Goal: Transaction & Acquisition: Register for event/course

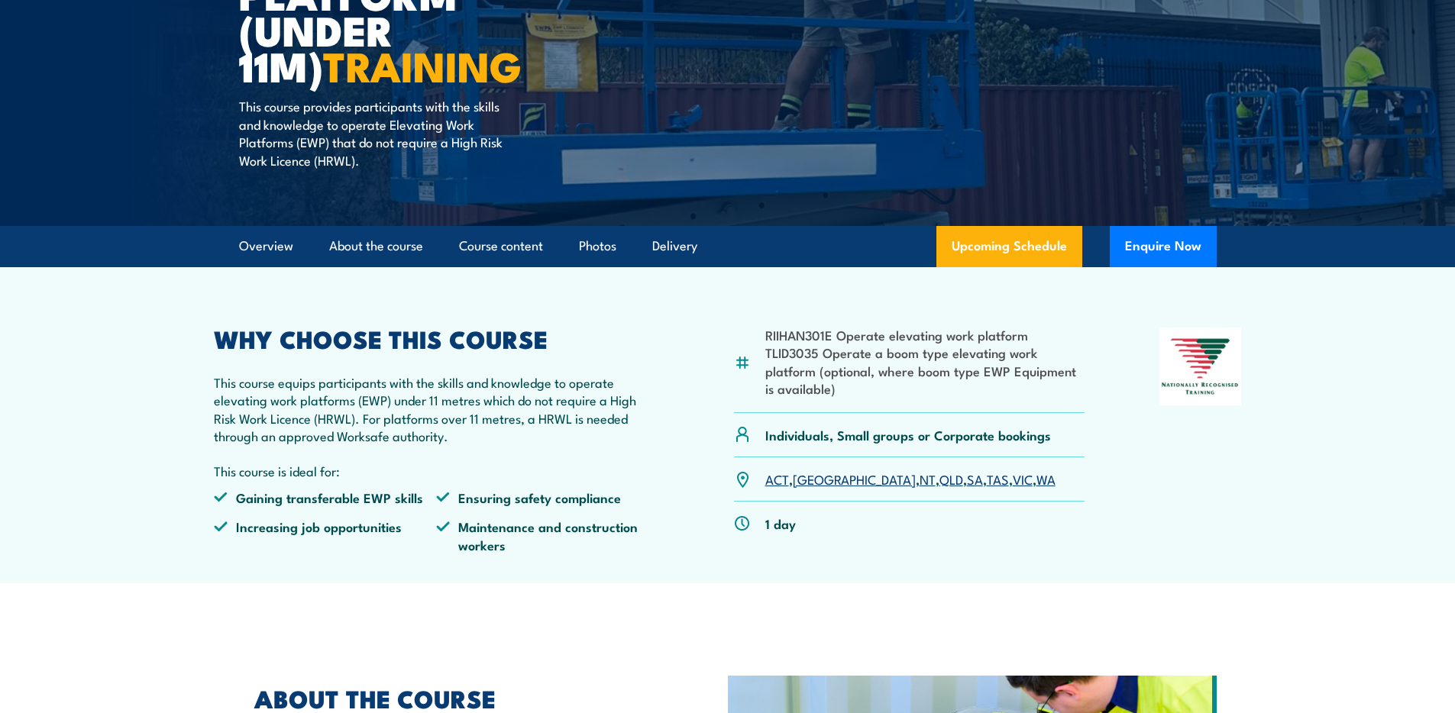
scroll to position [264, 0]
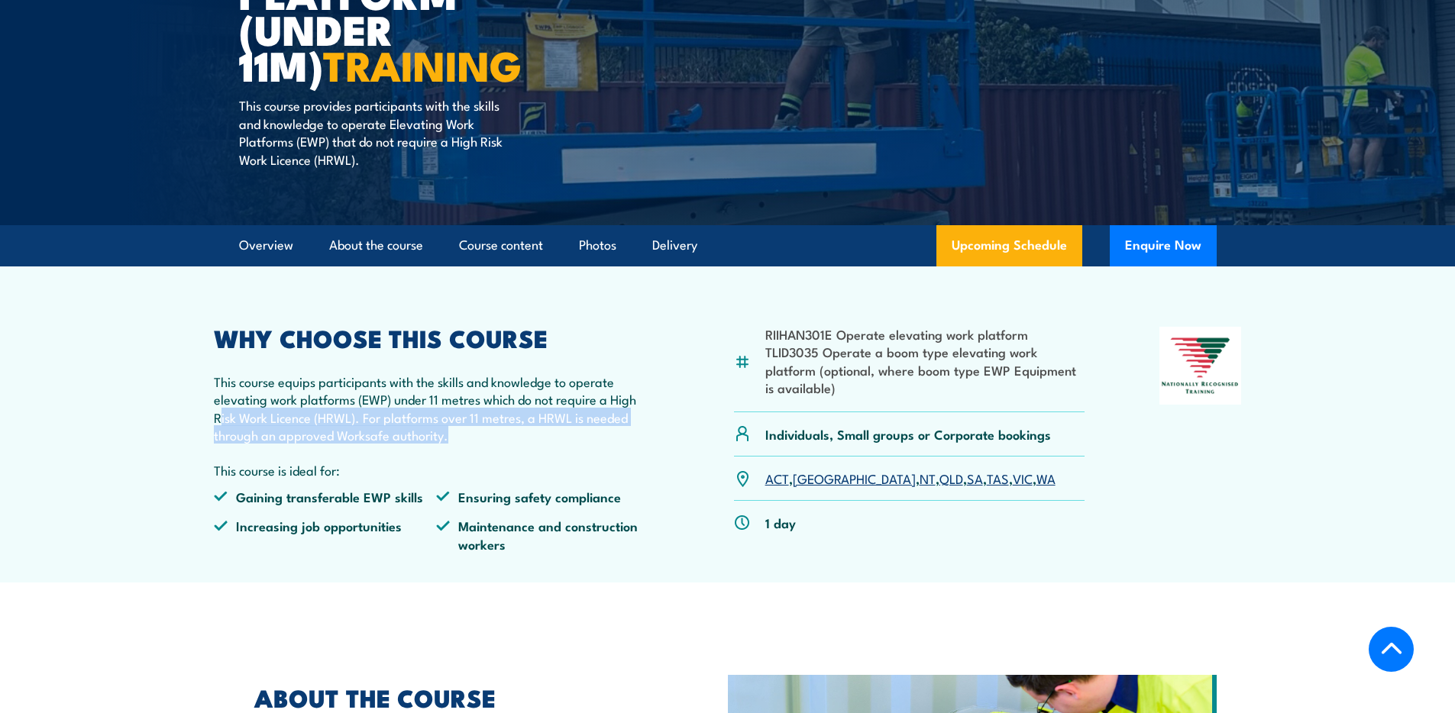
drag, startPoint x: 220, startPoint y: 416, endPoint x: 479, endPoint y: 438, distance: 260.5
click at [479, 438] on p "This course equips participants with the skills and knowledge to operate elevat…" at bounding box center [437, 409] width 446 height 72
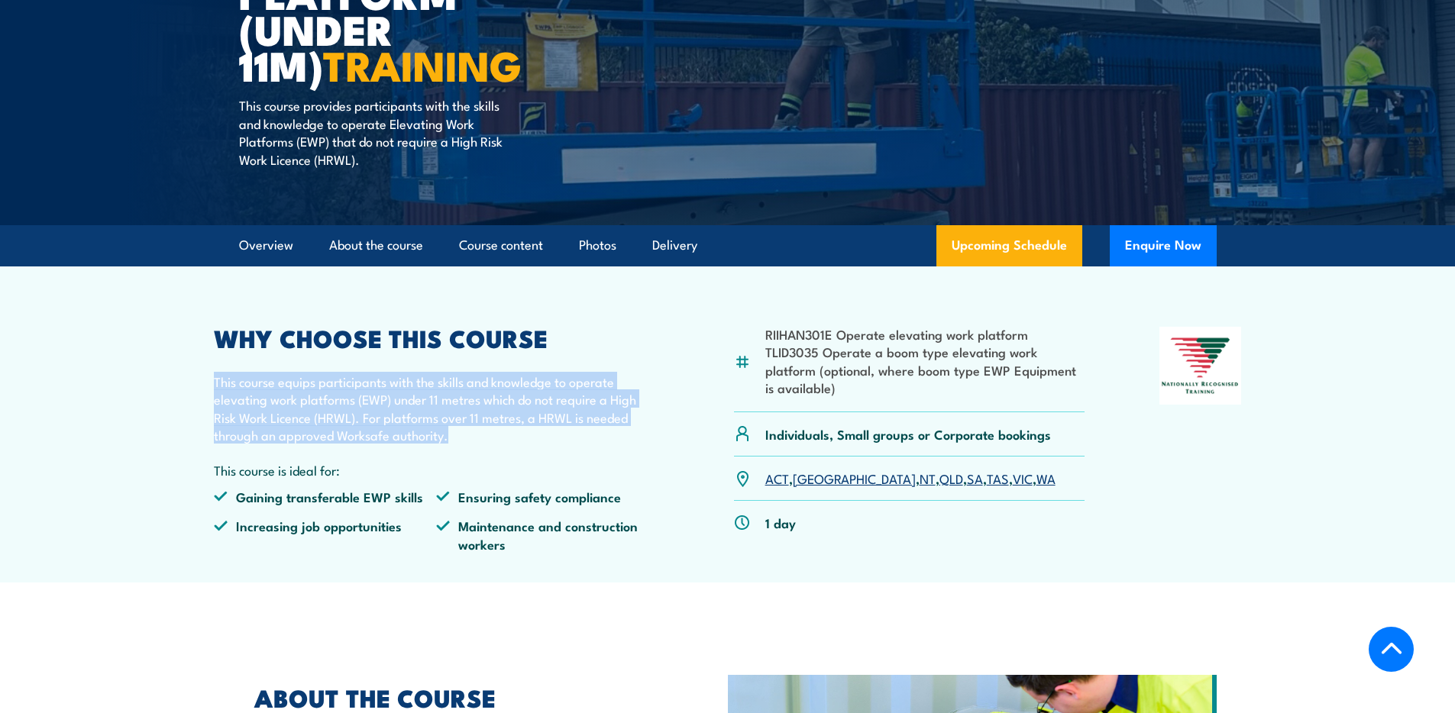
drag, startPoint x: 458, startPoint y: 441, endPoint x: 207, endPoint y: 382, distance: 258.0
click at [207, 382] on article "RIIHAN301E Operate elevating work platform TLID3035 Operate a boom type elevati…" at bounding box center [727, 424] width 1069 height 316
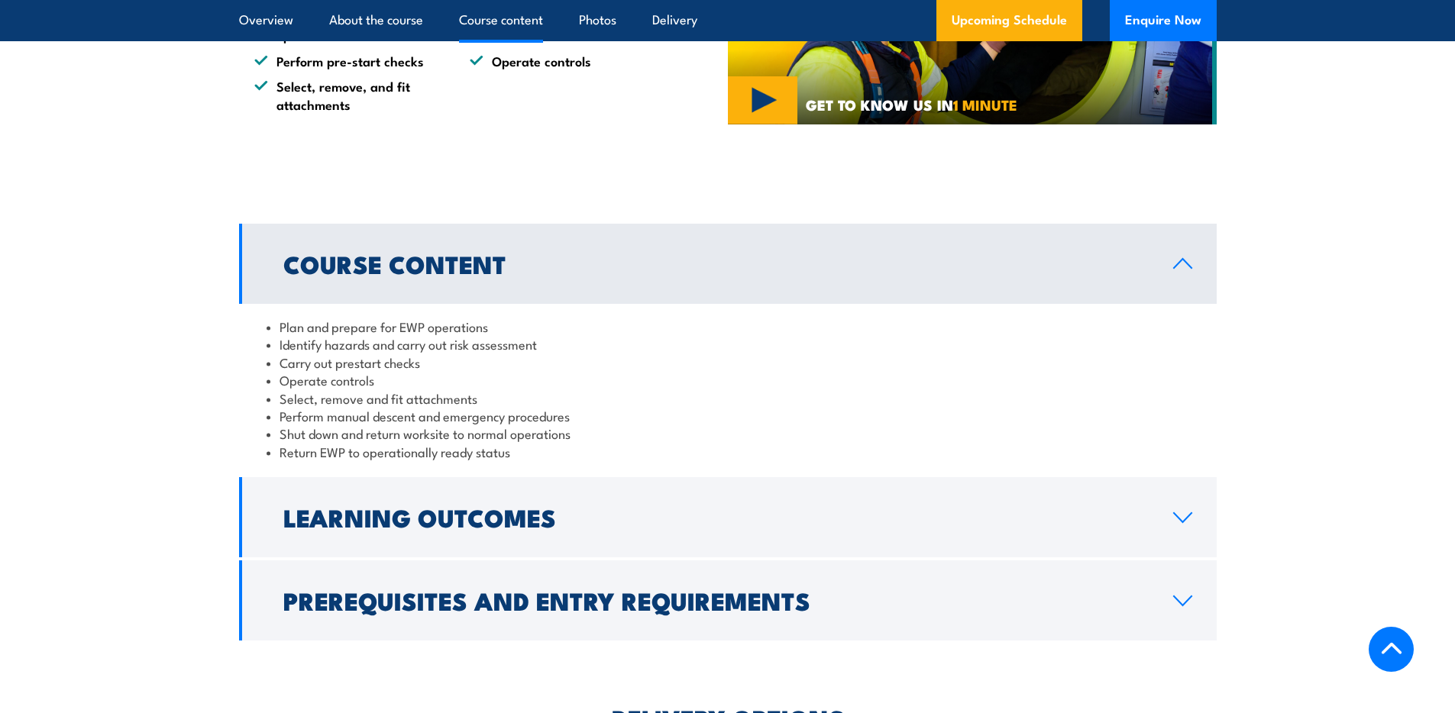
scroll to position [1114, 0]
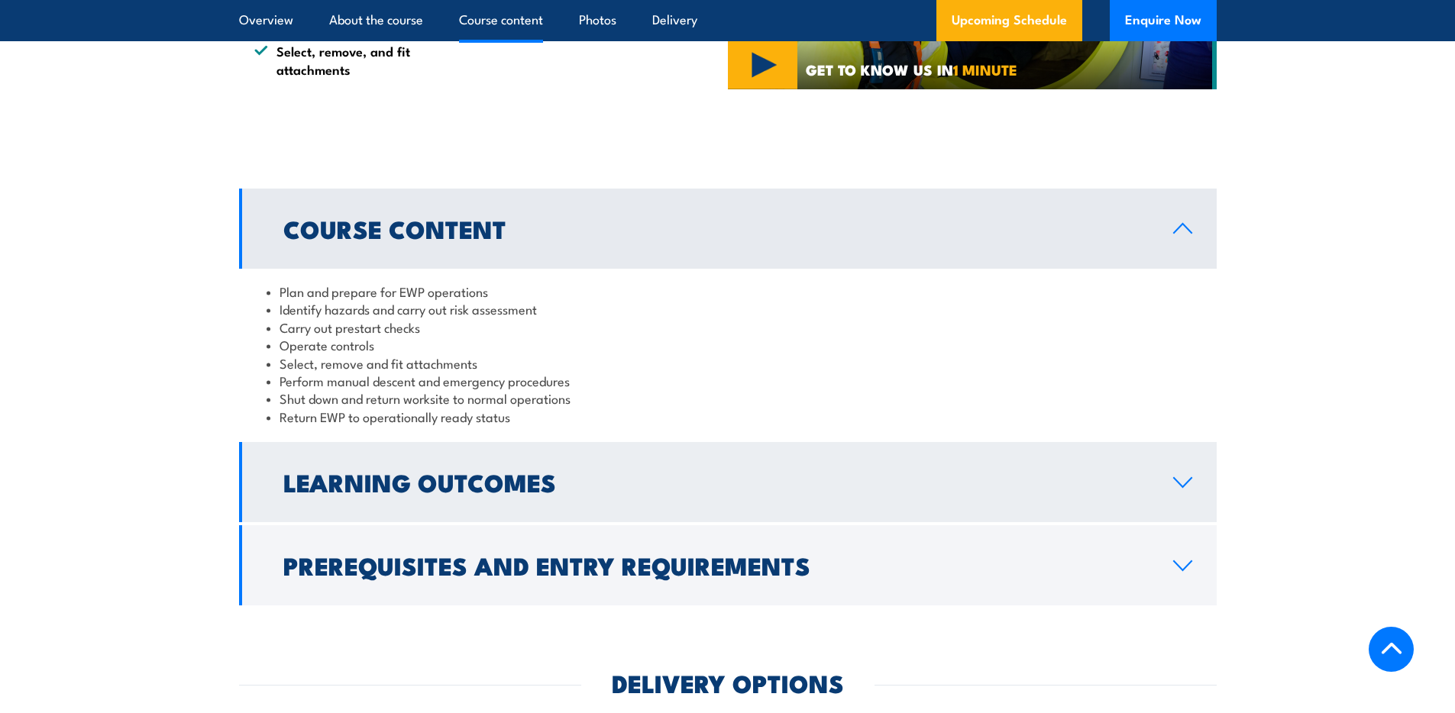
click at [667, 486] on h2 "Learning Outcomes" at bounding box center [715, 481] width 865 height 21
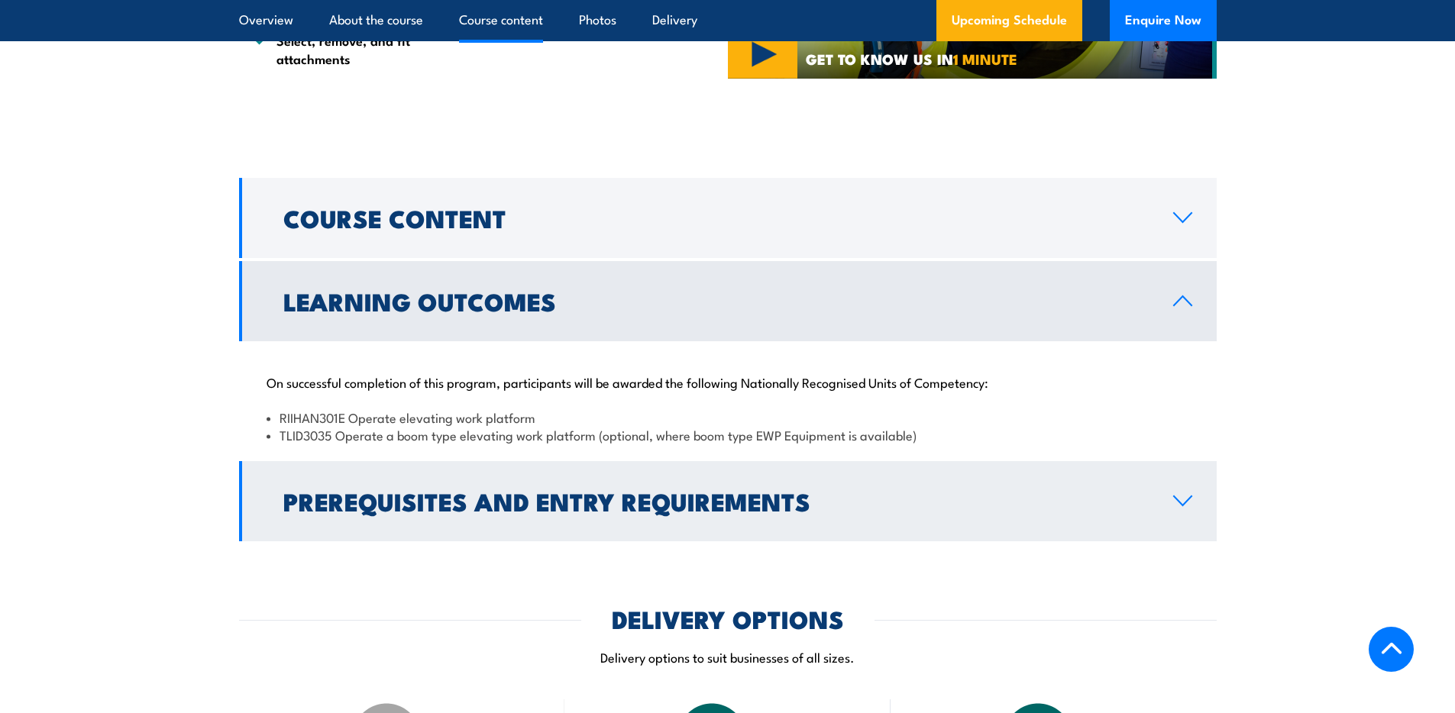
scroll to position [1353, 0]
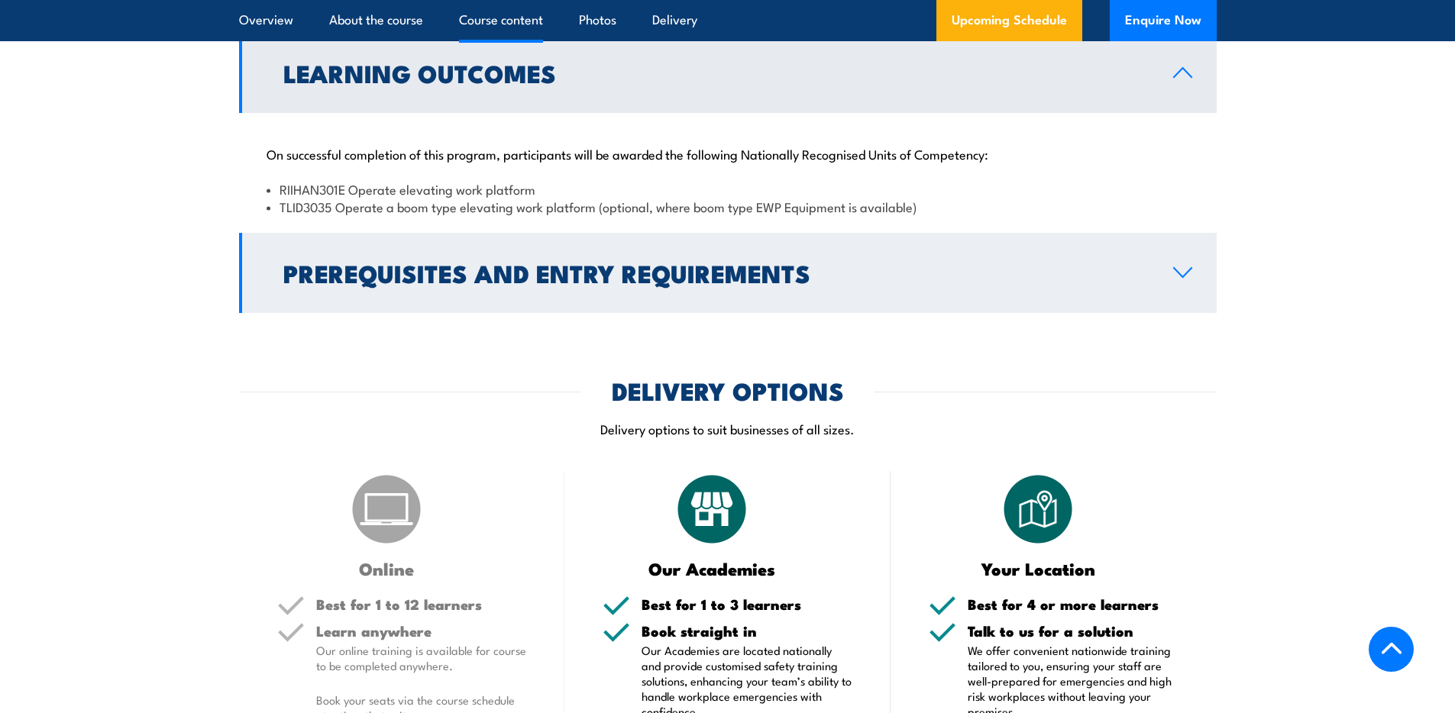
click at [710, 269] on h2 "Prerequisites and Entry Requirements" at bounding box center [715, 272] width 865 height 21
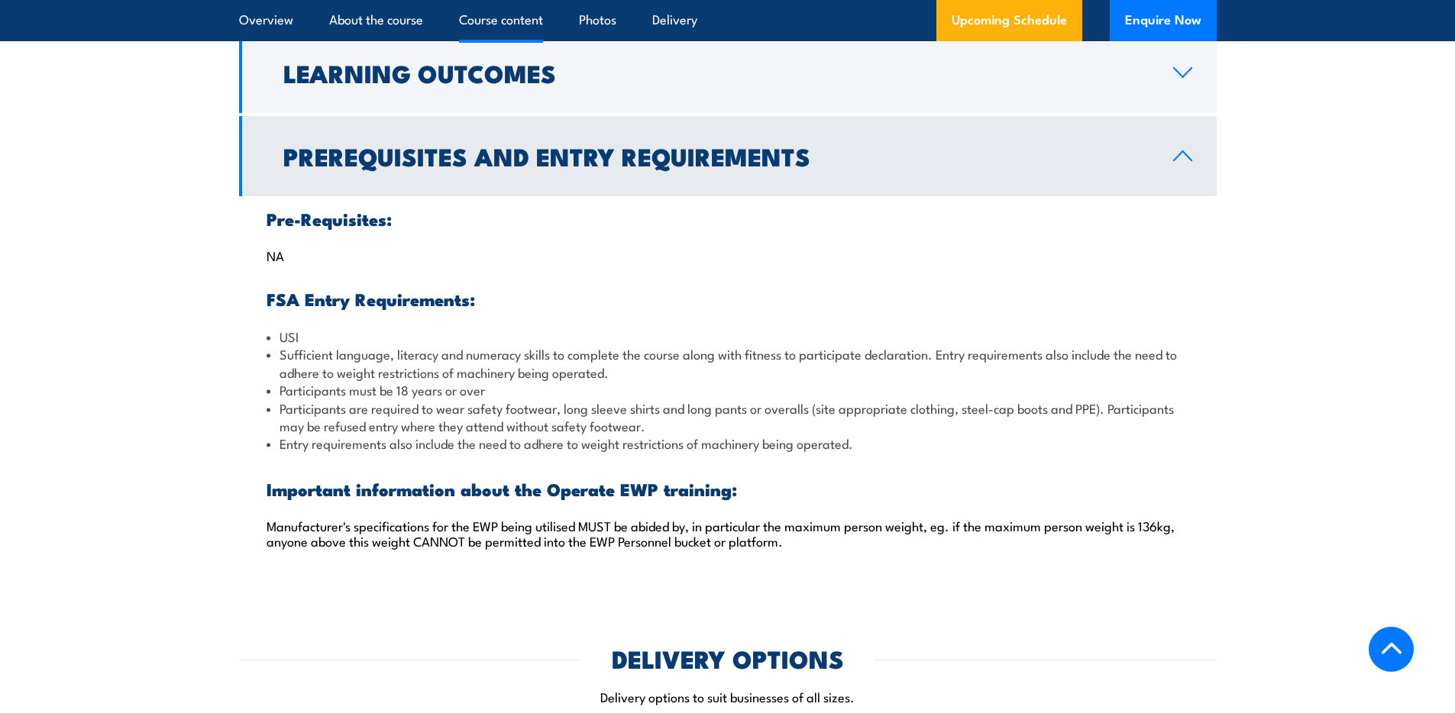
click at [789, 201] on div "Pre-Requisites: NA FSA Entry Requirements: USI Sufficient language, literacy an…" at bounding box center [727, 388] width 977 height 385
click at [822, 182] on link "Prerequisites and Entry Requirements" at bounding box center [727, 156] width 977 height 80
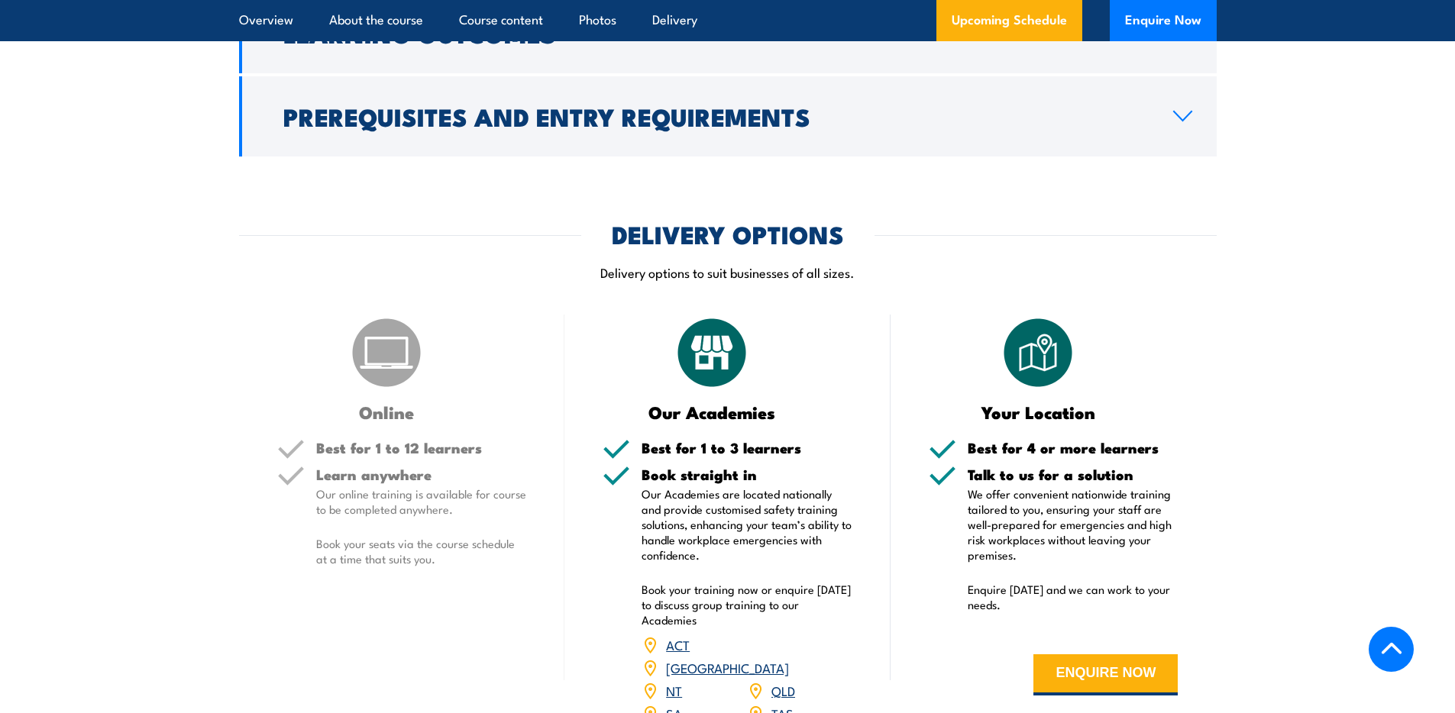
scroll to position [1475, 0]
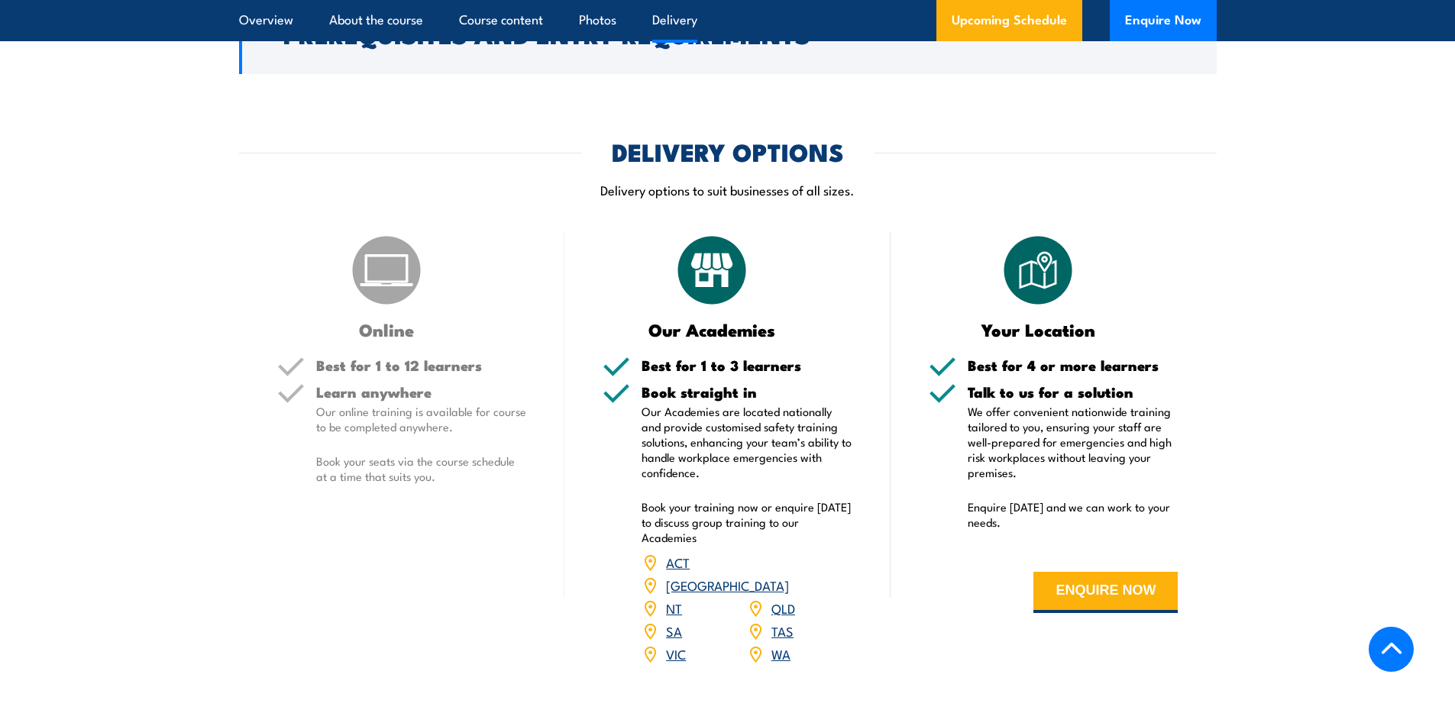
click at [450, 399] on h5 "Learn anywhere" at bounding box center [421, 392] width 211 height 15
click at [472, 492] on div "Learn anywhere Our online training is available for course to be completed anyw…" at bounding box center [421, 447] width 211 height 124
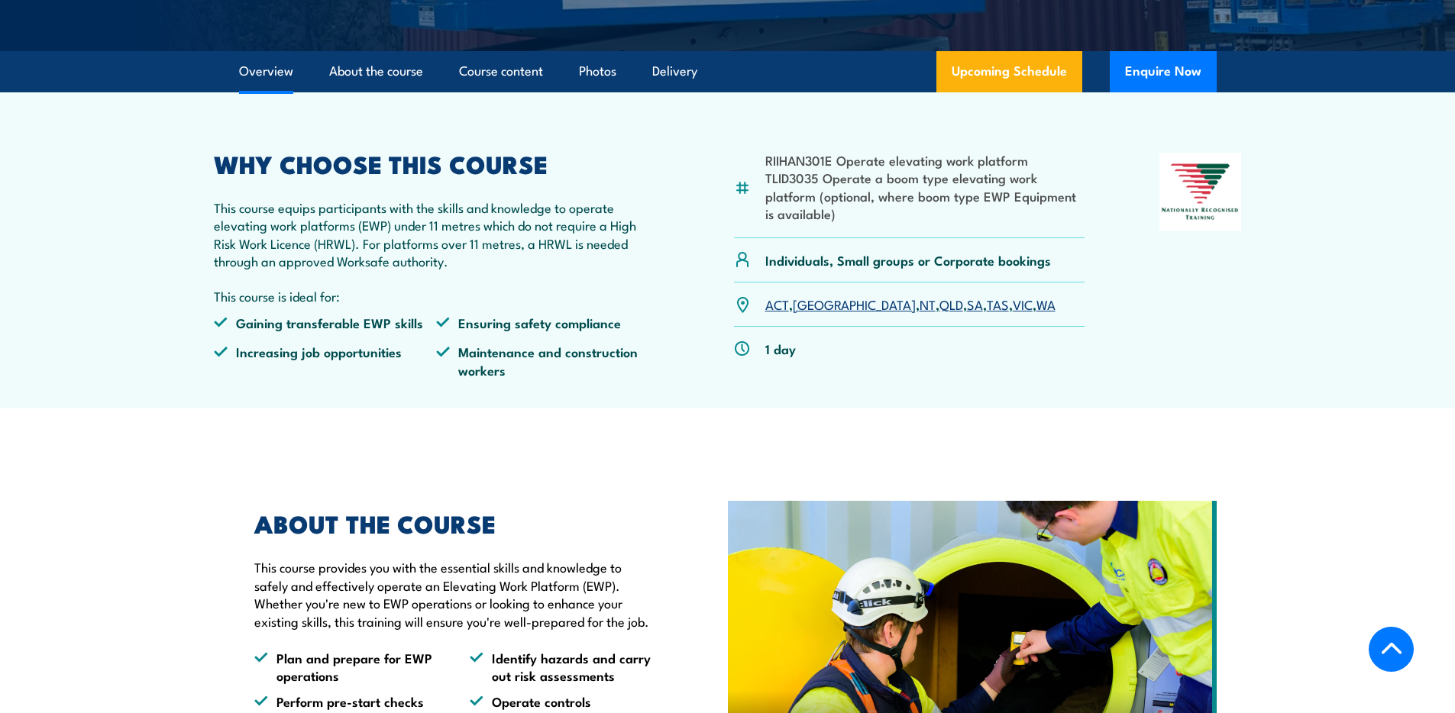
scroll to position [0, 0]
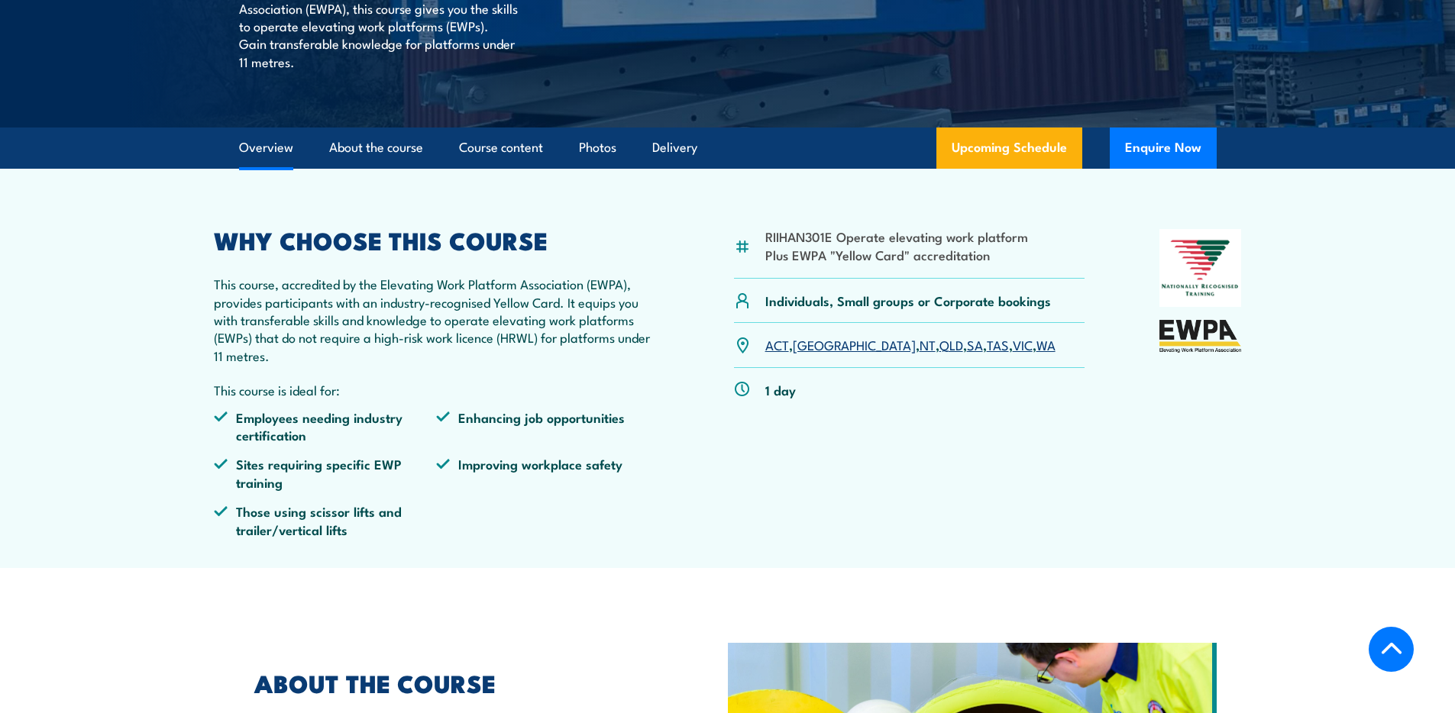
scroll to position [431, 0]
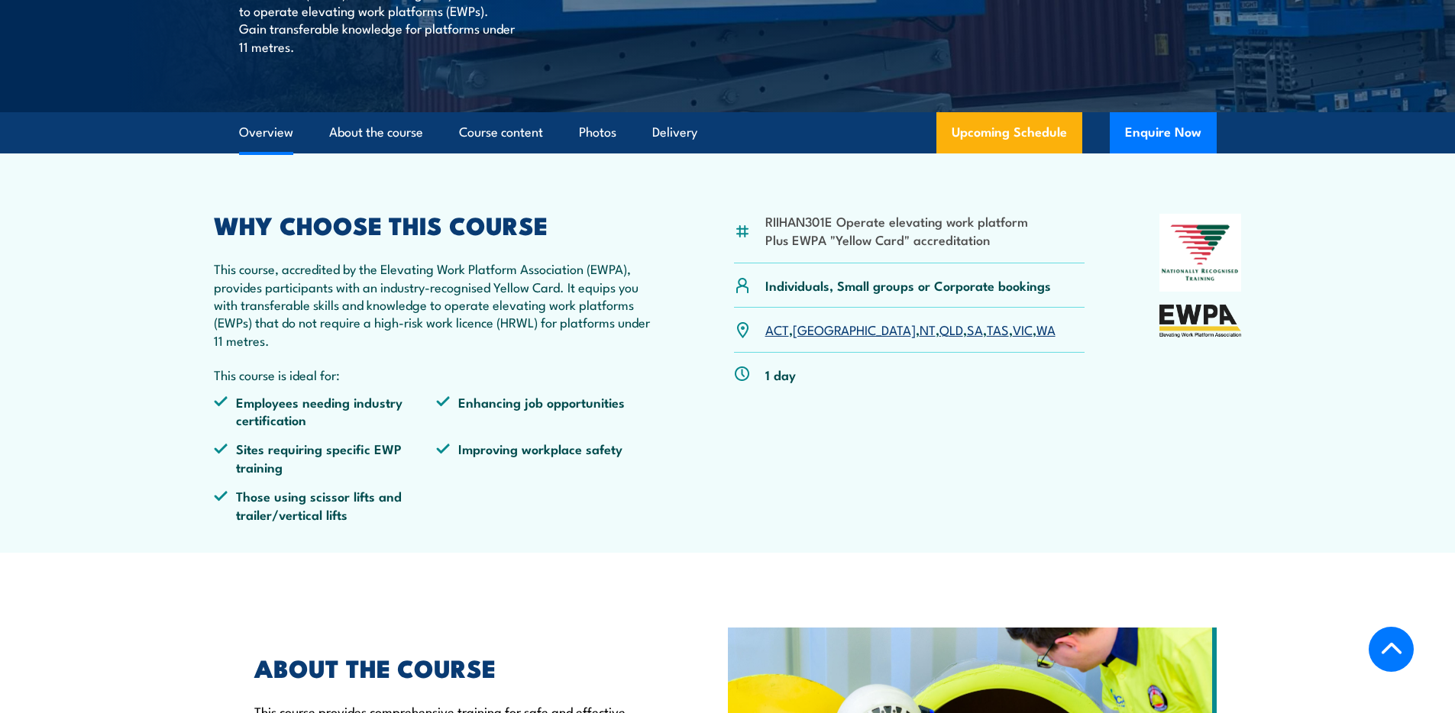
click at [547, 513] on ul "Employees needing industry certification Enhancing job opportunities Sites requ…" at bounding box center [437, 463] width 446 height 141
click at [386, 140] on link "About the course" at bounding box center [376, 132] width 94 height 40
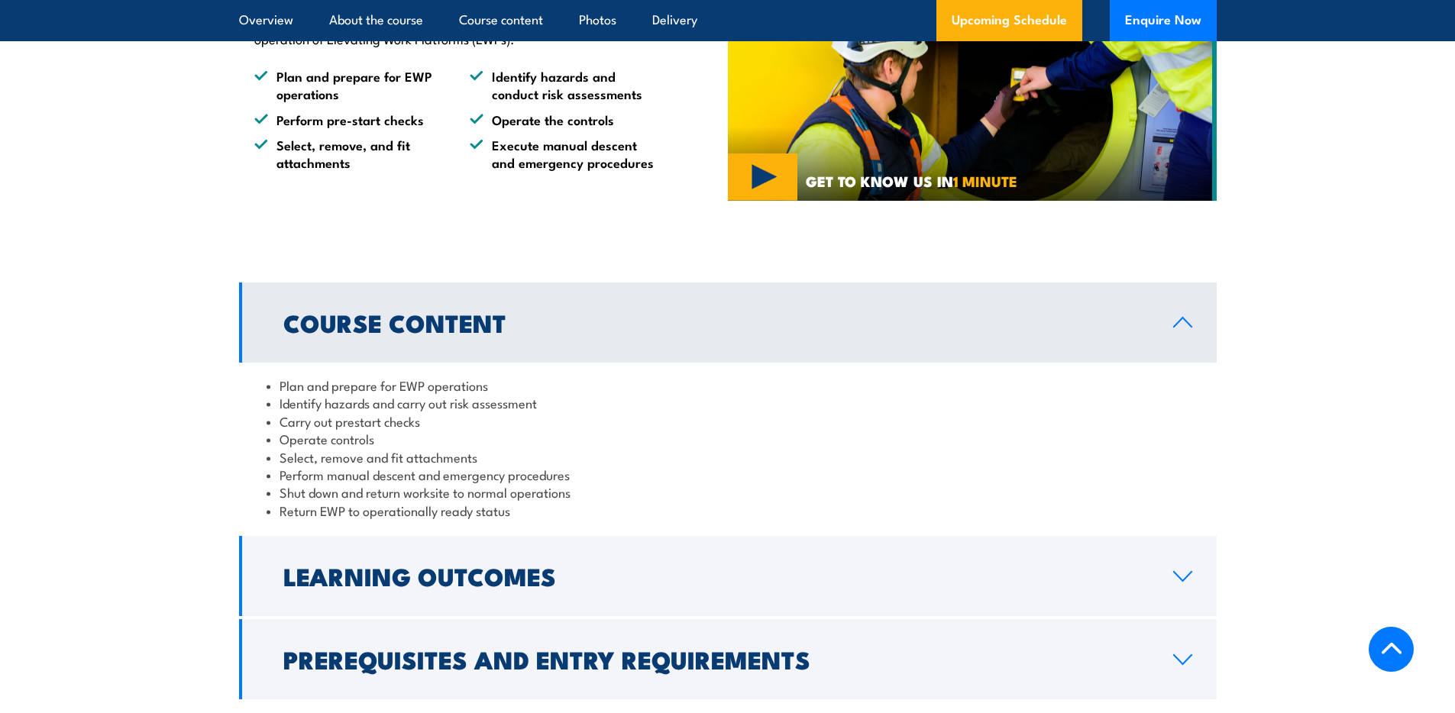
scroll to position [1167, 0]
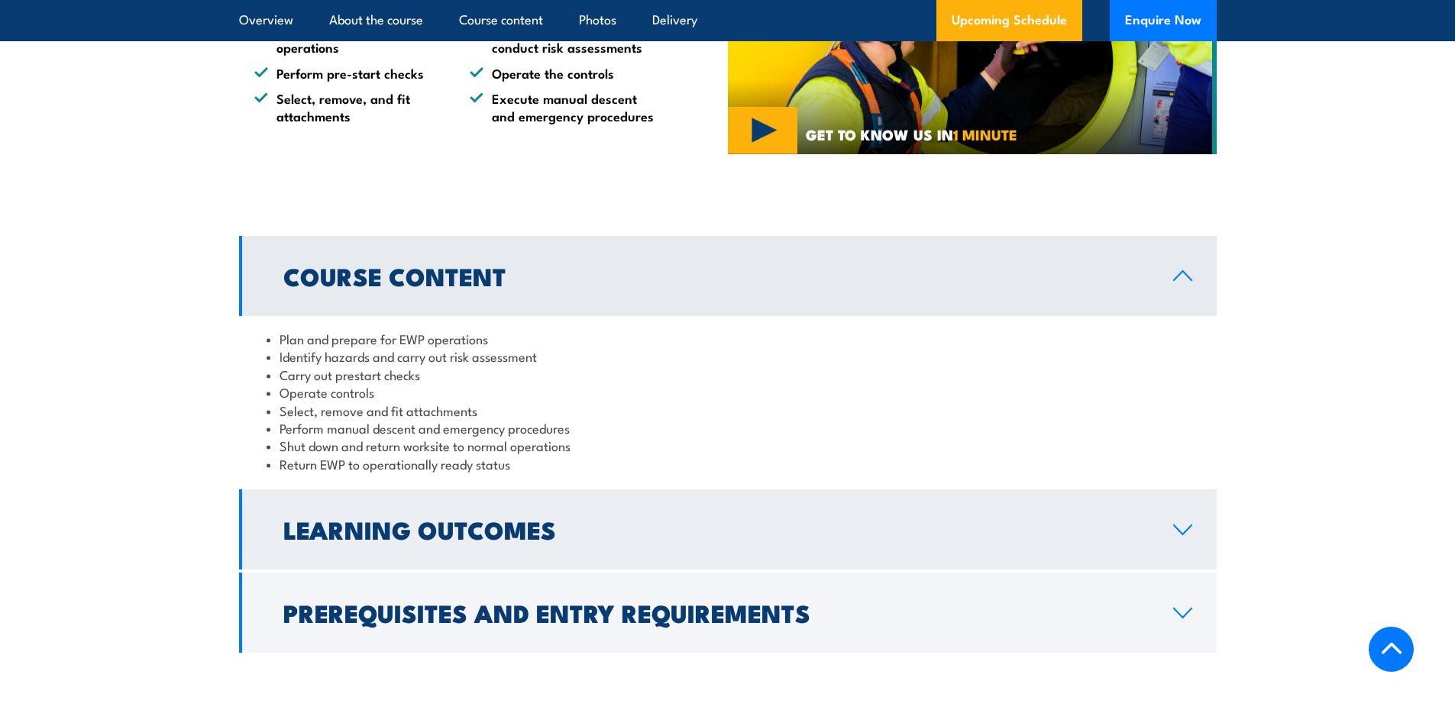
click at [363, 518] on h2 "Learning Outcomes" at bounding box center [715, 528] width 865 height 21
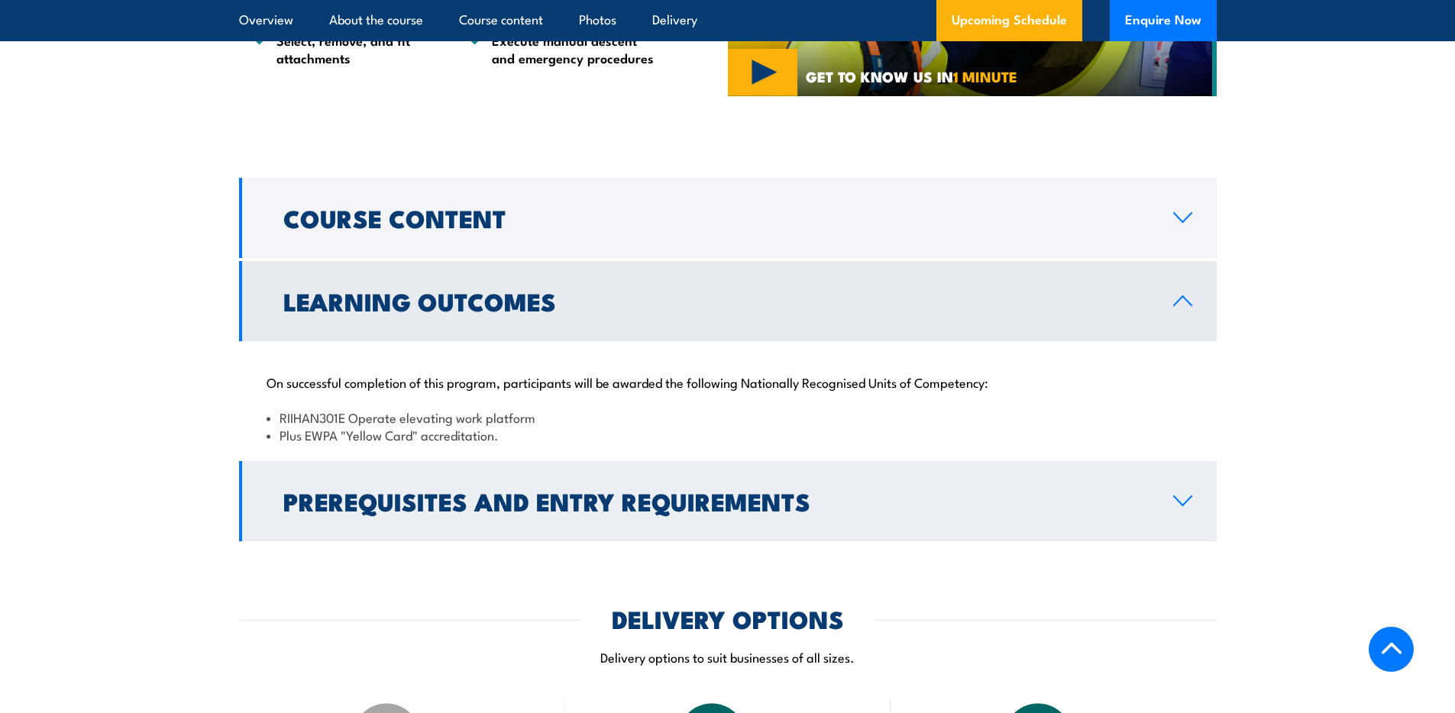
scroll to position [1271, 0]
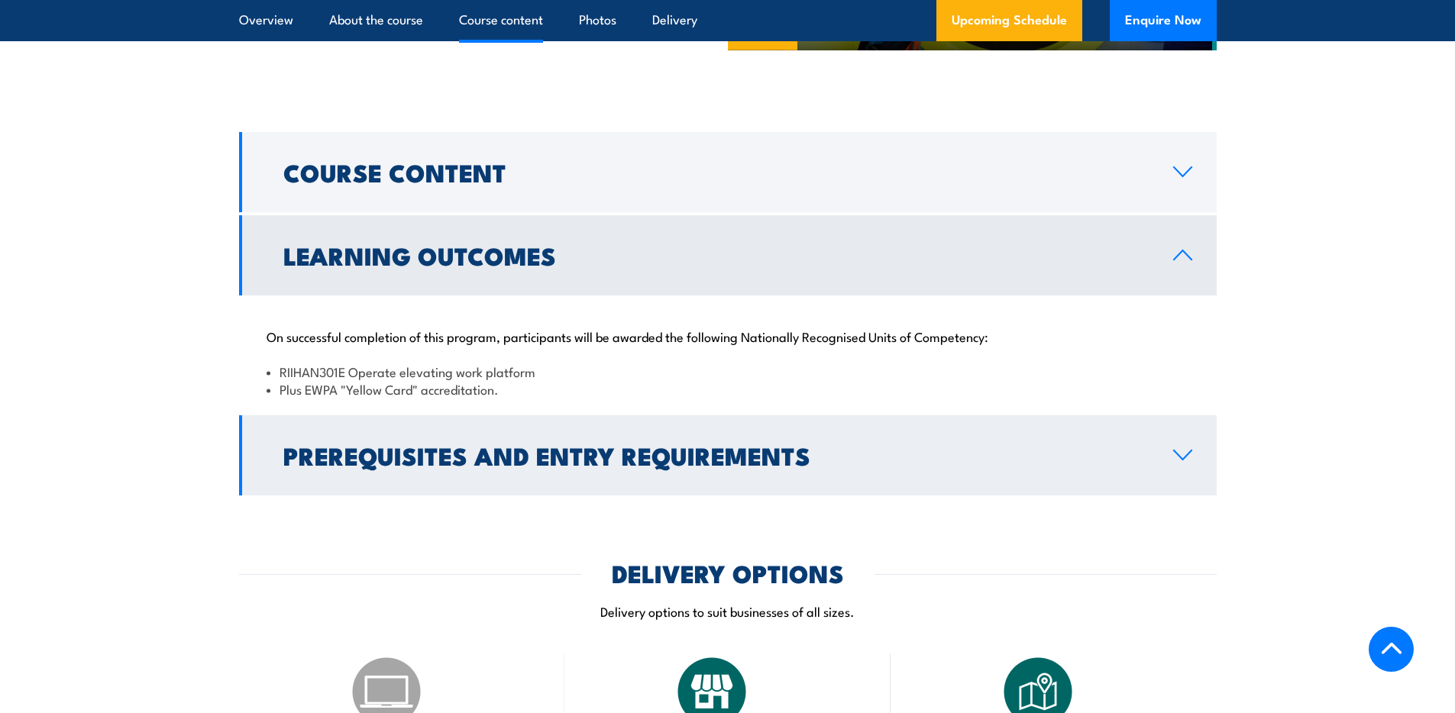
click at [502, 457] on h2 "Prerequisites and Entry Requirements" at bounding box center [715, 454] width 865 height 21
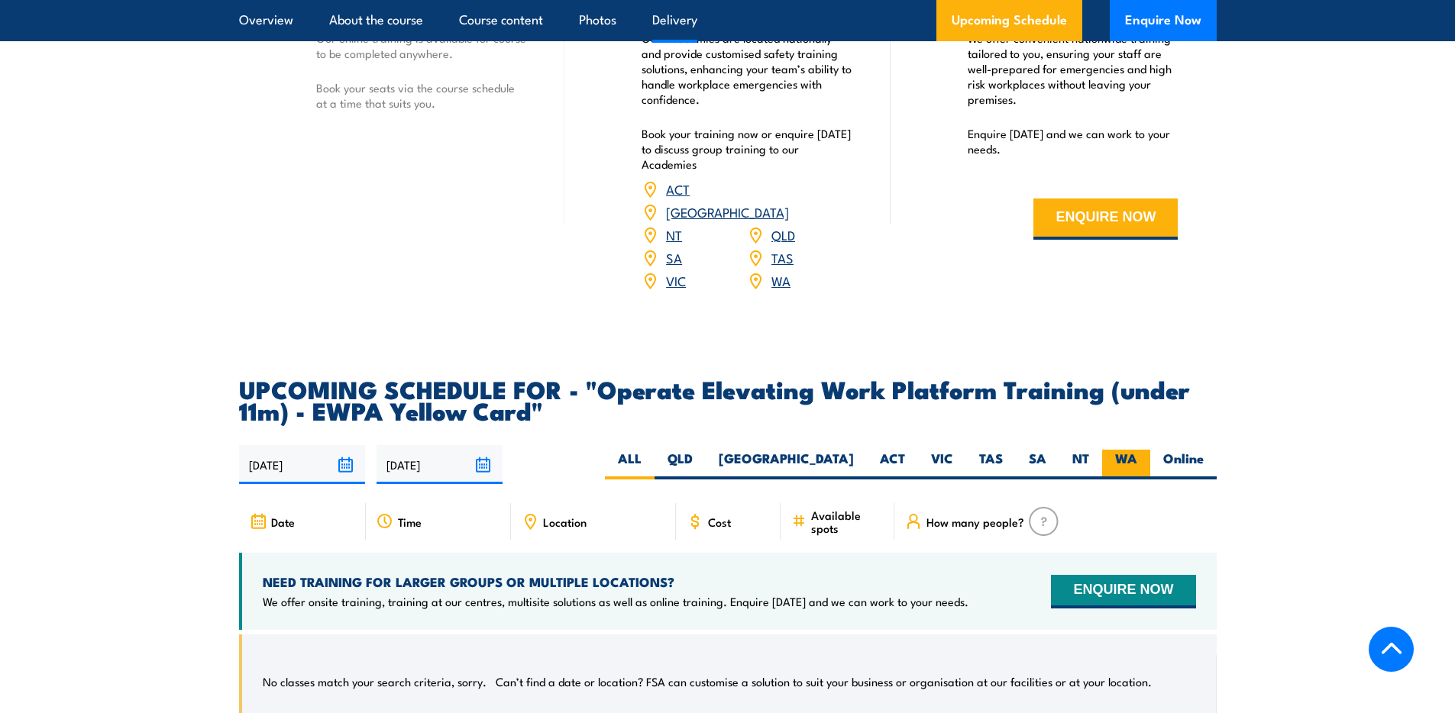
scroll to position [2316, 0]
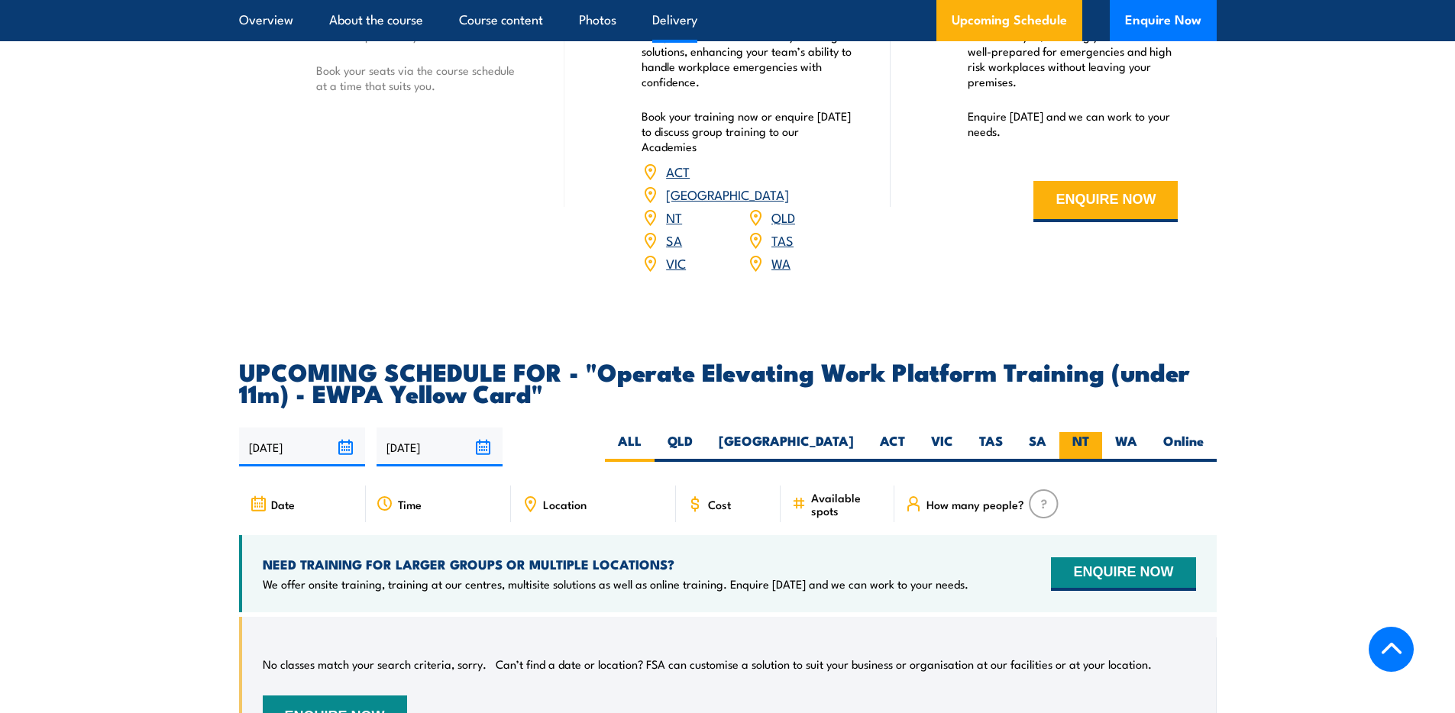
click at [1084, 432] on label "NT" at bounding box center [1080, 447] width 43 height 30
click at [1089, 432] on input "NT" at bounding box center [1094, 437] width 10 height 10
radio input "true"
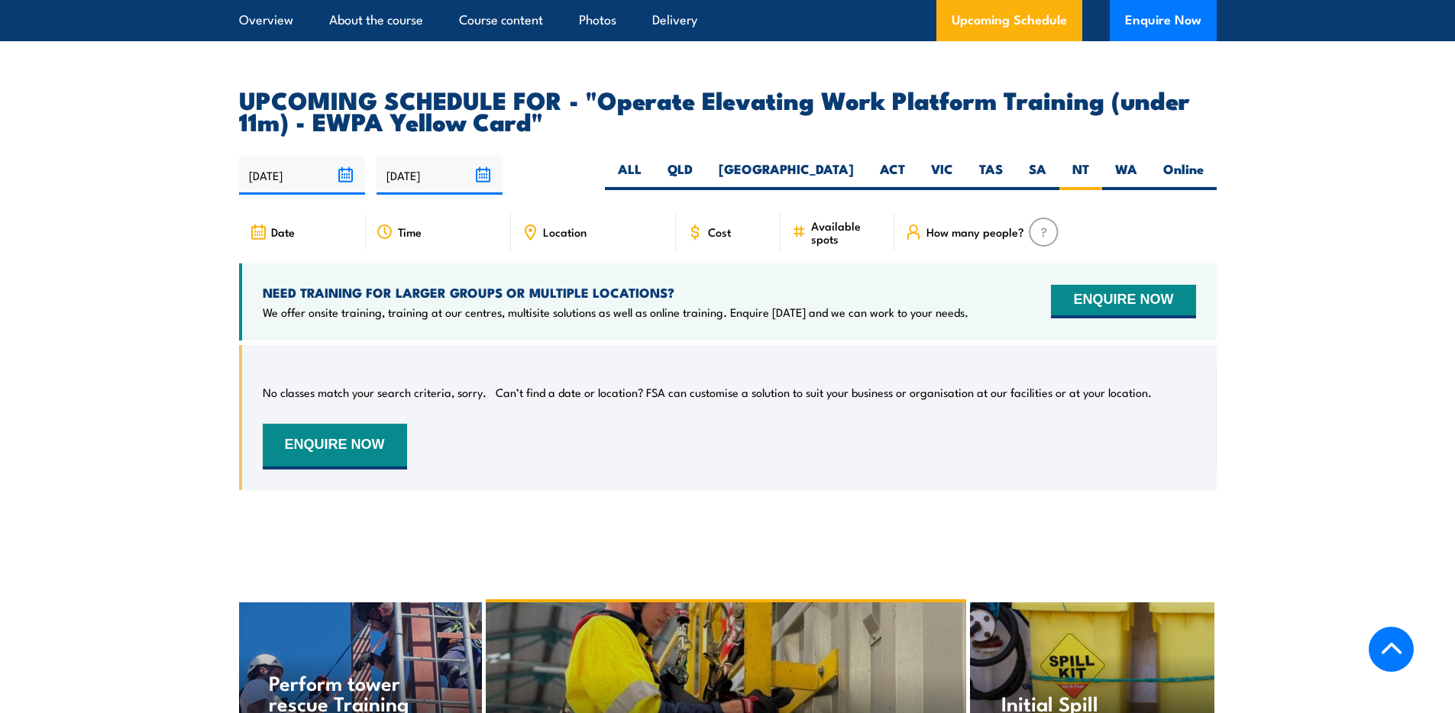
scroll to position [2360, 0]
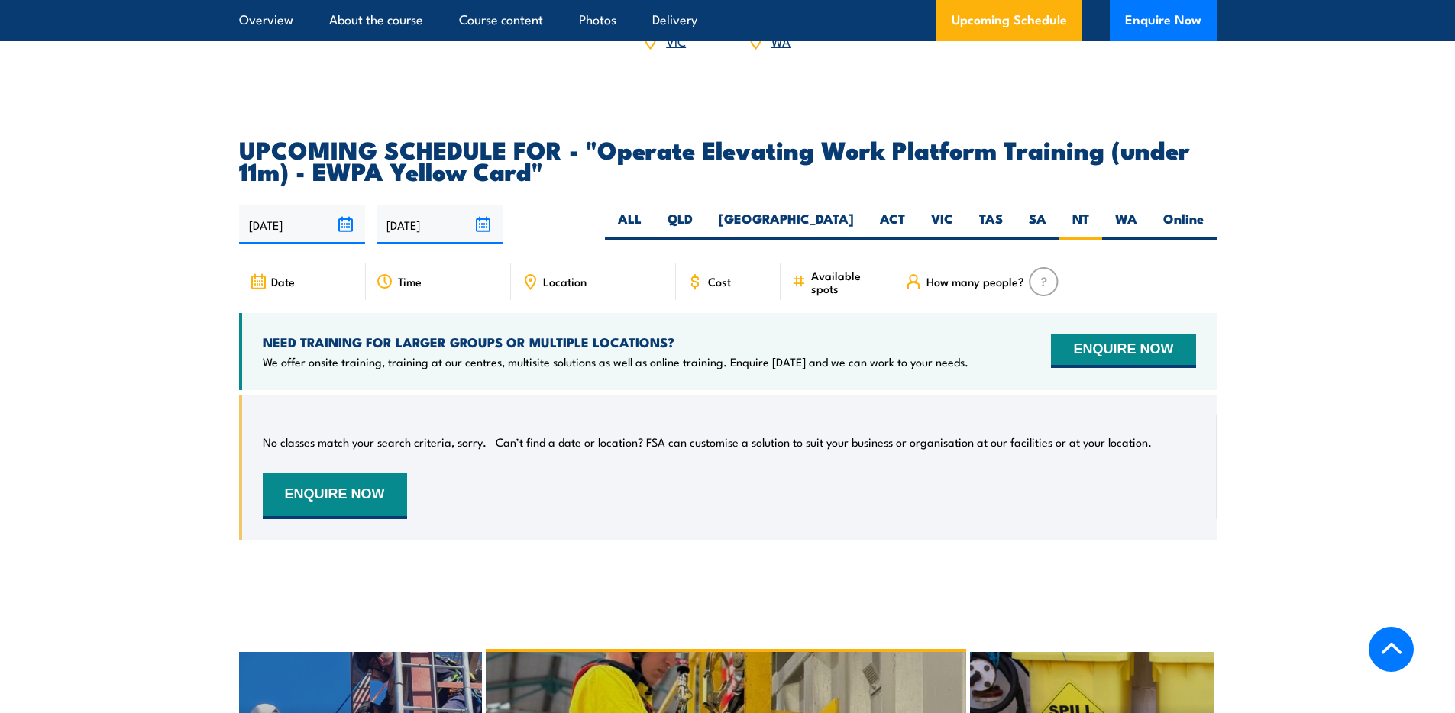
click at [1043, 267] on img at bounding box center [1043, 281] width 30 height 29
click at [395, 354] on p "We offer onsite training, training at our centres, multisite solutions as well …" at bounding box center [616, 361] width 706 height 15
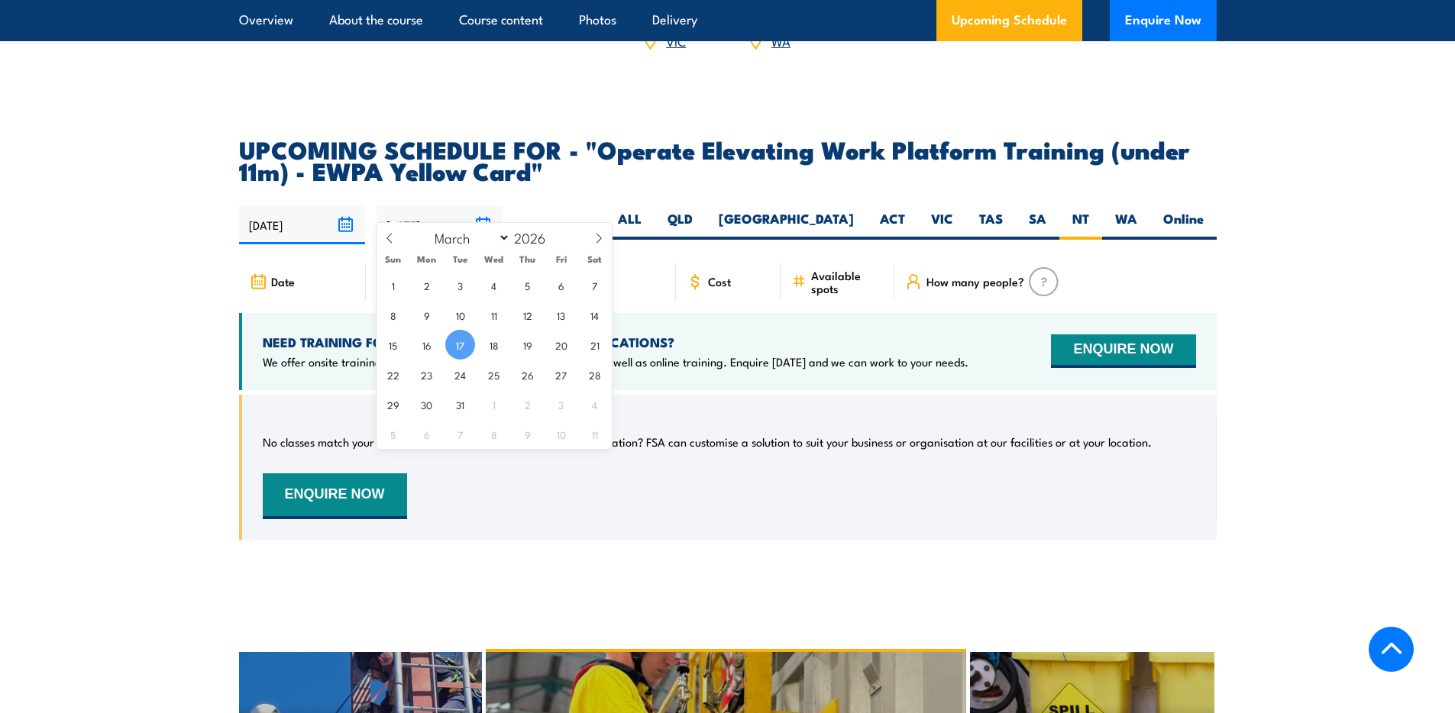
click at [418, 205] on input "17/03/2026" at bounding box center [439, 224] width 126 height 39
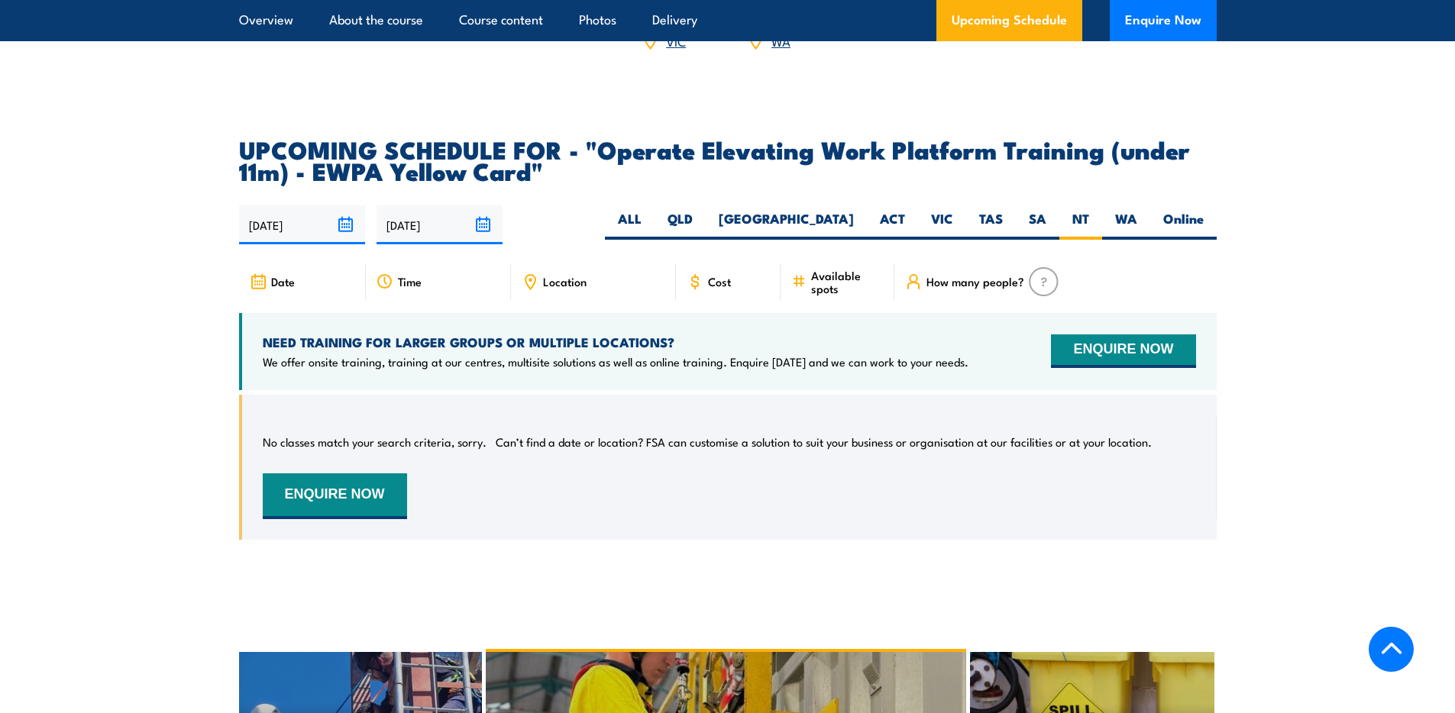
click at [534, 205] on div "18/09/2025 17/03/2026" at bounding box center [727, 224] width 977 height 39
click at [493, 263] on div "Time" at bounding box center [438, 281] width 145 height 37
click at [425, 263] on div "Time" at bounding box center [438, 281] width 145 height 37
click at [270, 334] on h4 "NEED TRAINING FOR LARGER GROUPS OR MULTIPLE LOCATIONS?" at bounding box center [616, 342] width 706 height 17
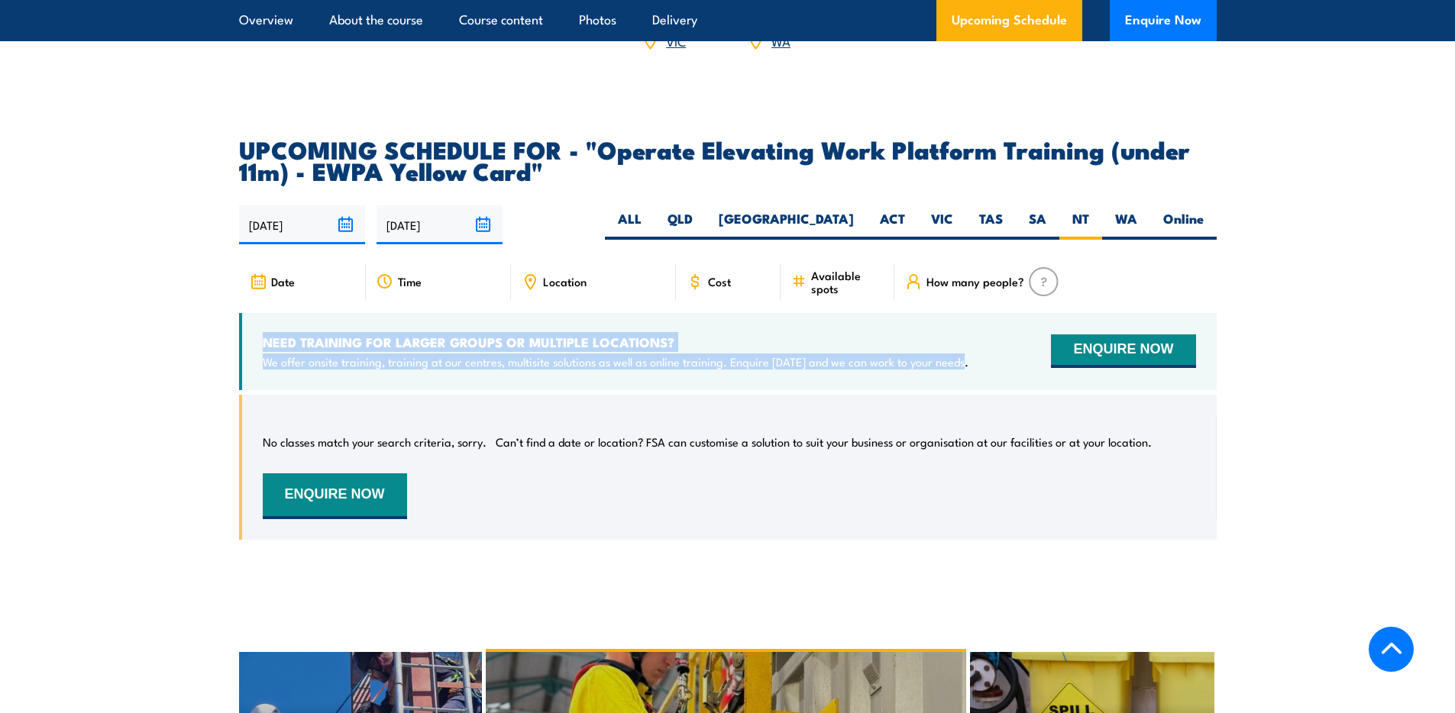
drag, startPoint x: 245, startPoint y: 318, endPoint x: 957, endPoint y: 337, distance: 712.6
click at [957, 337] on div "NEED TRAINING FOR LARGER GROUPS OR MULTIPLE LOCATIONS? We offer onsite training…" at bounding box center [727, 351] width 977 height 77
click at [964, 341] on div "NEED TRAINING FOR LARGER GROUPS OR MULTIPLE LOCATIONS? We offer onsite training…" at bounding box center [727, 351] width 977 height 77
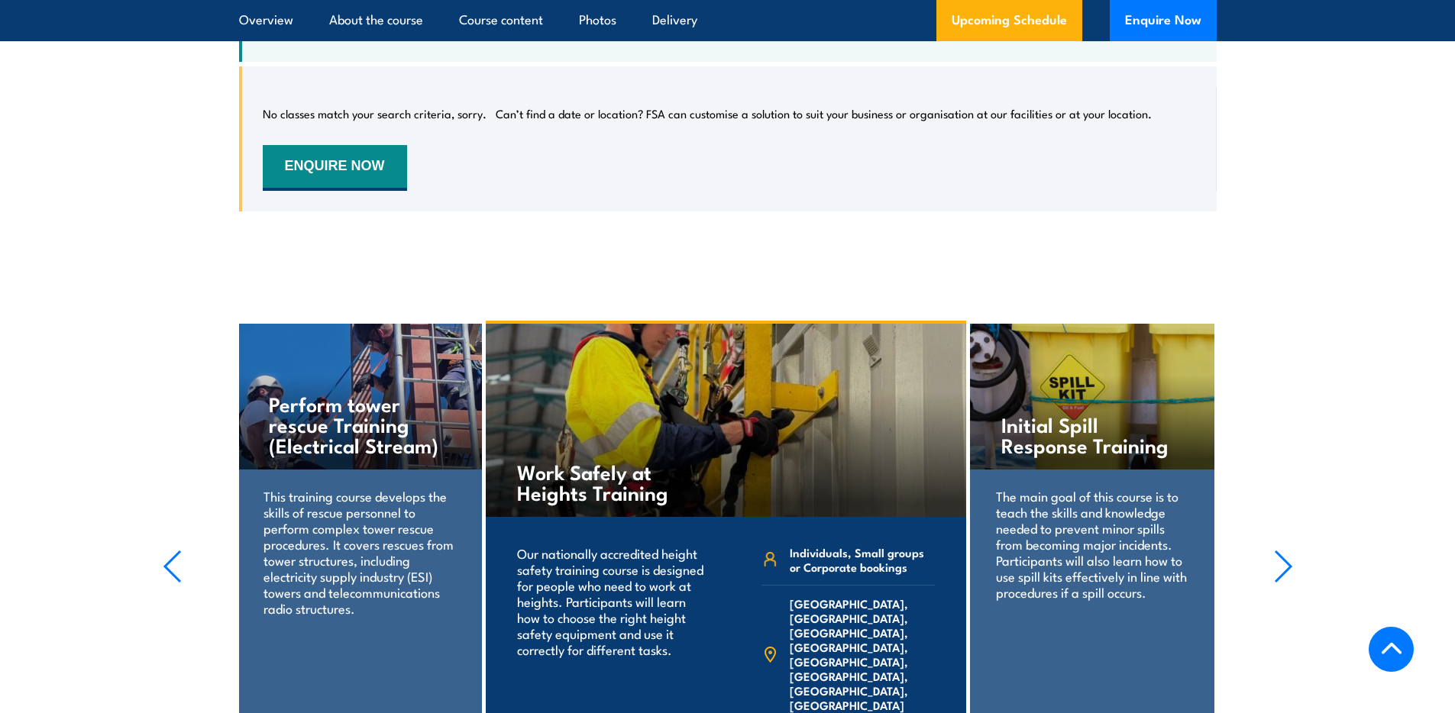
scroll to position [2221, 0]
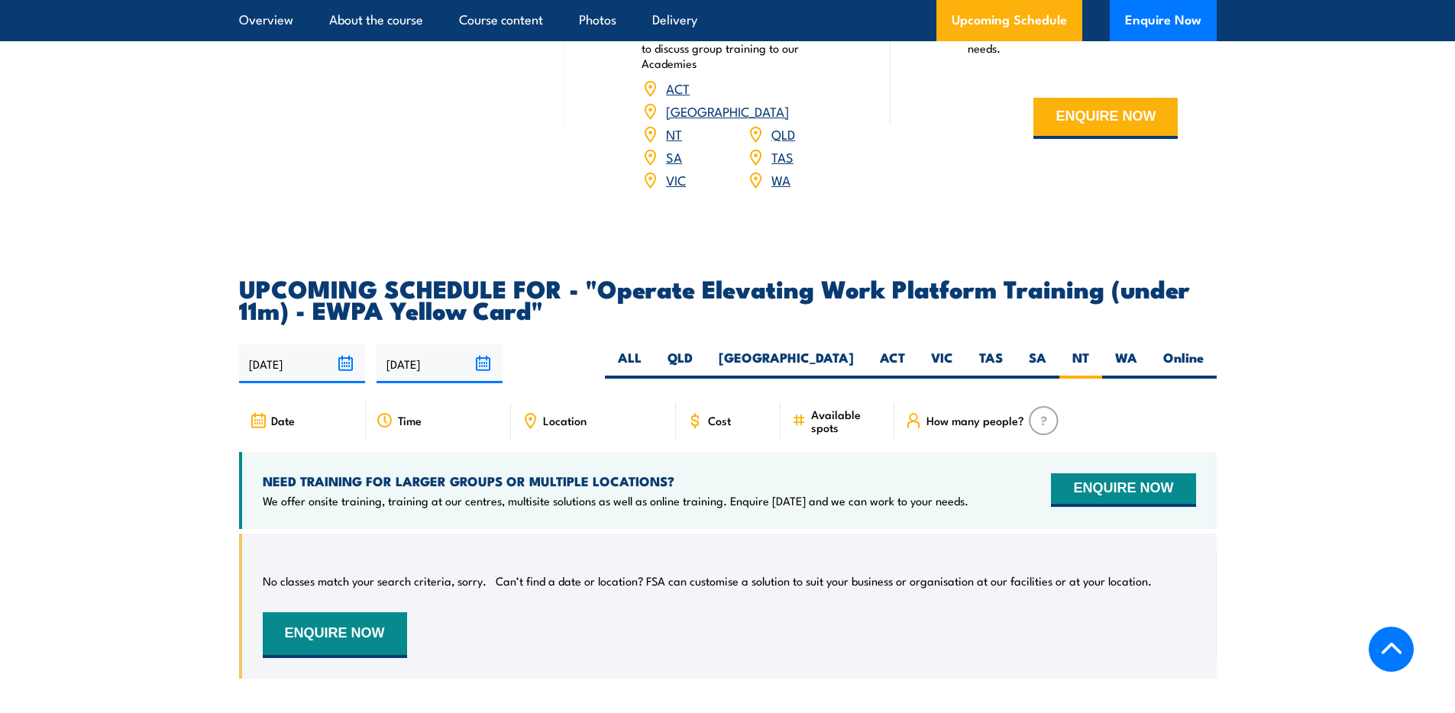
click at [1040, 406] on img at bounding box center [1043, 420] width 30 height 29
click at [631, 344] on div "18/09/2025 17/03/2026" at bounding box center [727, 363] width 977 height 39
click at [1161, 349] on label "Online" at bounding box center [1183, 364] width 66 height 30
click at [1203, 349] on input "Online" at bounding box center [1208, 354] width 10 height 10
radio input "true"
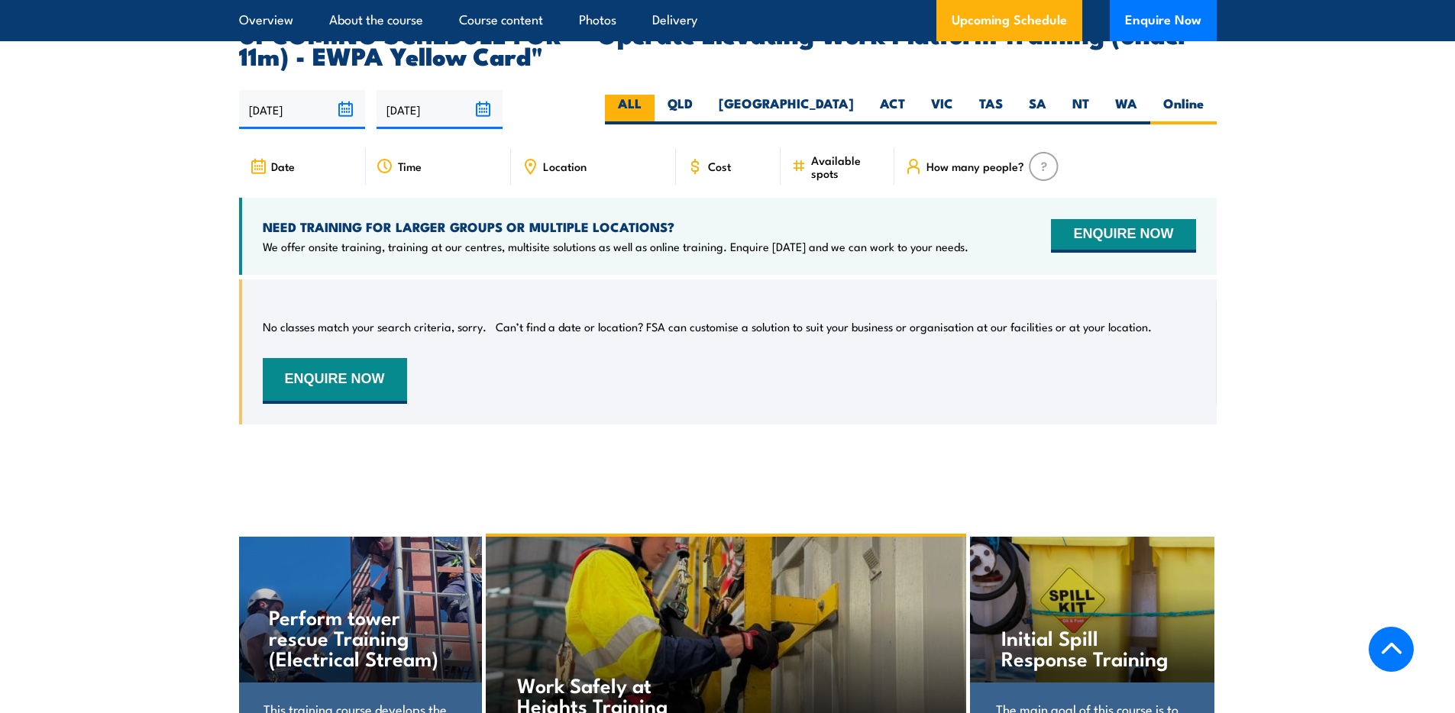
click at [654, 95] on label "ALL" at bounding box center [630, 110] width 50 height 30
click at [651, 95] on input "ALL" at bounding box center [646, 100] width 10 height 10
radio input "true"
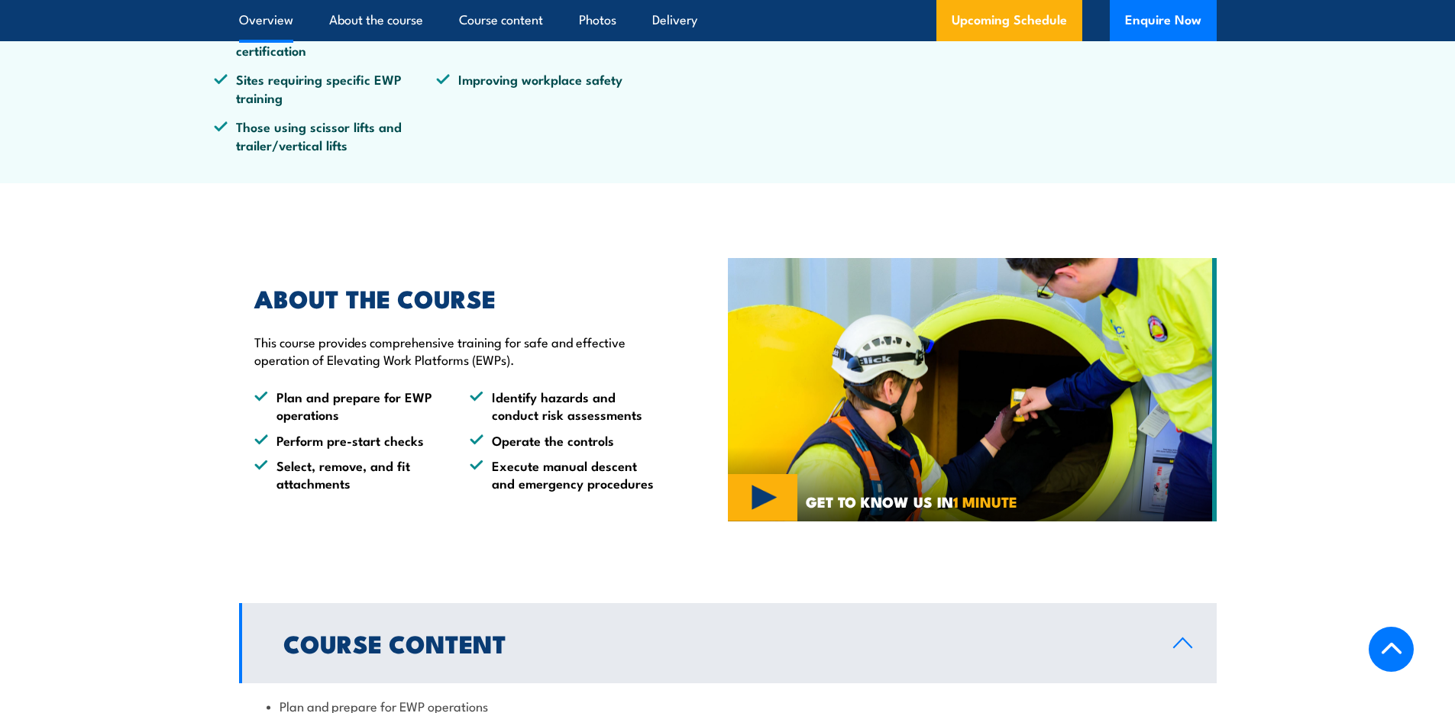
scroll to position [949, 0]
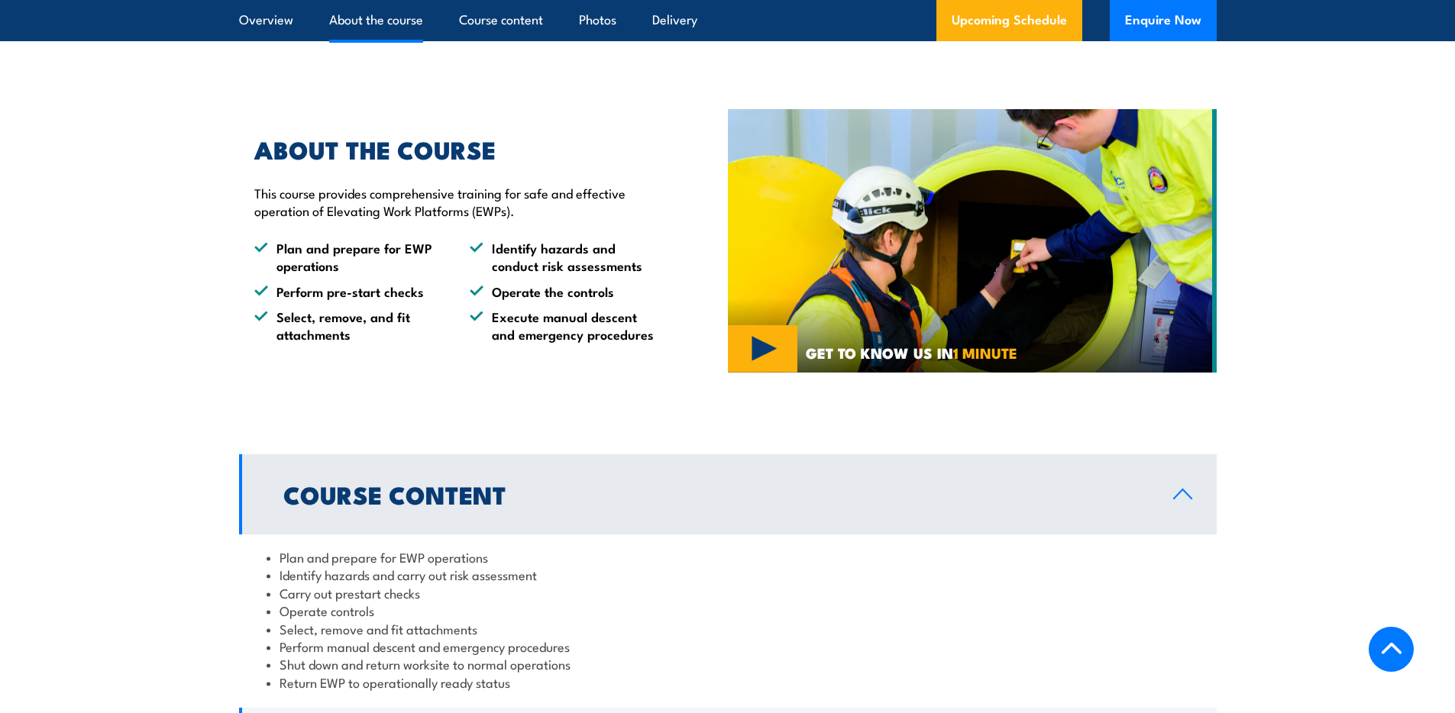
click at [582, 381] on div "ABOUT THE COURSE This course provides comprehensive training for safe and effec…" at bounding box center [483, 241] width 489 height 282
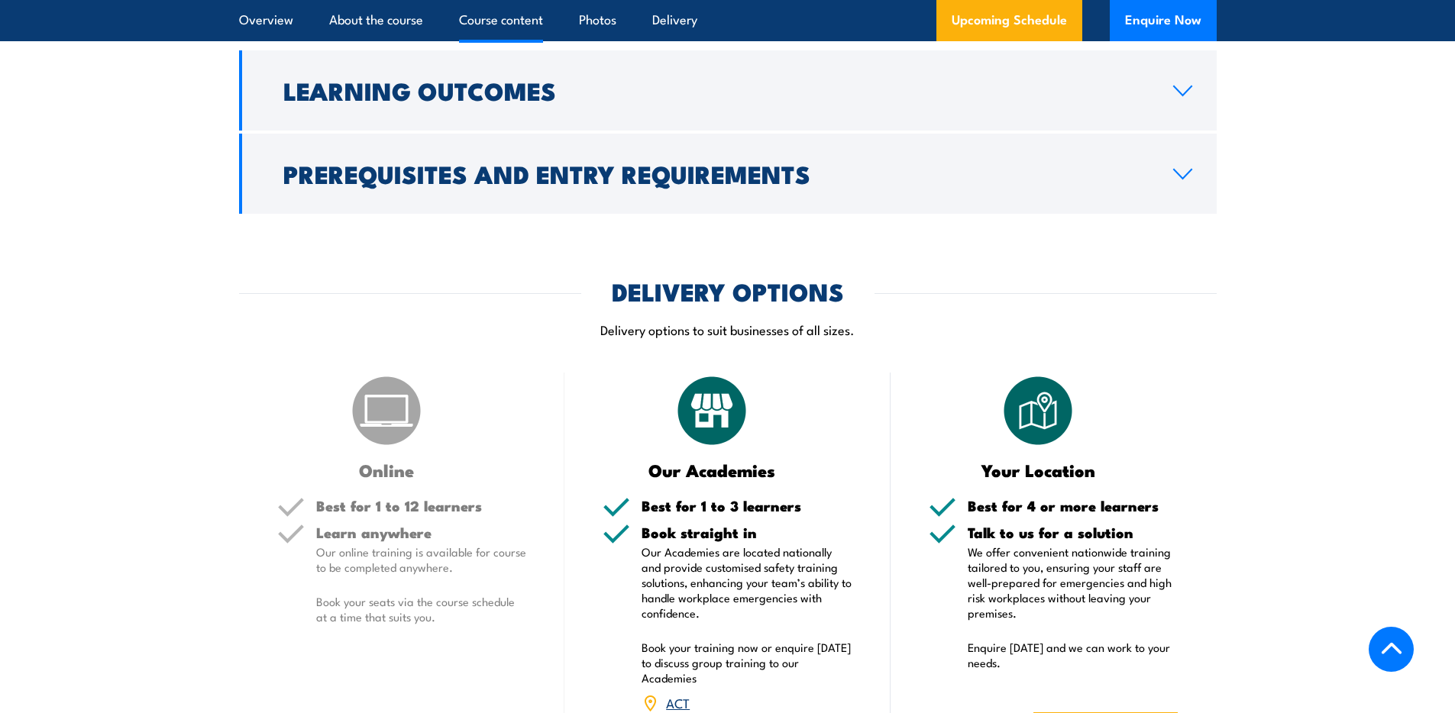
scroll to position [1755, 0]
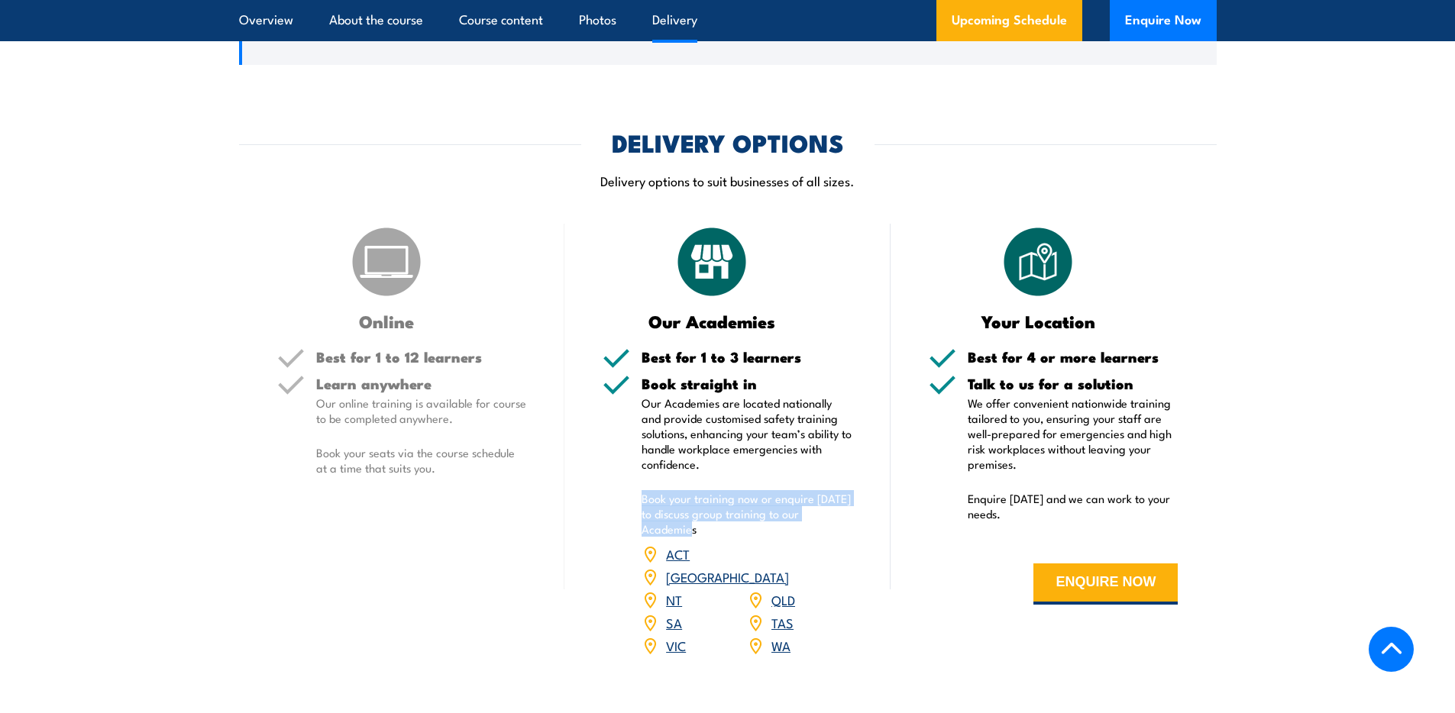
drag, startPoint x: 631, startPoint y: 493, endPoint x: 716, endPoint y: 528, distance: 92.4
click at [716, 528] on div "Book straight in Our Academies are located nationally and provide customised sa…" at bounding box center [727, 526] width 250 height 300
click at [703, 535] on p "Book your training now or enquire today to discuss group training to our Academ…" at bounding box center [746, 514] width 211 height 46
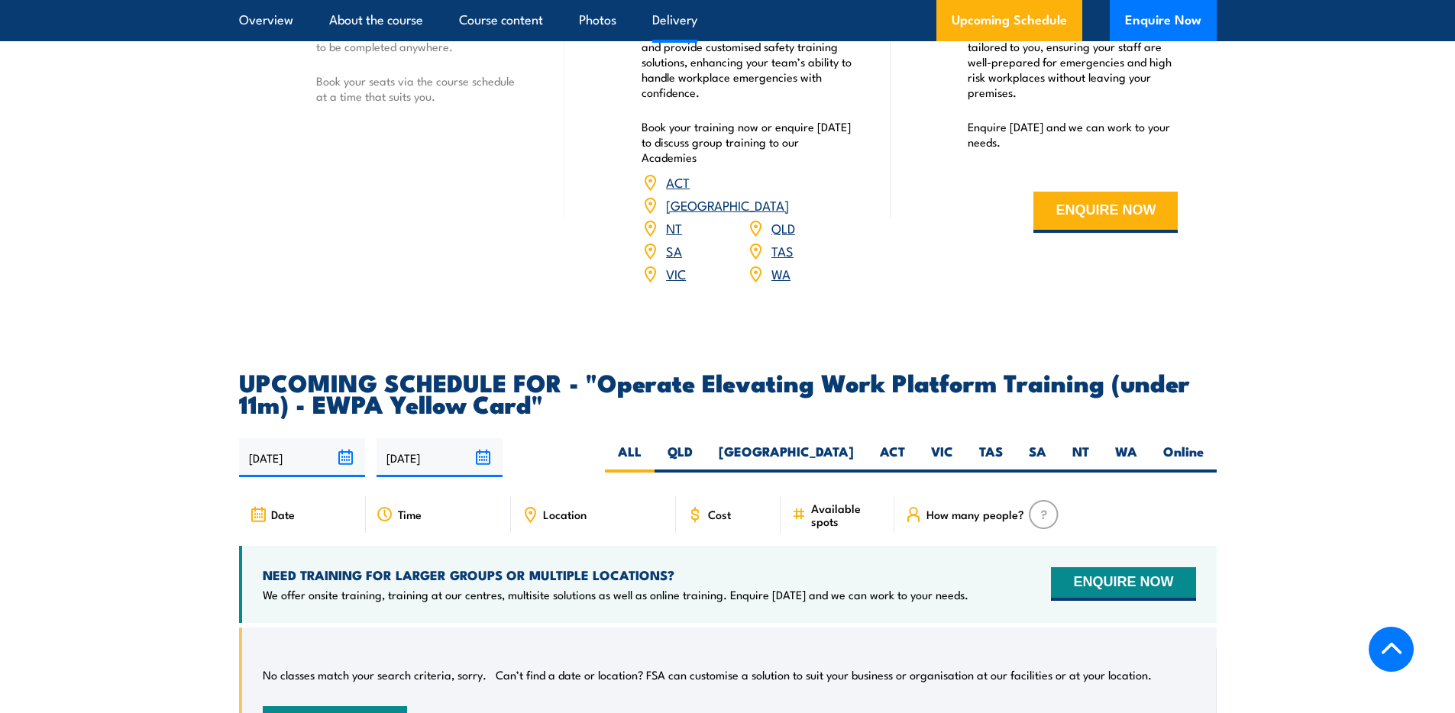
scroll to position [2385, 0]
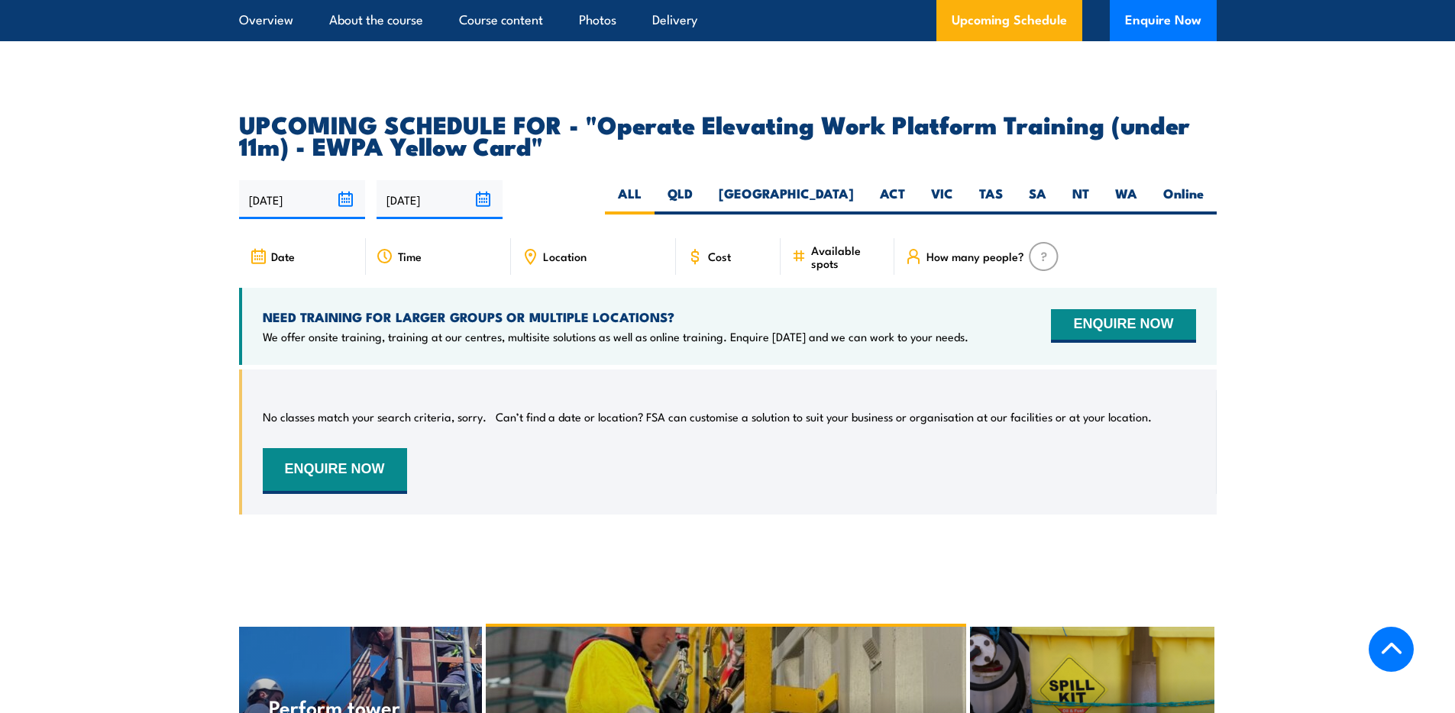
click at [276, 250] on span "Date" at bounding box center [283, 256] width 24 height 13
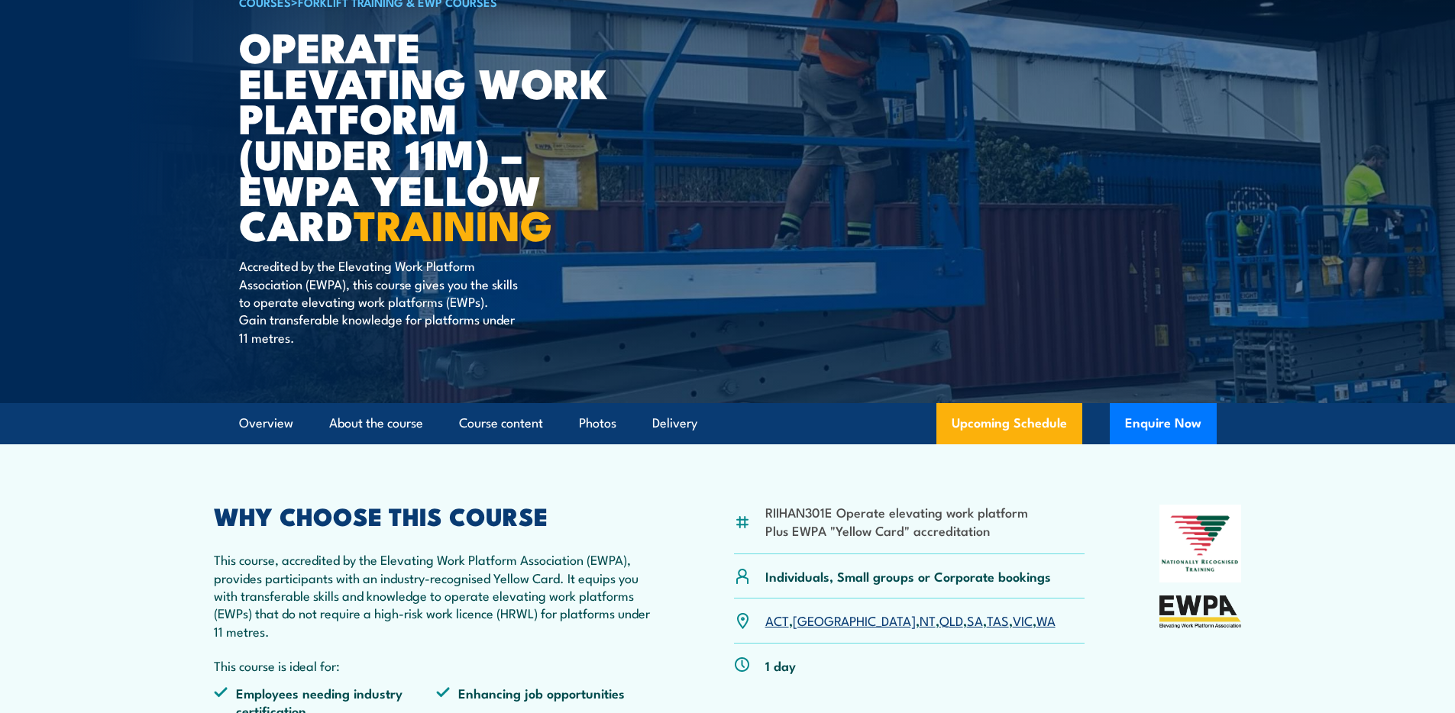
scroll to position [0, 0]
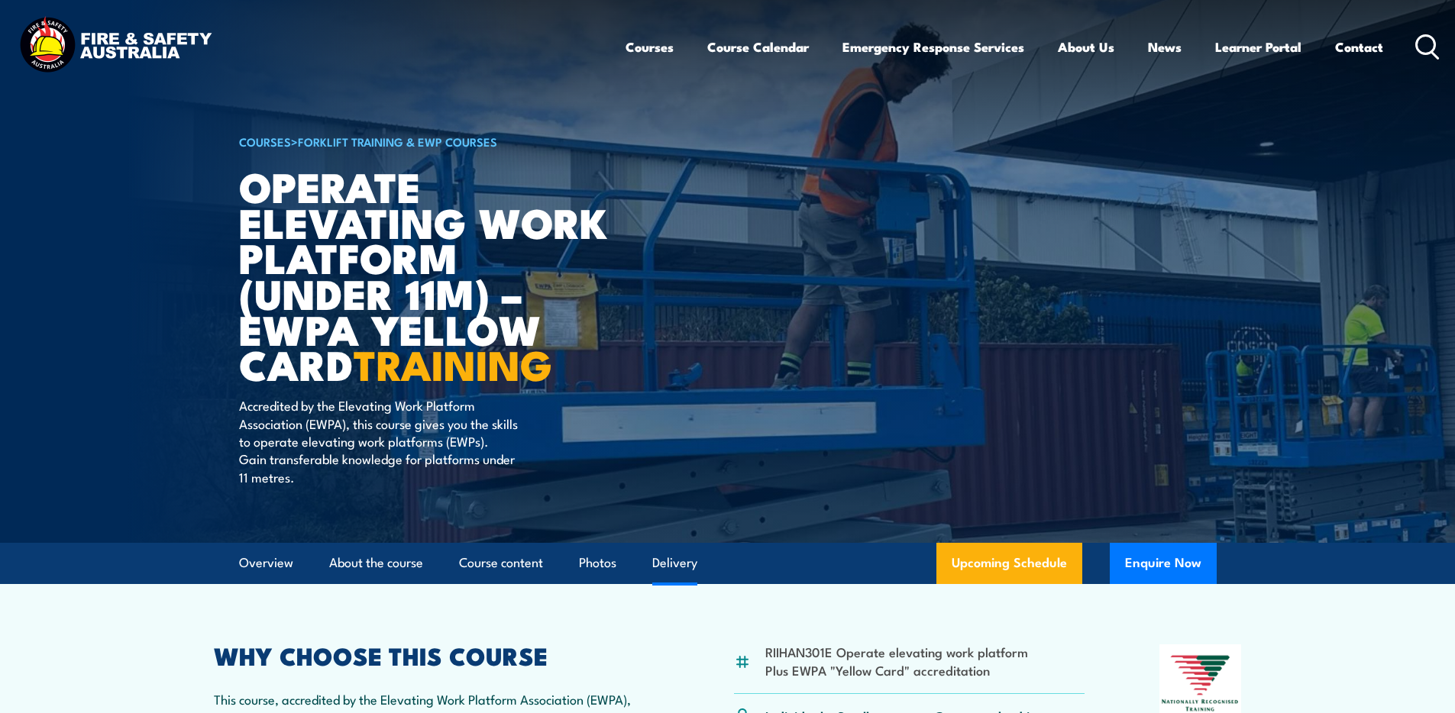
click at [657, 559] on link "Delivery" at bounding box center [674, 563] width 45 height 40
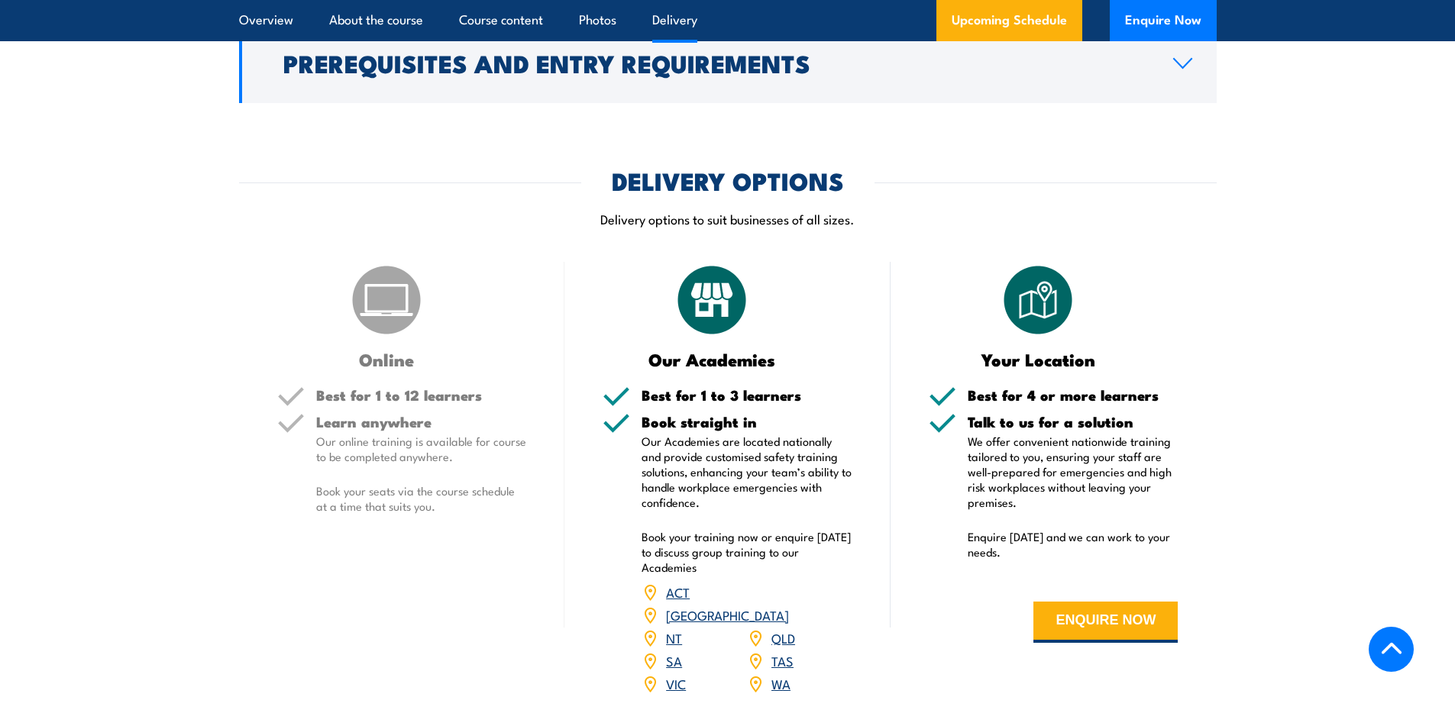
scroll to position [1360, 0]
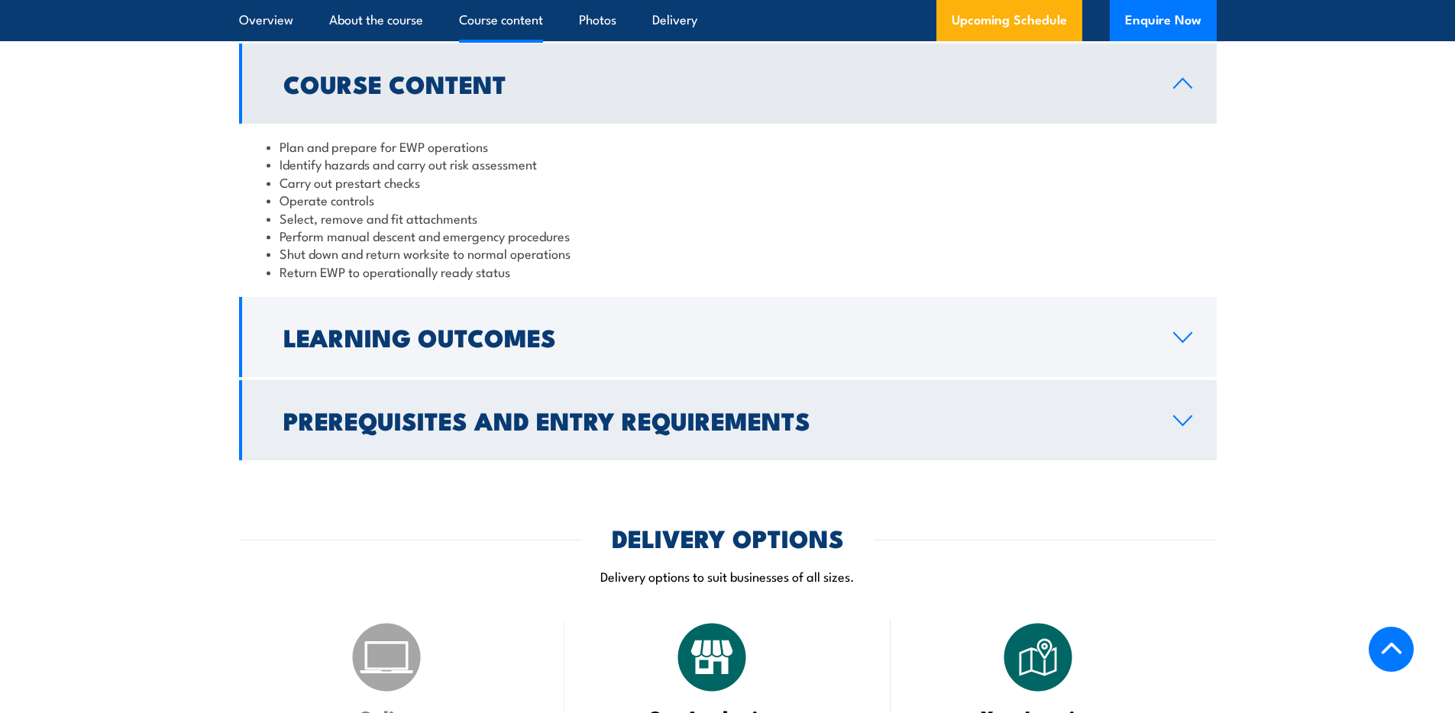
click at [672, 420] on h2 "Prerequisites and Entry Requirements" at bounding box center [715, 419] width 865 height 21
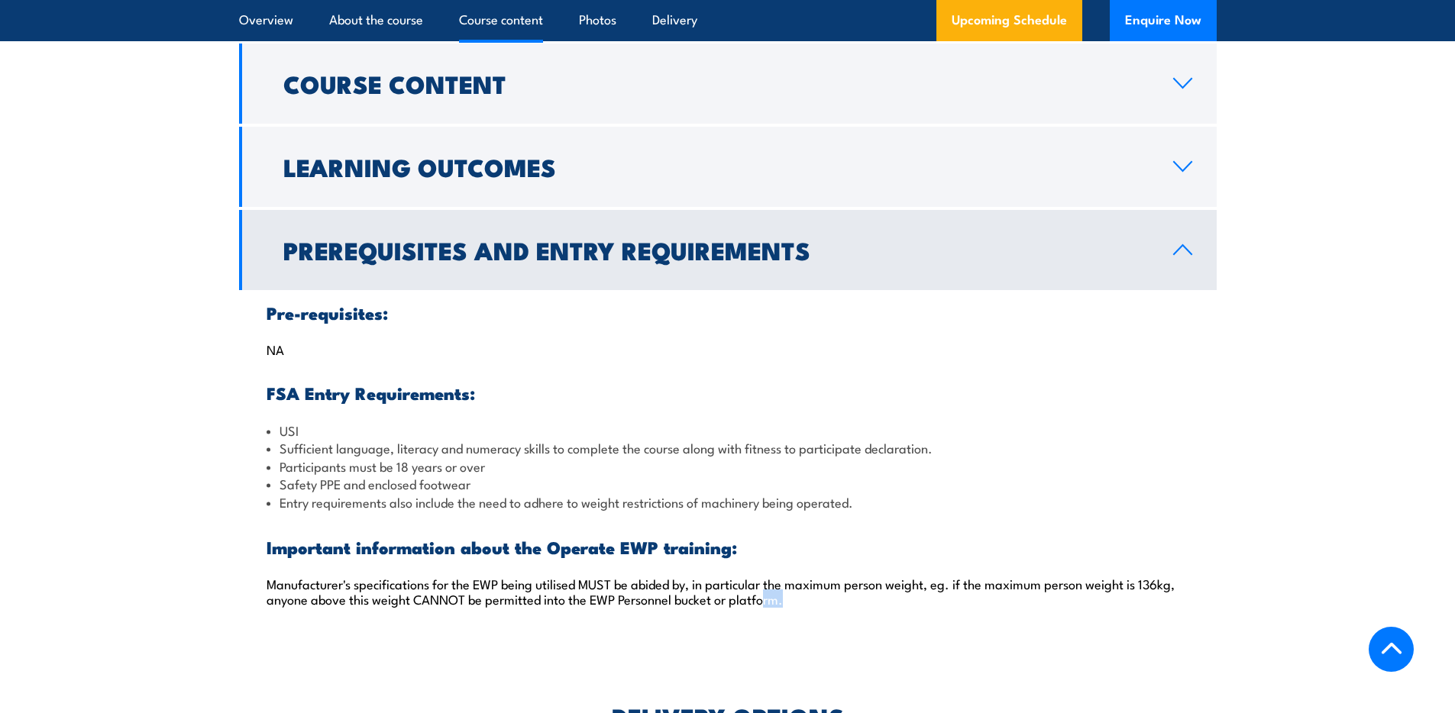
drag, startPoint x: 234, startPoint y: 610, endPoint x: 767, endPoint y: 605, distance: 533.0
click at [764, 605] on section "Course Content Plan and prepare for EWP operations Identify hazards and carry o…" at bounding box center [727, 342] width 1455 height 596
click at [793, 605] on p "Manufacturer's specifications for the EWP being utilised MUST be abided by, in …" at bounding box center [727, 591] width 922 height 31
drag, startPoint x: 273, startPoint y: 486, endPoint x: 506, endPoint y: 482, distance: 233.7
click at [506, 482] on li "Safety PPE and enclosed footwear" at bounding box center [727, 484] width 922 height 18
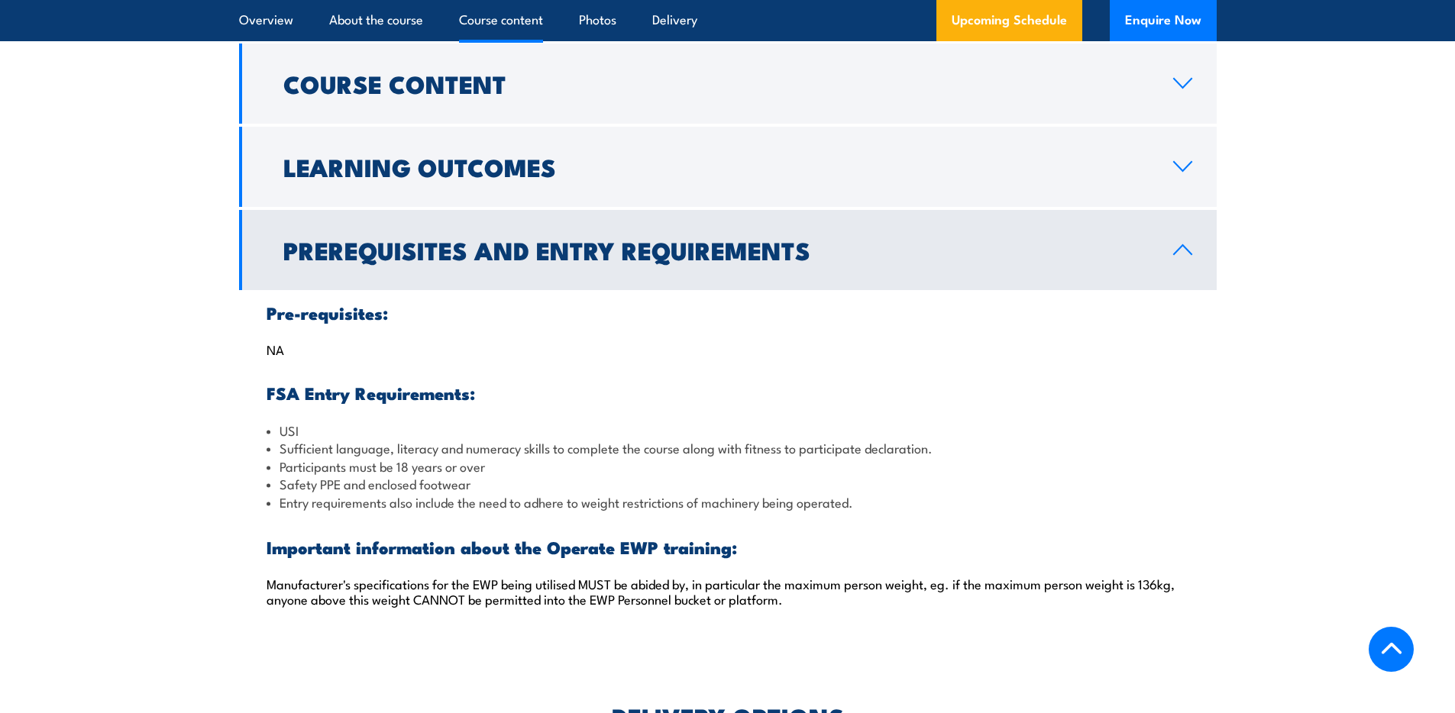
click at [506, 482] on li "Safety PPE and enclosed footwear" at bounding box center [727, 484] width 922 height 18
click at [295, 428] on li "USI" at bounding box center [727, 430] width 922 height 18
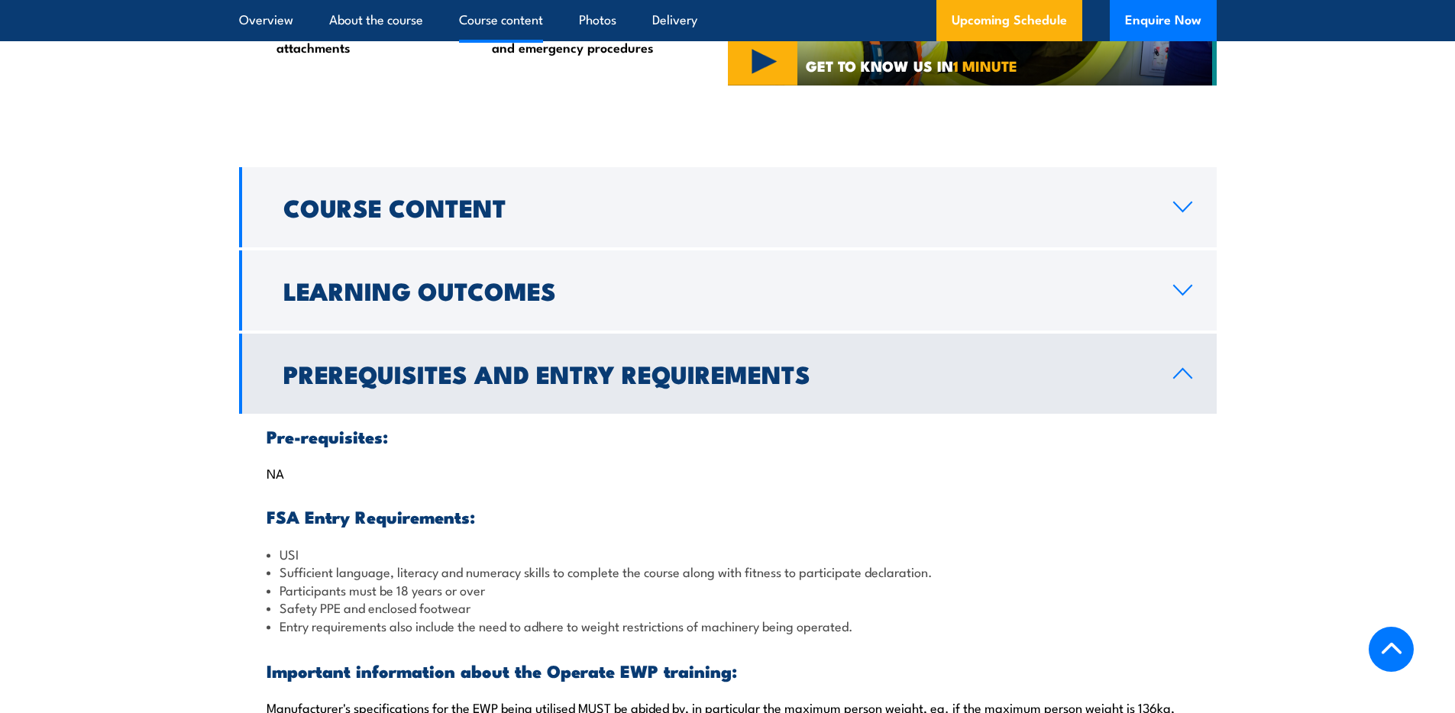
scroll to position [1235, 0]
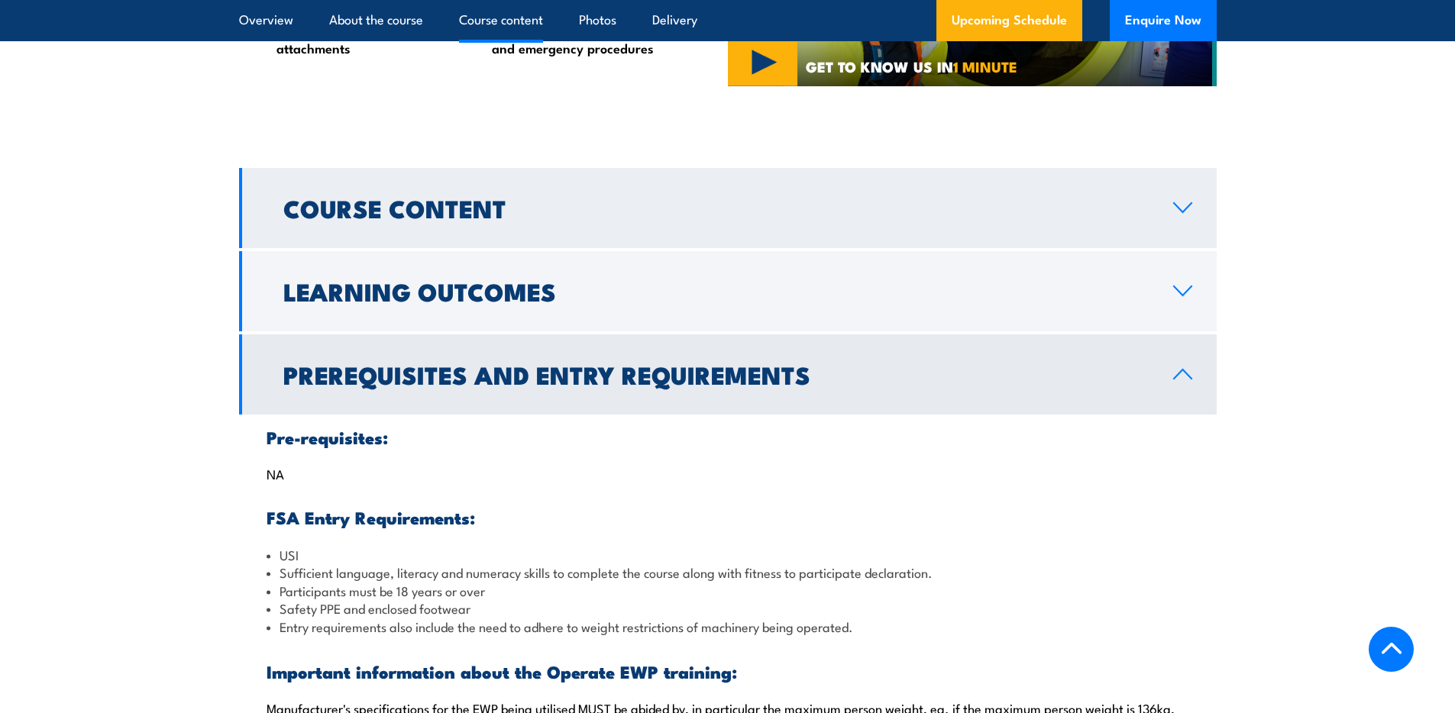
click at [512, 202] on h2 "Course Content" at bounding box center [715, 207] width 865 height 21
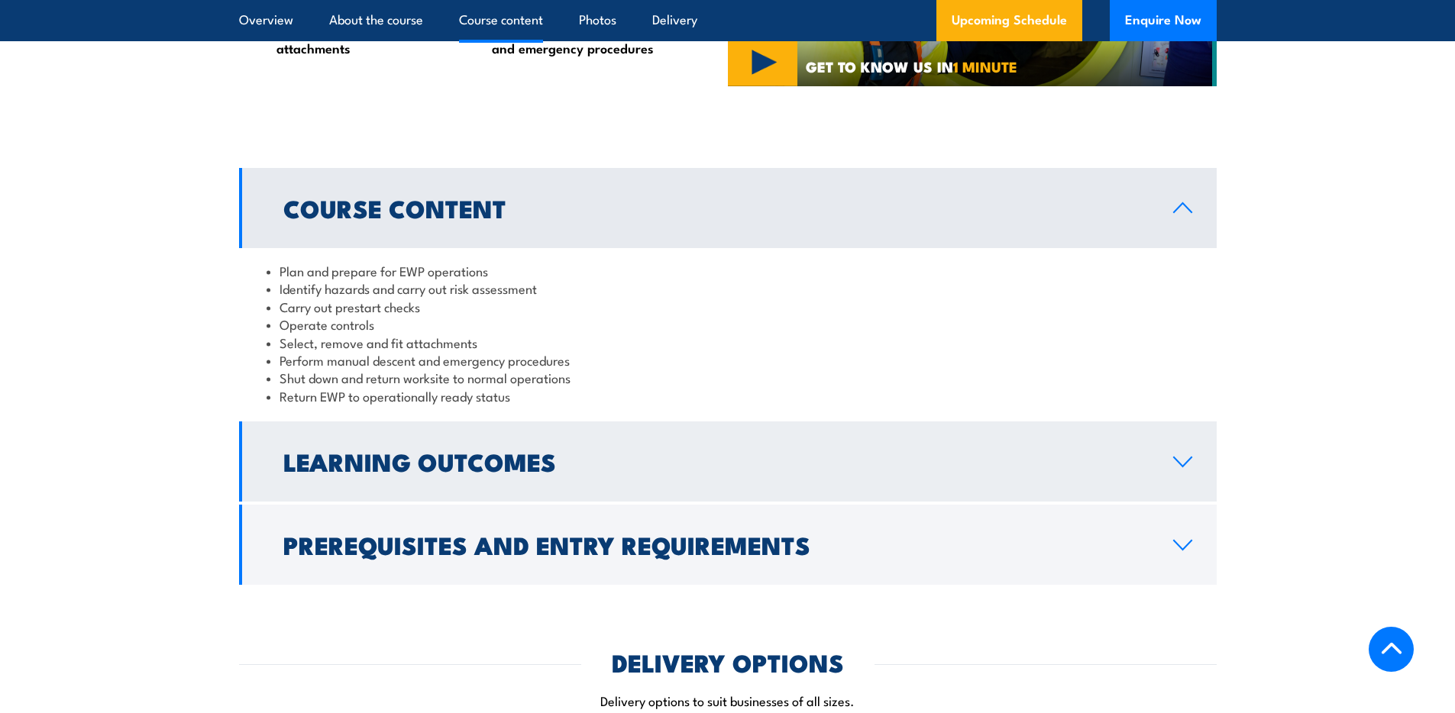
click at [408, 459] on h2 "Learning Outcomes" at bounding box center [715, 460] width 865 height 21
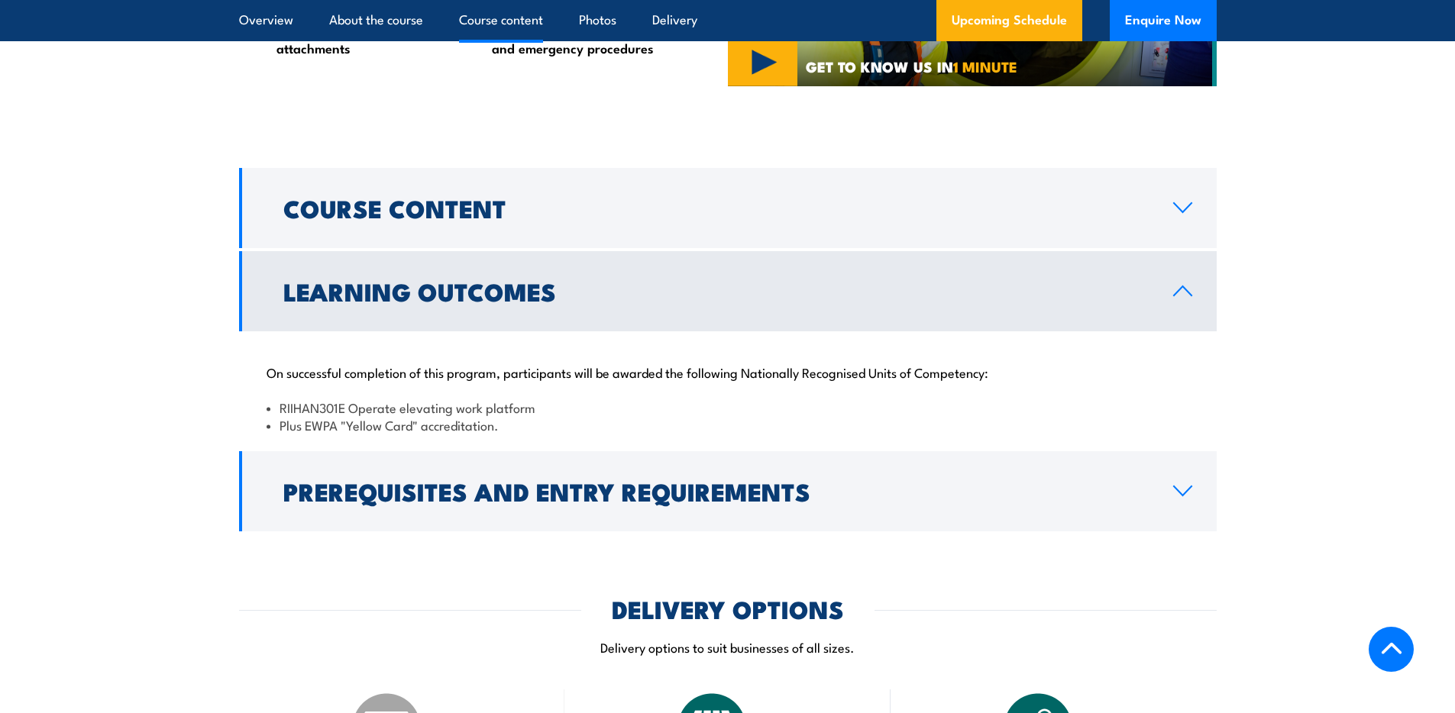
click at [486, 302] on h2 "Learning Outcomes" at bounding box center [715, 290] width 865 height 21
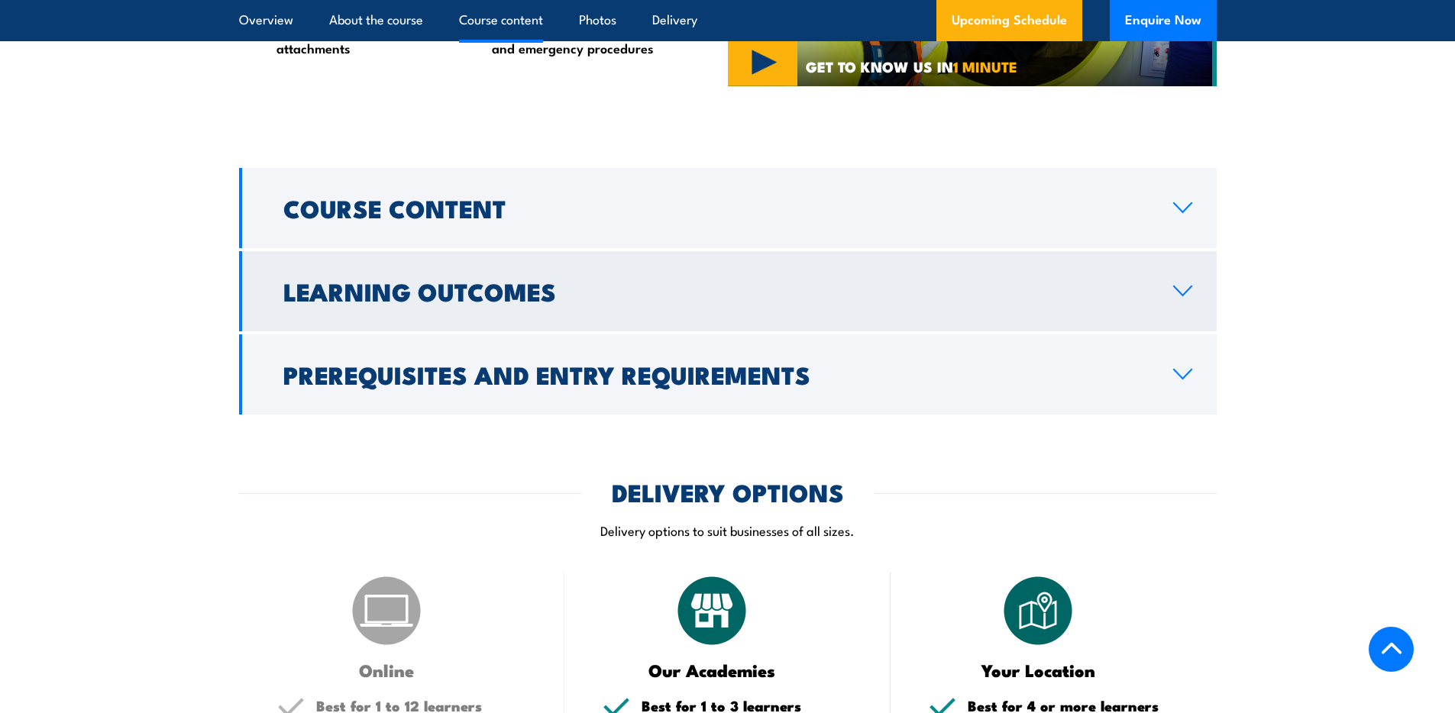
click at [496, 299] on h2 "Learning Outcomes" at bounding box center [715, 290] width 865 height 21
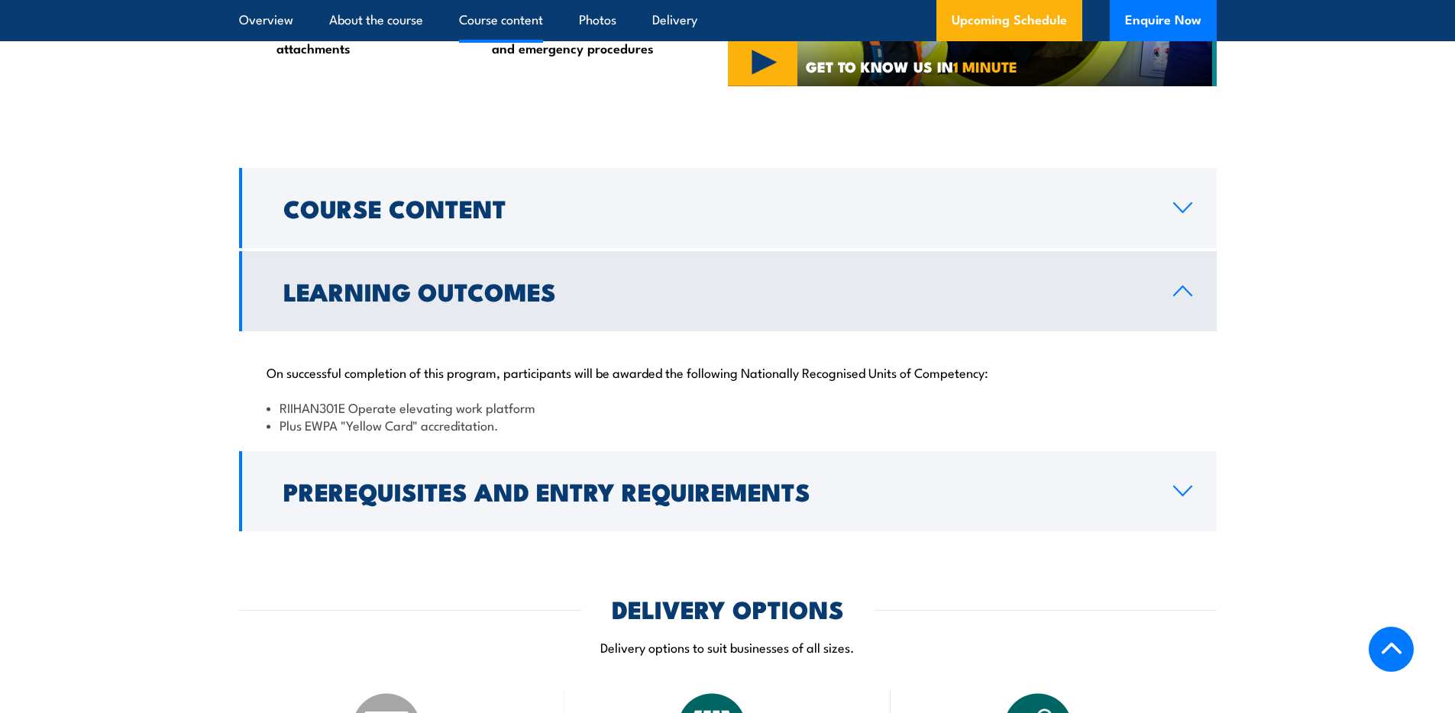
click at [496, 299] on h2 "Learning Outcomes" at bounding box center [715, 290] width 865 height 21
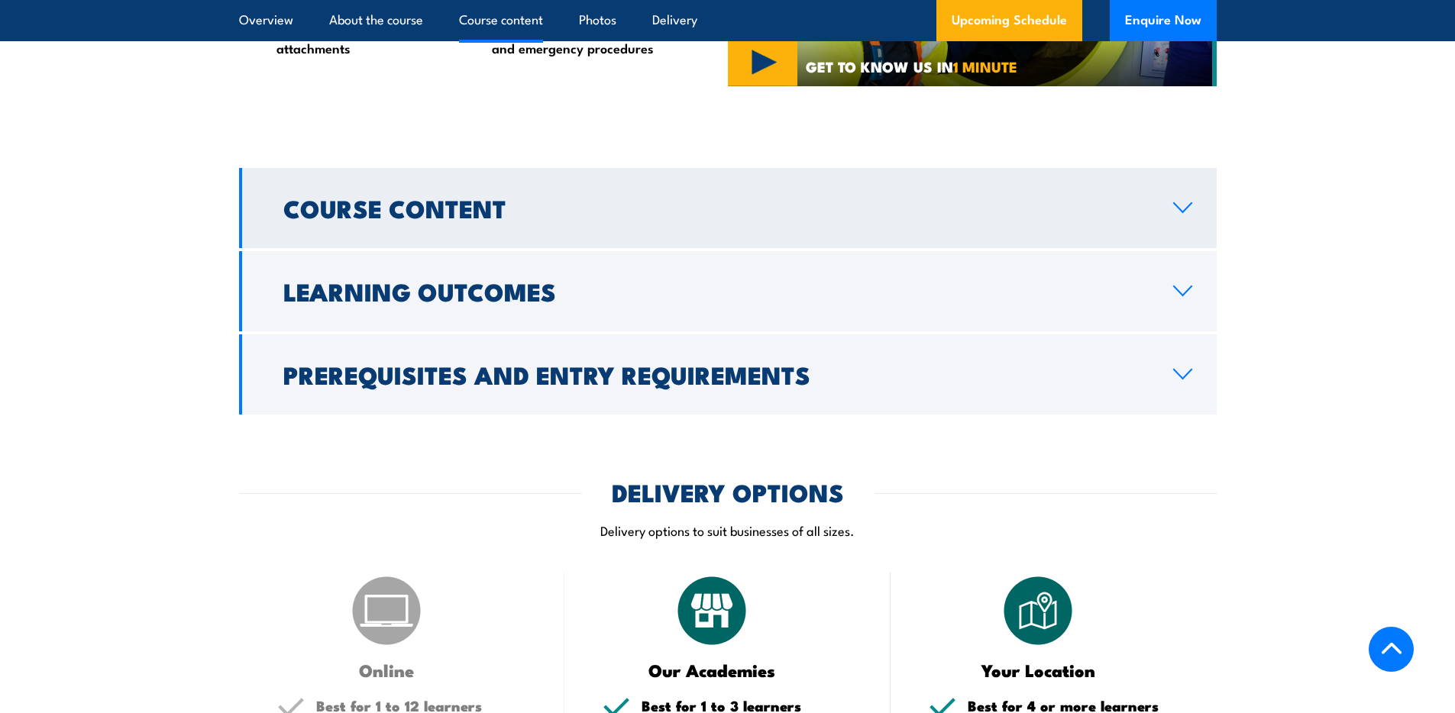
click at [487, 229] on link "Course Content" at bounding box center [727, 208] width 977 height 80
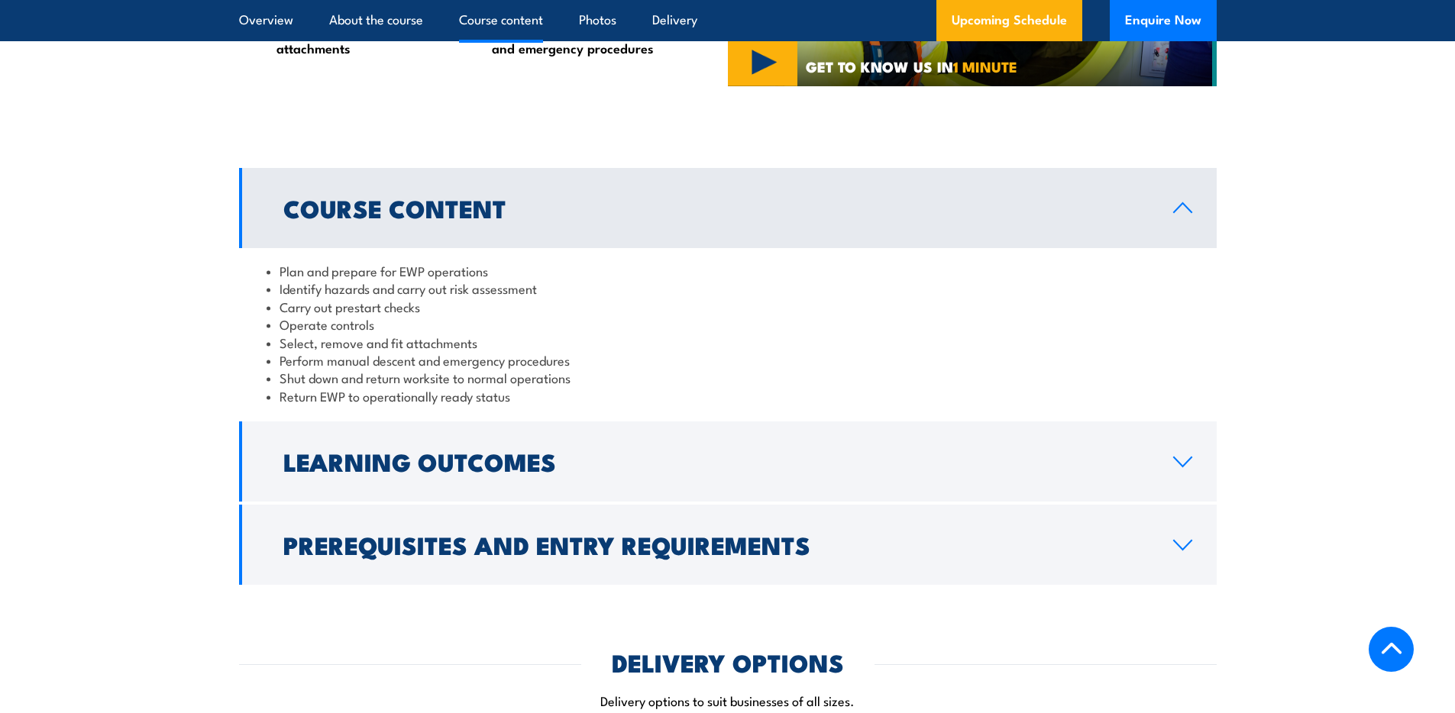
click at [487, 229] on link "Course Content" at bounding box center [727, 208] width 977 height 80
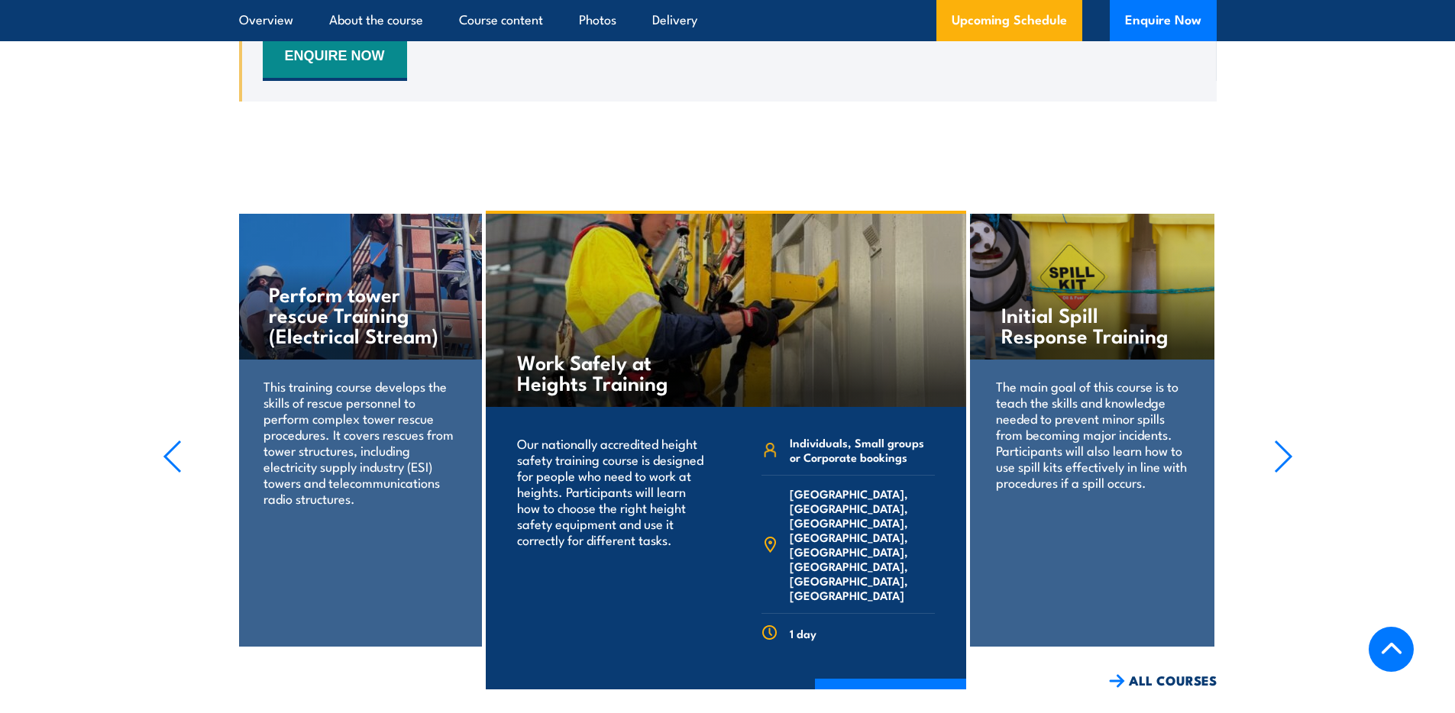
scroll to position [2299, 0]
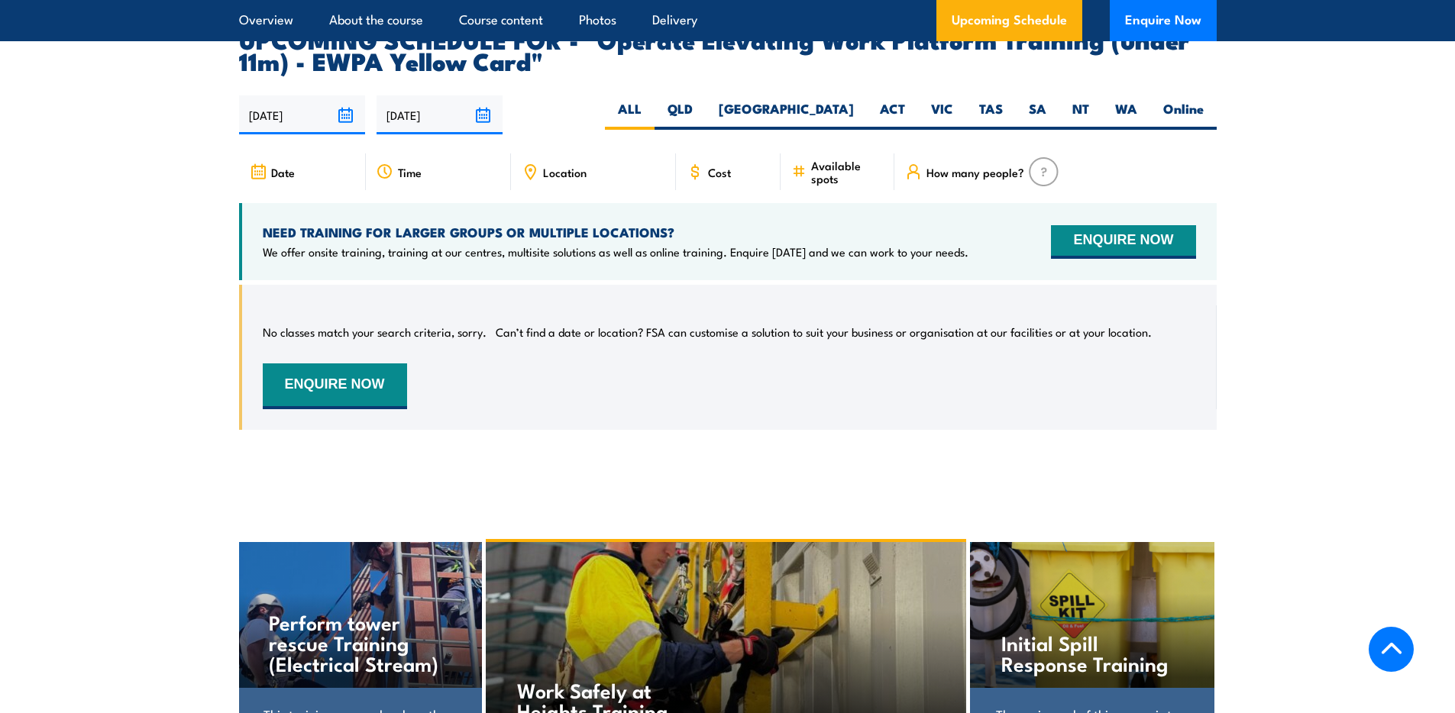
click at [57, 306] on section "UPCOMING SCHEDULE FOR - "Operate Elevating Work Platform Training (under 11m) -…" at bounding box center [727, 240] width 1455 height 425
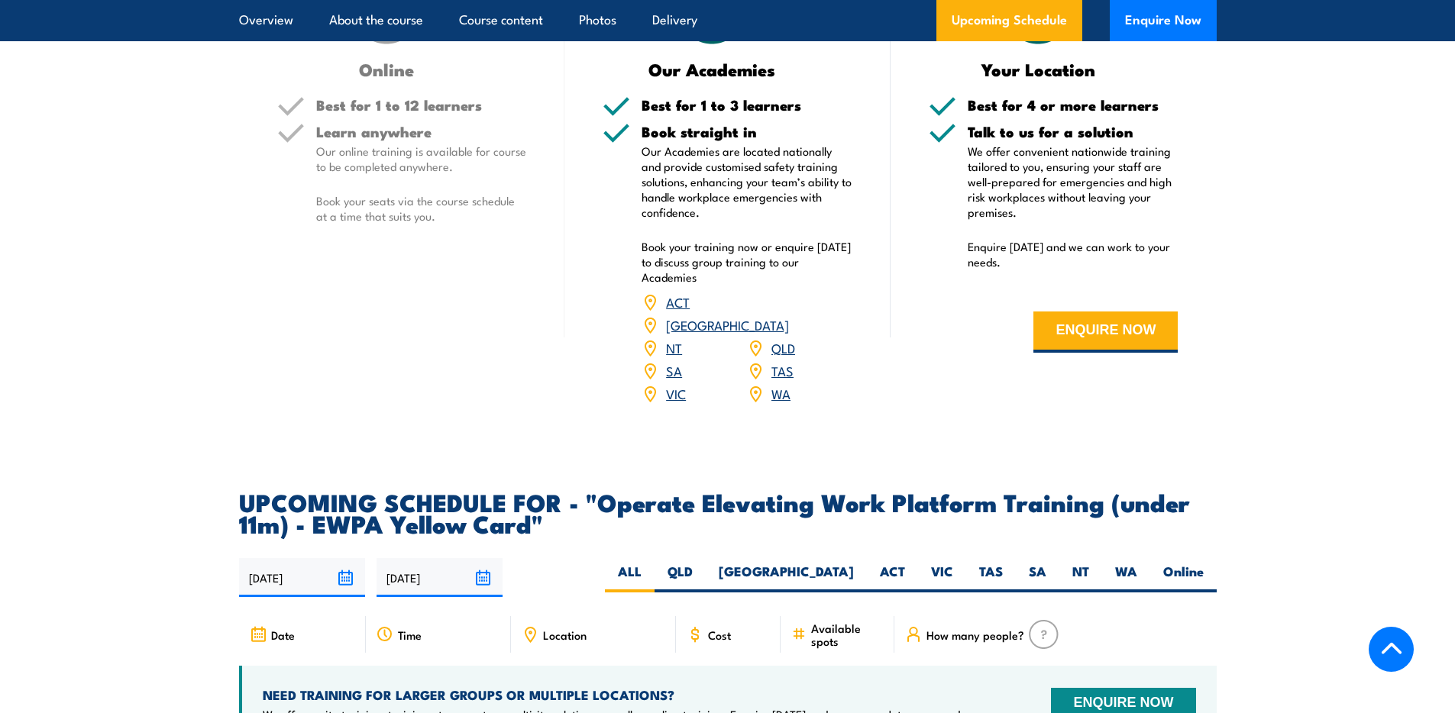
scroll to position [1627, 0]
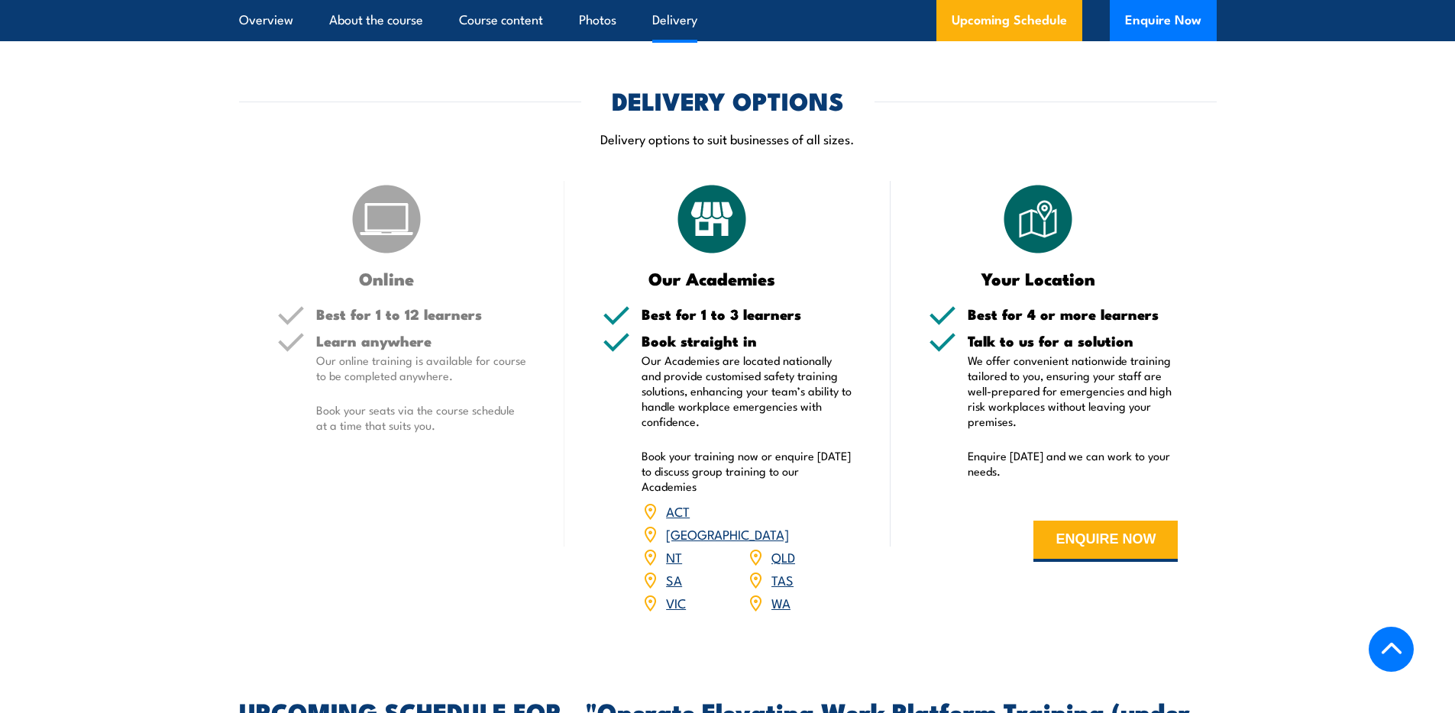
click at [54, 373] on section "DELIVERY OPTIONS Delivery options to suit businesses of all sizes. Online Best …" at bounding box center [727, 361] width 1455 height 544
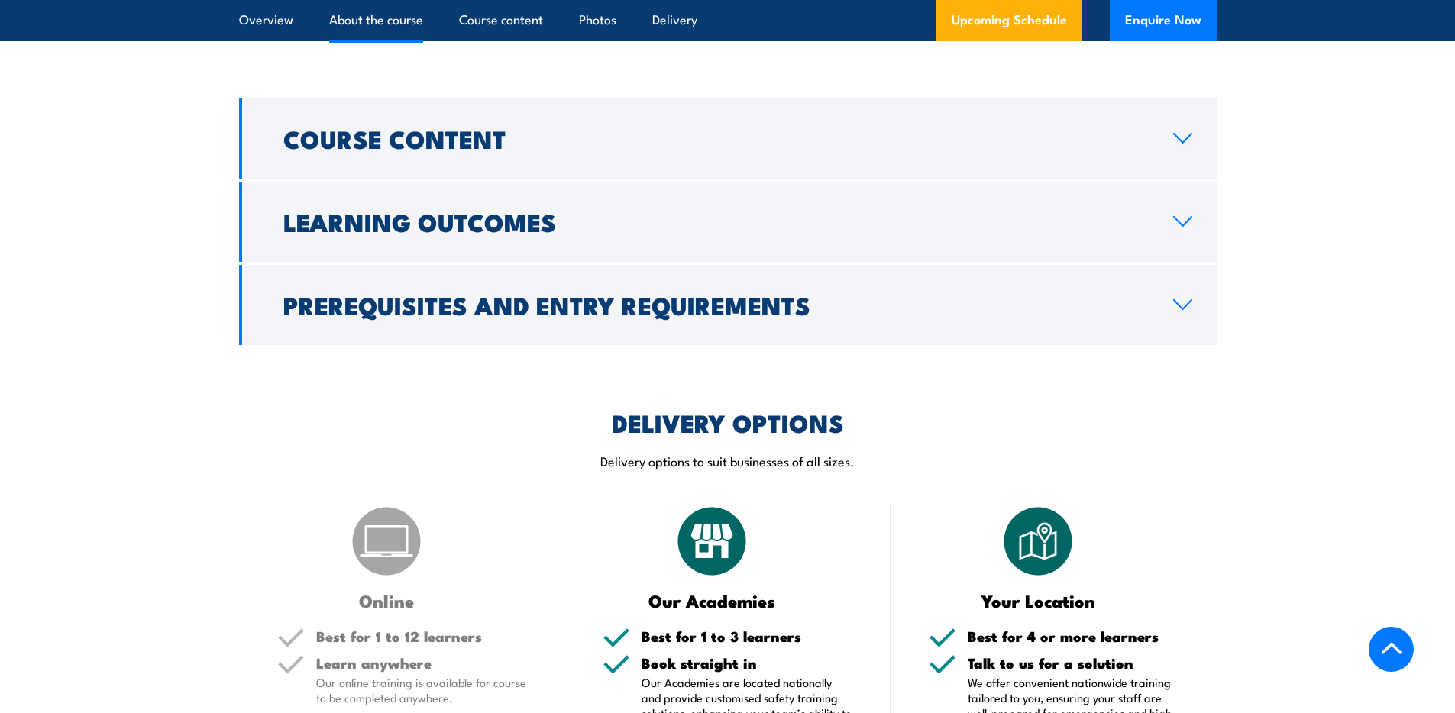
scroll to position [1129, 0]
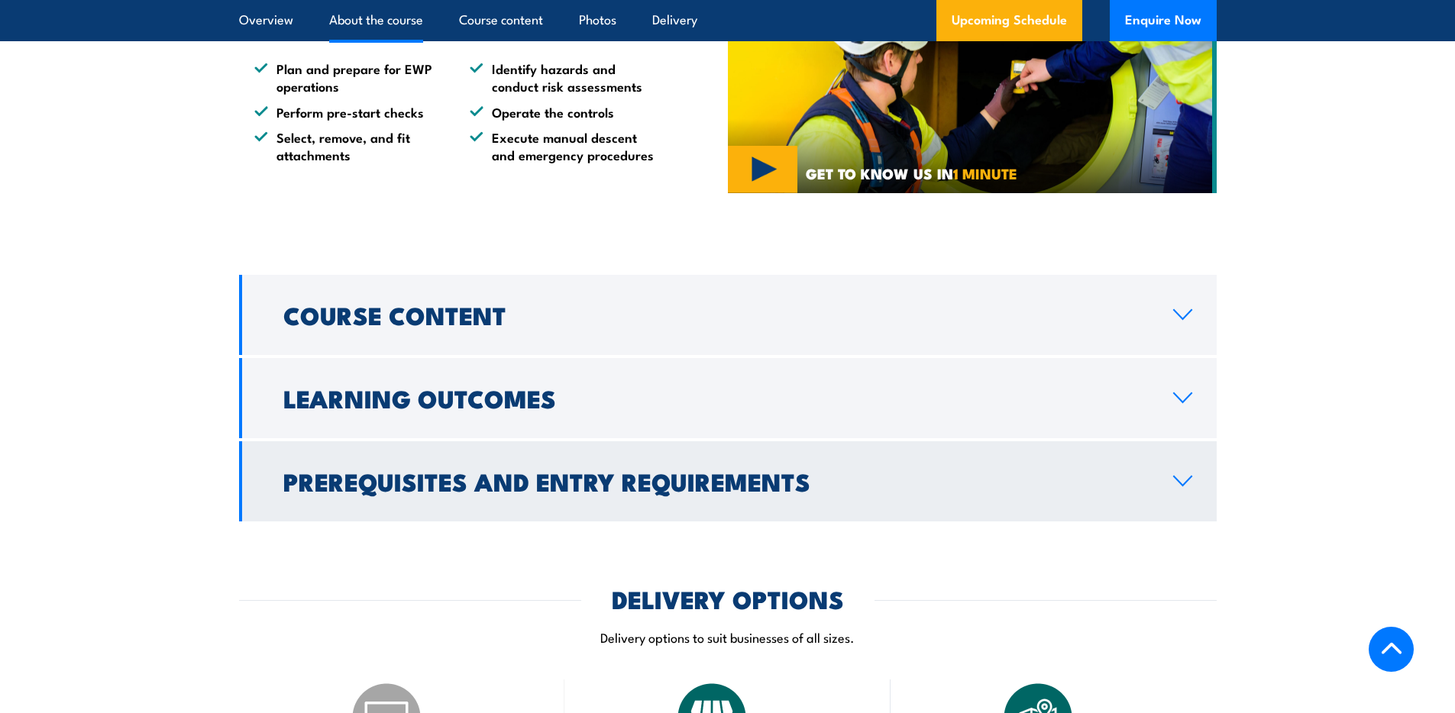
click at [443, 506] on link "Prerequisites and Entry Requirements" at bounding box center [727, 481] width 977 height 80
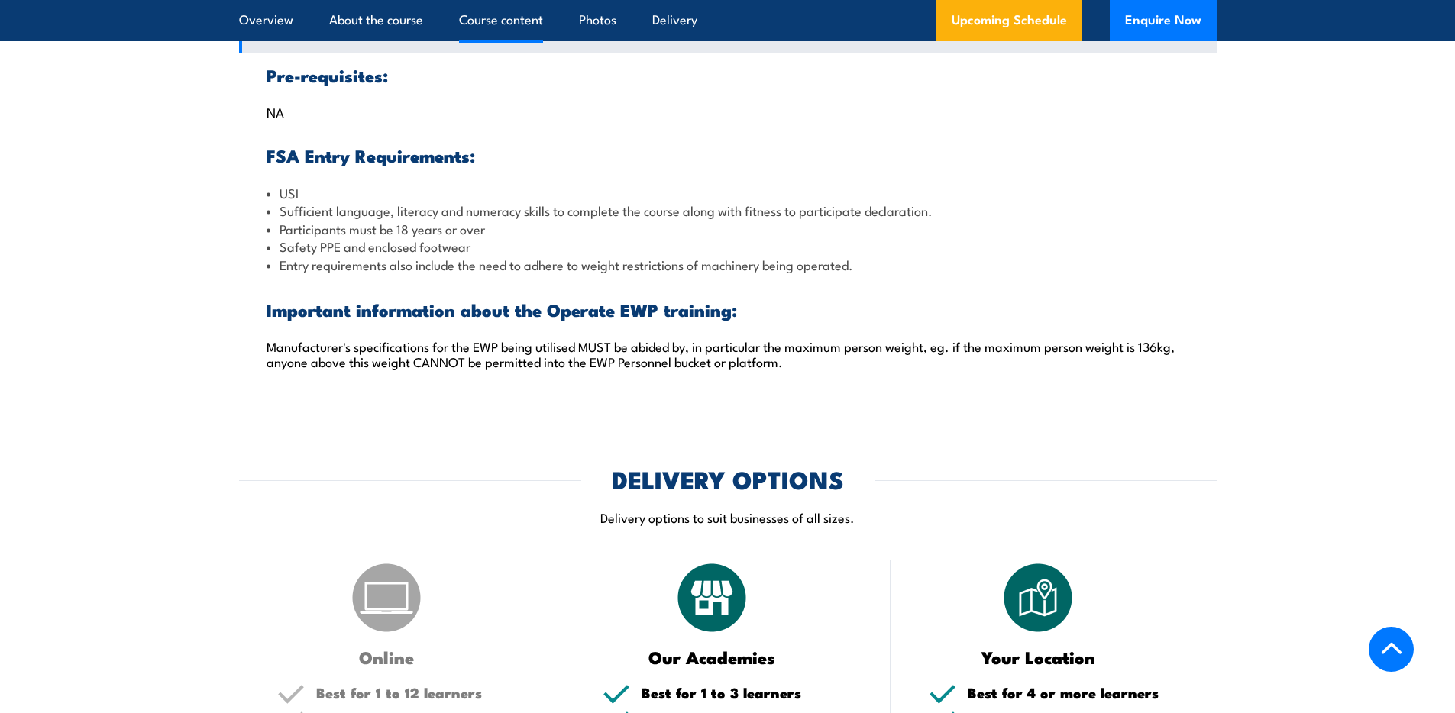
scroll to position [1603, 0]
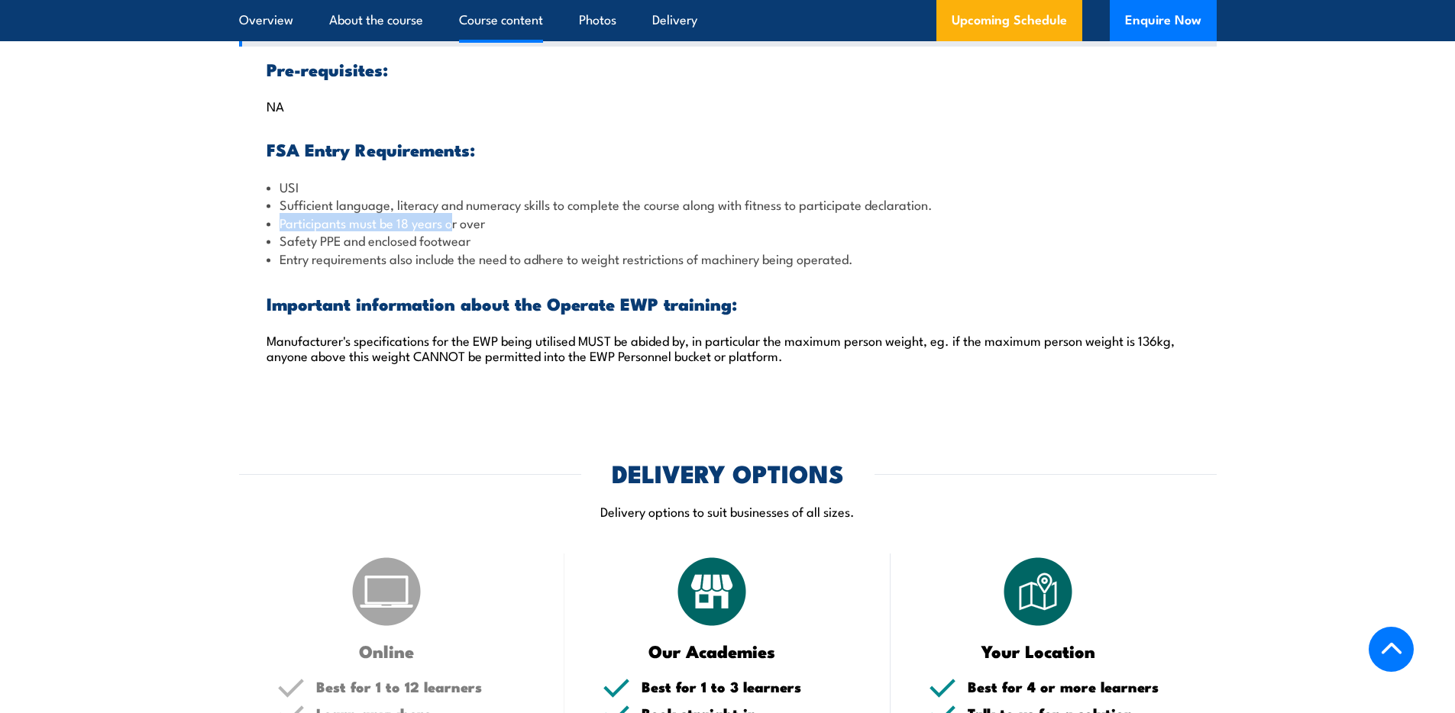
drag, startPoint x: 280, startPoint y: 228, endPoint x: 459, endPoint y: 229, distance: 178.7
click at [457, 228] on li "Participants must be 18 years or over" at bounding box center [727, 223] width 922 height 18
click at [500, 228] on li "Participants must be 18 years or over" at bounding box center [727, 223] width 922 height 18
drag, startPoint x: 273, startPoint y: 233, endPoint x: 486, endPoint y: 225, distance: 213.2
click at [485, 225] on ul "USI Sufficient language, literacy and numeracy skills to complete the course al…" at bounding box center [727, 222] width 922 height 89
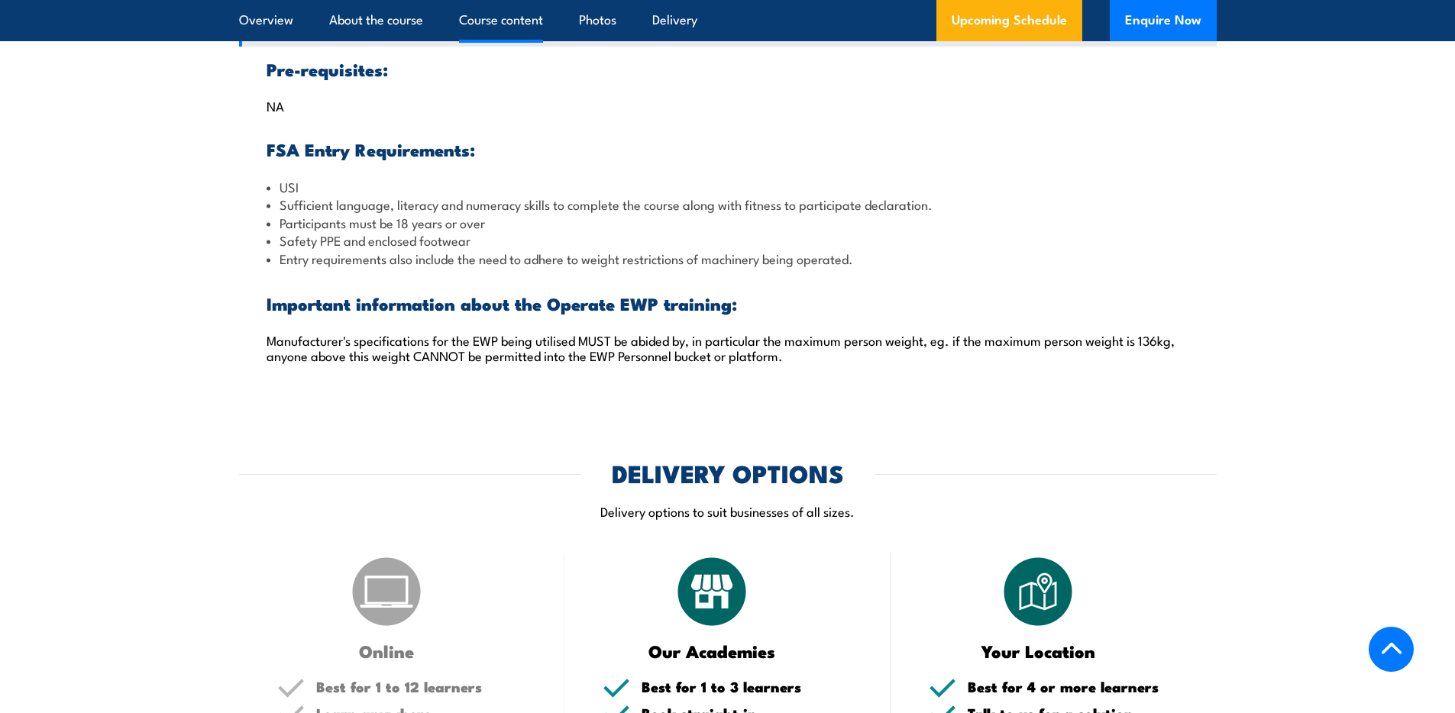
click at [486, 225] on li "Participants must be 18 years or over" at bounding box center [727, 223] width 922 height 18
drag, startPoint x: 494, startPoint y: 225, endPoint x: 266, endPoint y: 220, distance: 228.4
click at [262, 219] on div "Pre-requisites: NA FSA Entry Requirements: USI Sufficient language, literacy an…" at bounding box center [727, 221] width 977 height 349
click at [499, 238] on li "Safety PPE and enclosed footwear" at bounding box center [727, 240] width 922 height 18
click at [541, 227] on li "Participants must be 18 years or over" at bounding box center [727, 223] width 922 height 18
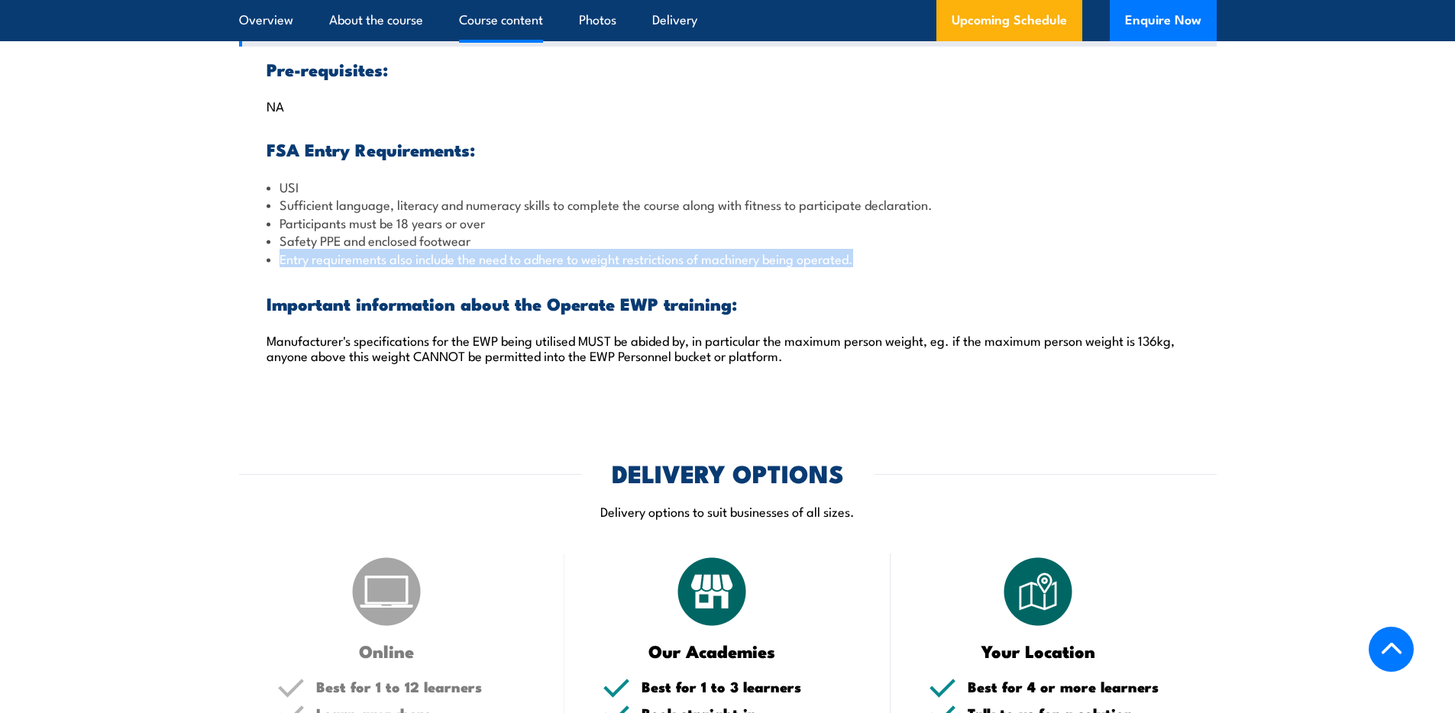
drag, startPoint x: 279, startPoint y: 263, endPoint x: 859, endPoint y: 251, distance: 579.7
click at [859, 251] on li "Entry requirements also include the need to adhere to weight restrictions of ma…" at bounding box center [727, 259] width 922 height 18
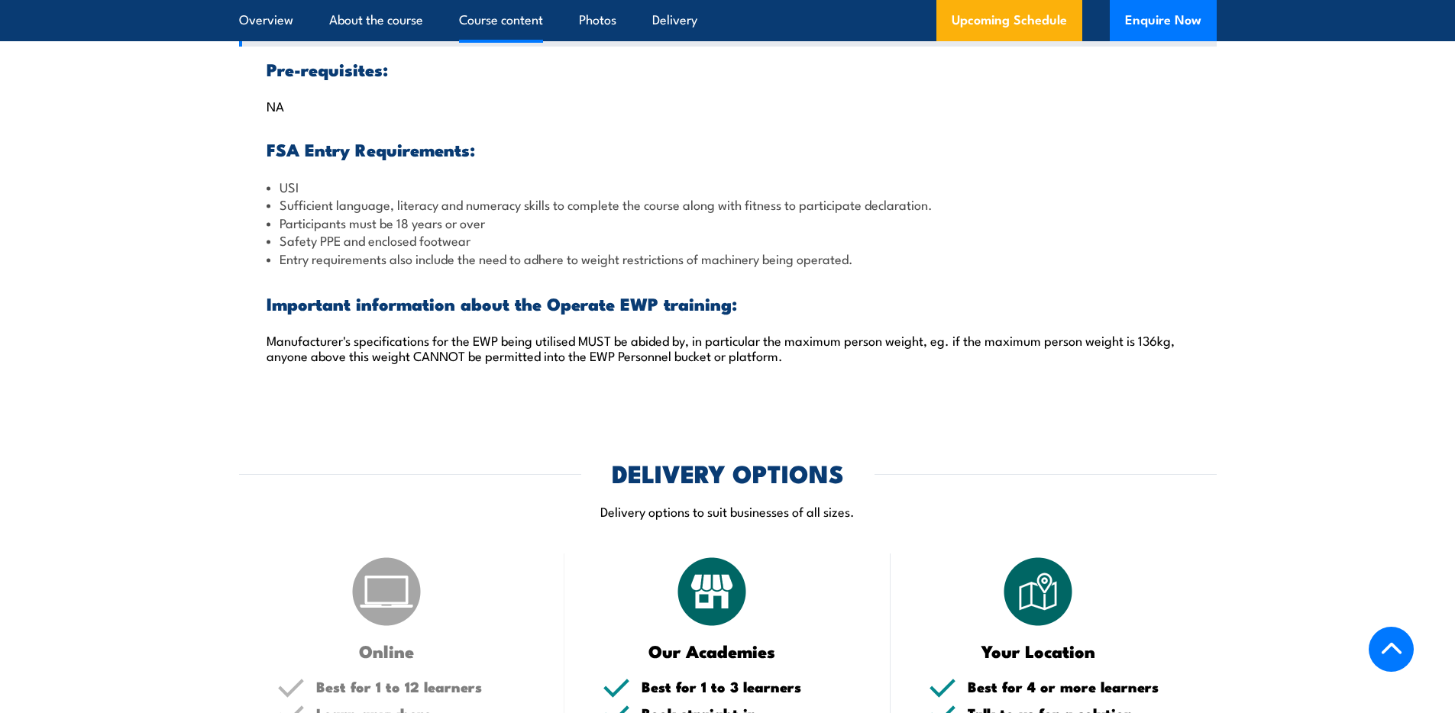
click at [858, 251] on li "Entry requirements also include the need to adhere to weight restrictions of ma…" at bounding box center [727, 259] width 922 height 18
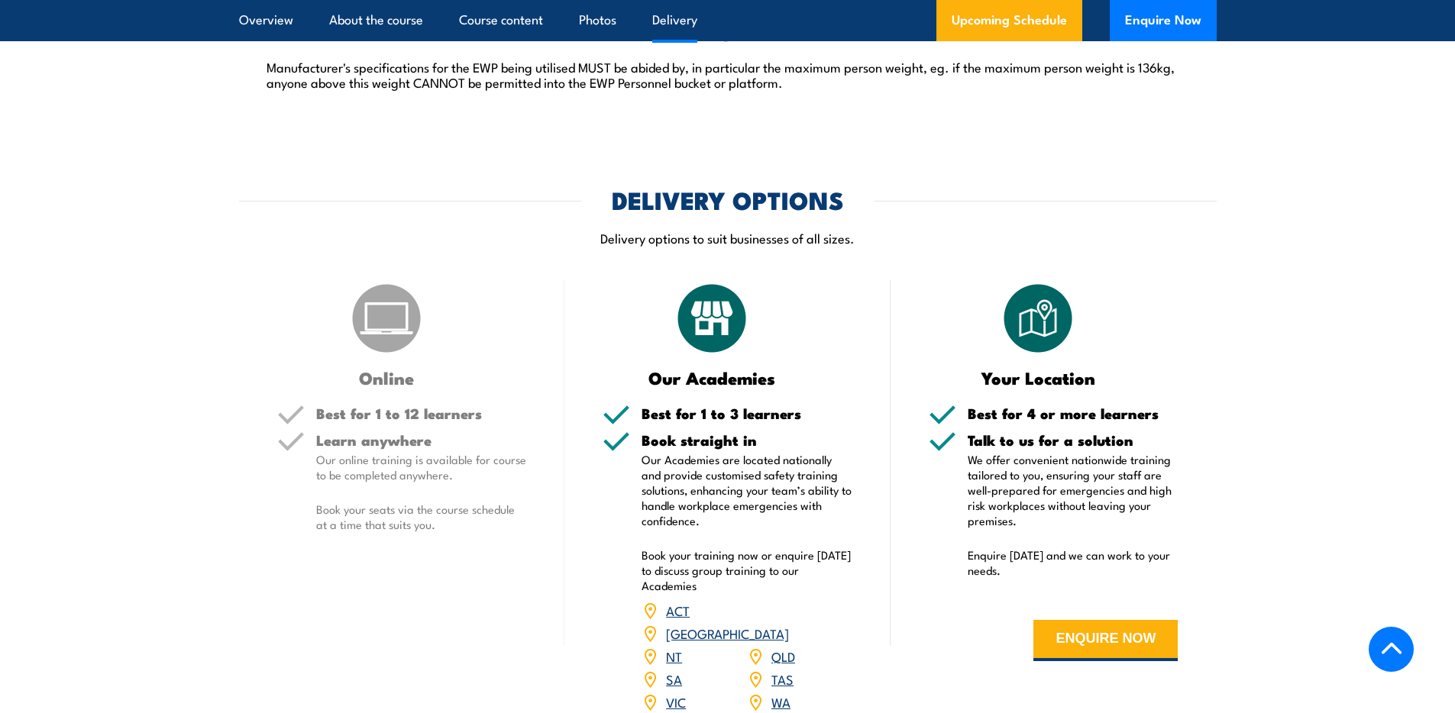
scroll to position [2105, 0]
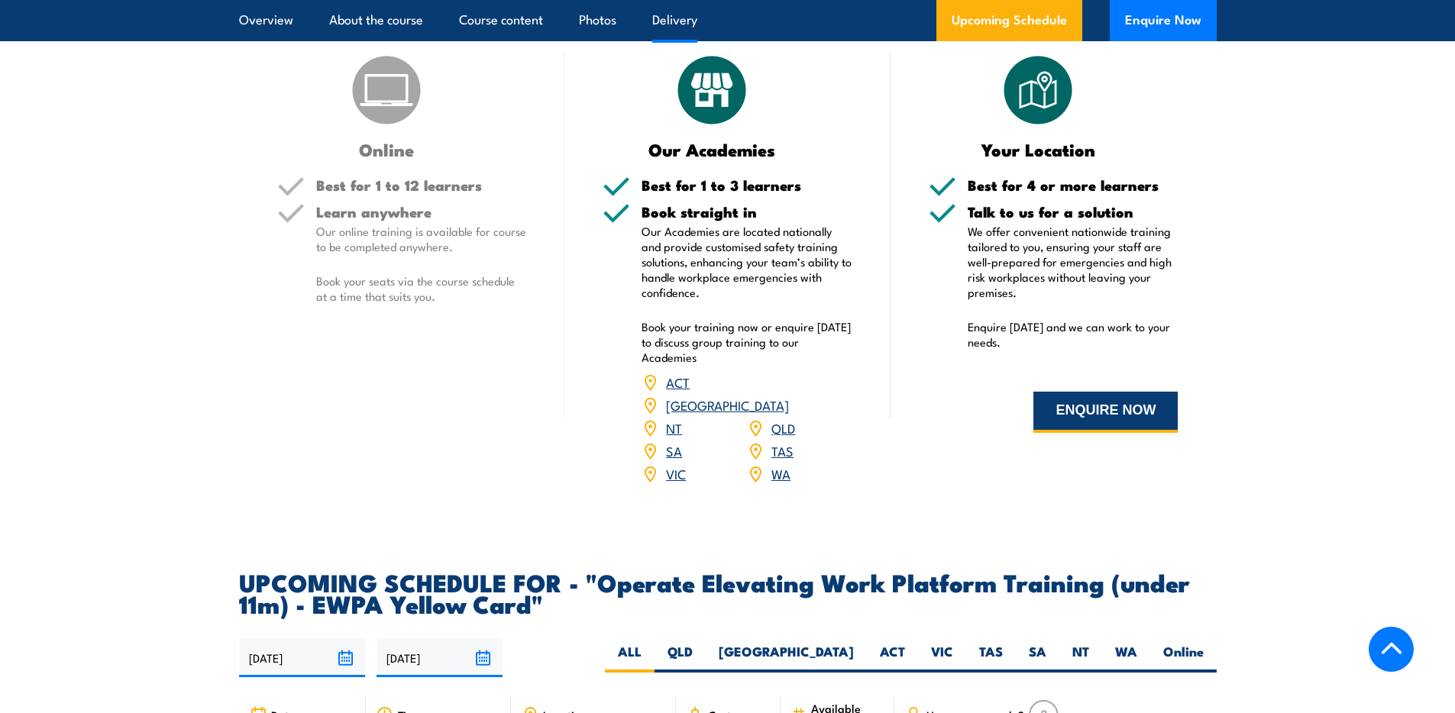
click at [1138, 420] on button "ENQUIRE NOW" at bounding box center [1105, 412] width 144 height 41
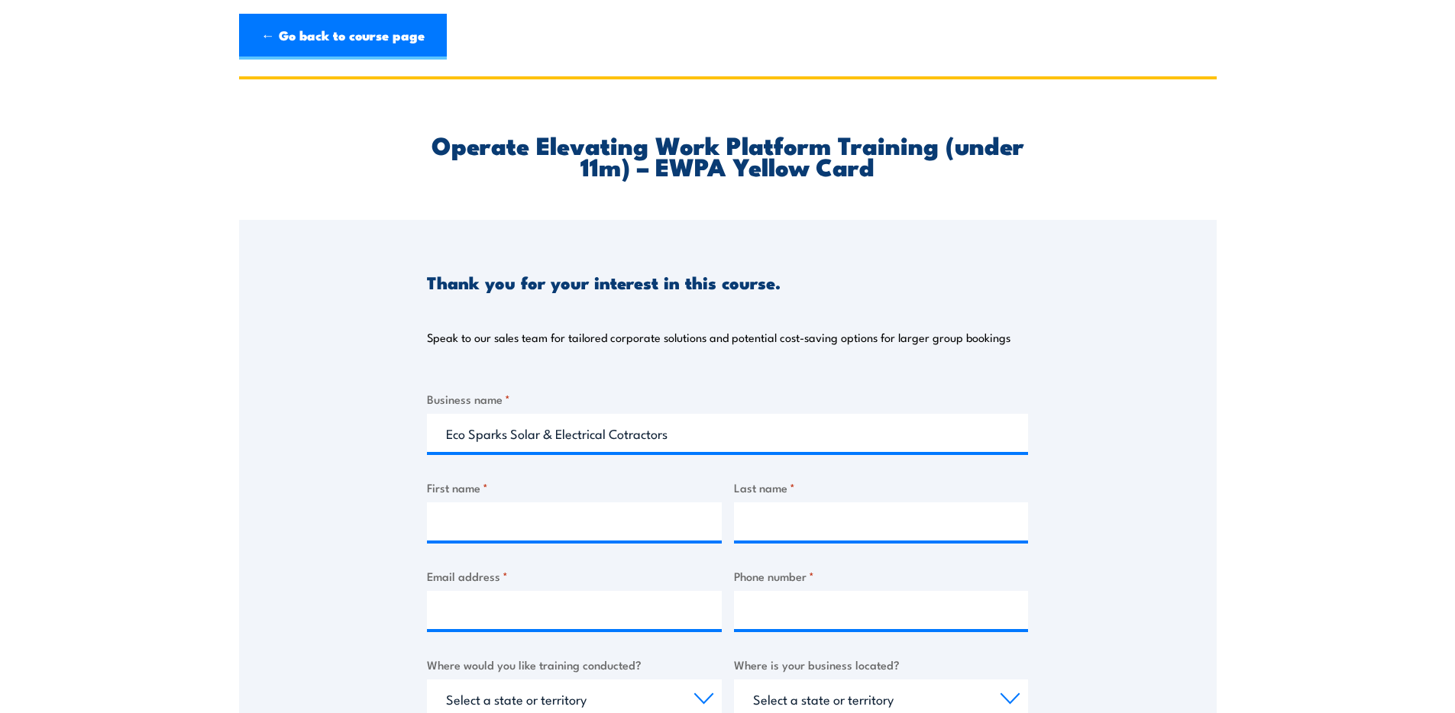
drag, startPoint x: 628, startPoint y: 434, endPoint x: 636, endPoint y: 440, distance: 9.3
click at [628, 435] on input "Eco Sparks Solar & Electrical Cotractors" at bounding box center [727, 433] width 601 height 38
type input "Eco Sparks Solar & Electrical Contractors"
click at [499, 515] on input "First name *" at bounding box center [574, 521] width 295 height 38
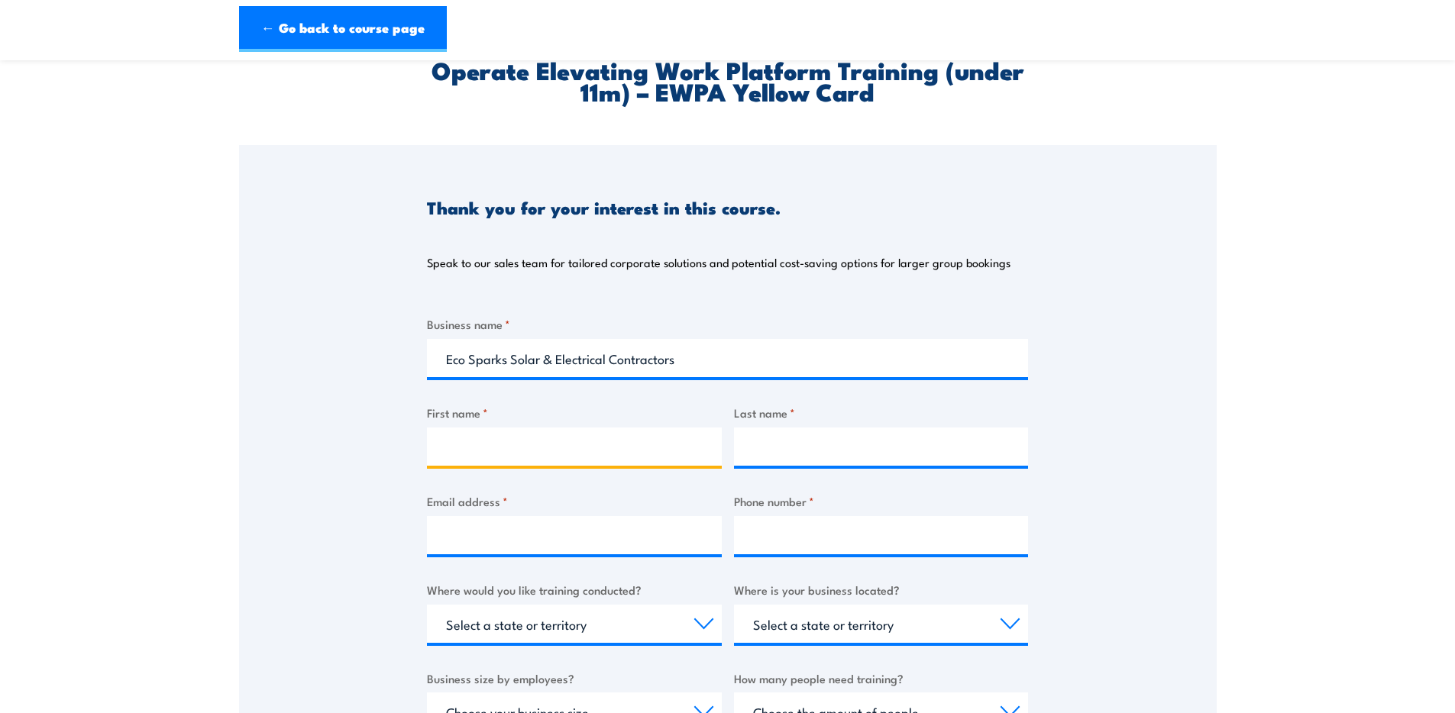
scroll to position [274, 0]
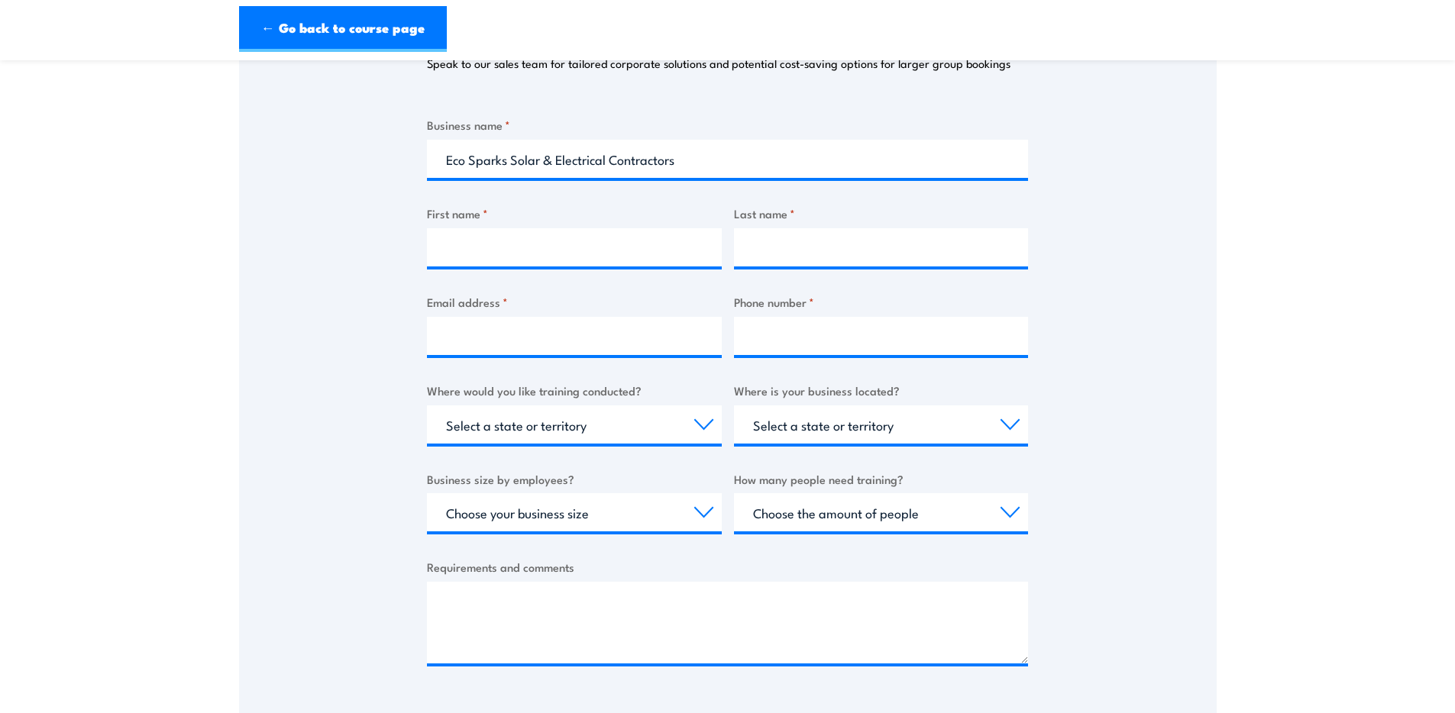
click at [362, 277] on div "Thank you for your interest in this course. Speak to our sales team for tailore…" at bounding box center [727, 327] width 977 height 763
click at [530, 256] on input "First name *" at bounding box center [574, 247] width 295 height 38
type input "N"
type input "Tash"
type input "[PERSON_NAME]"
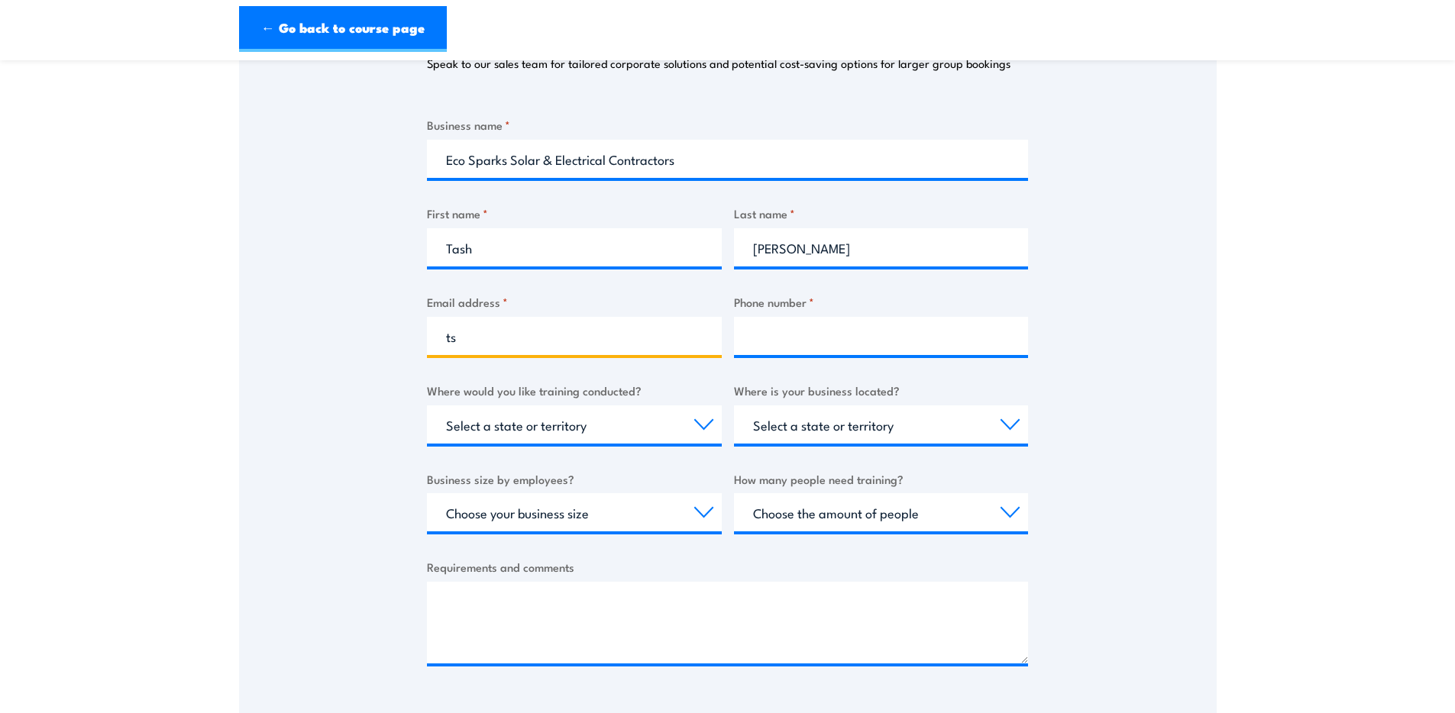
type input "t"
type input "[EMAIL_ADDRESS][DOMAIN_NAME]"
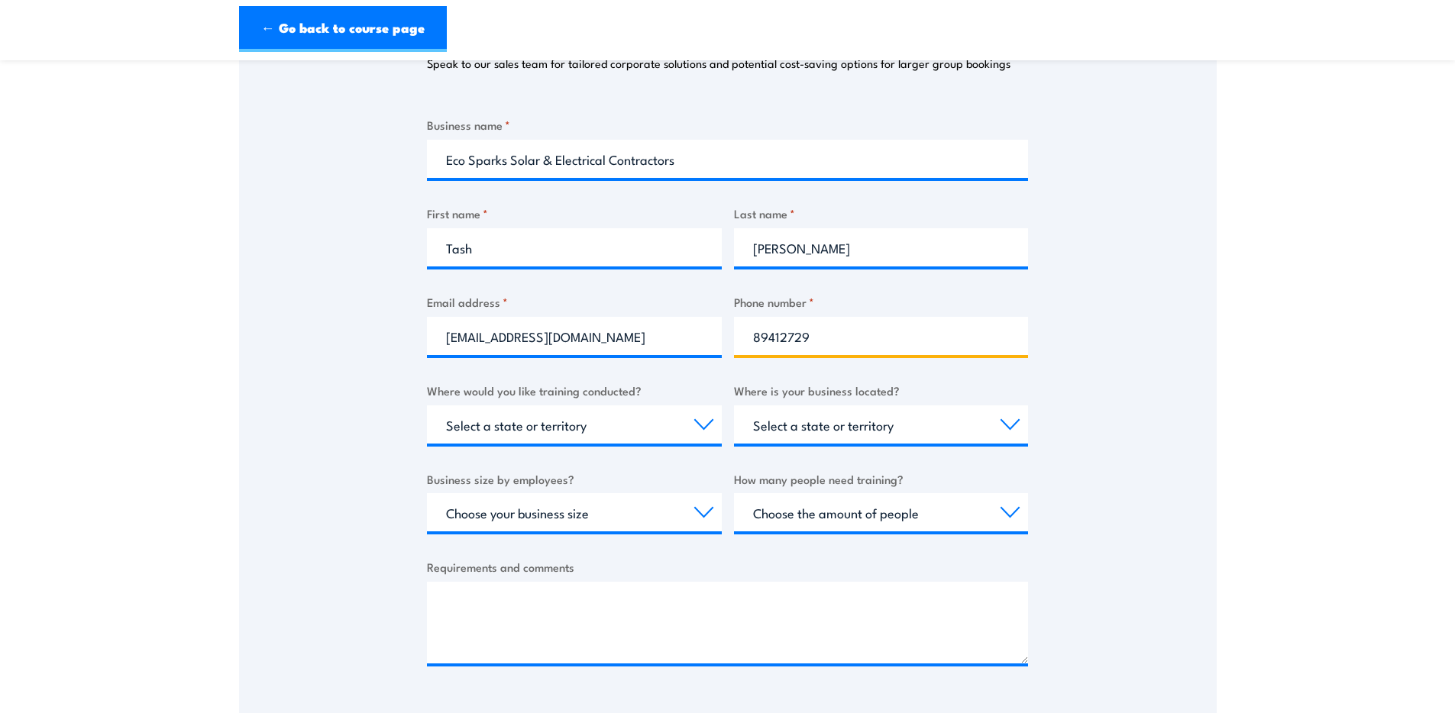
type input "89412729"
click at [545, 416] on select "Select a state or territory Nationally - multiple locations [GEOGRAPHIC_DATA] […" at bounding box center [574, 424] width 295 height 38
select select "NT"
click at [427, 405] on select "Select a state or territory Nationally - multiple locations [GEOGRAPHIC_DATA] […" at bounding box center [574, 424] width 295 height 38
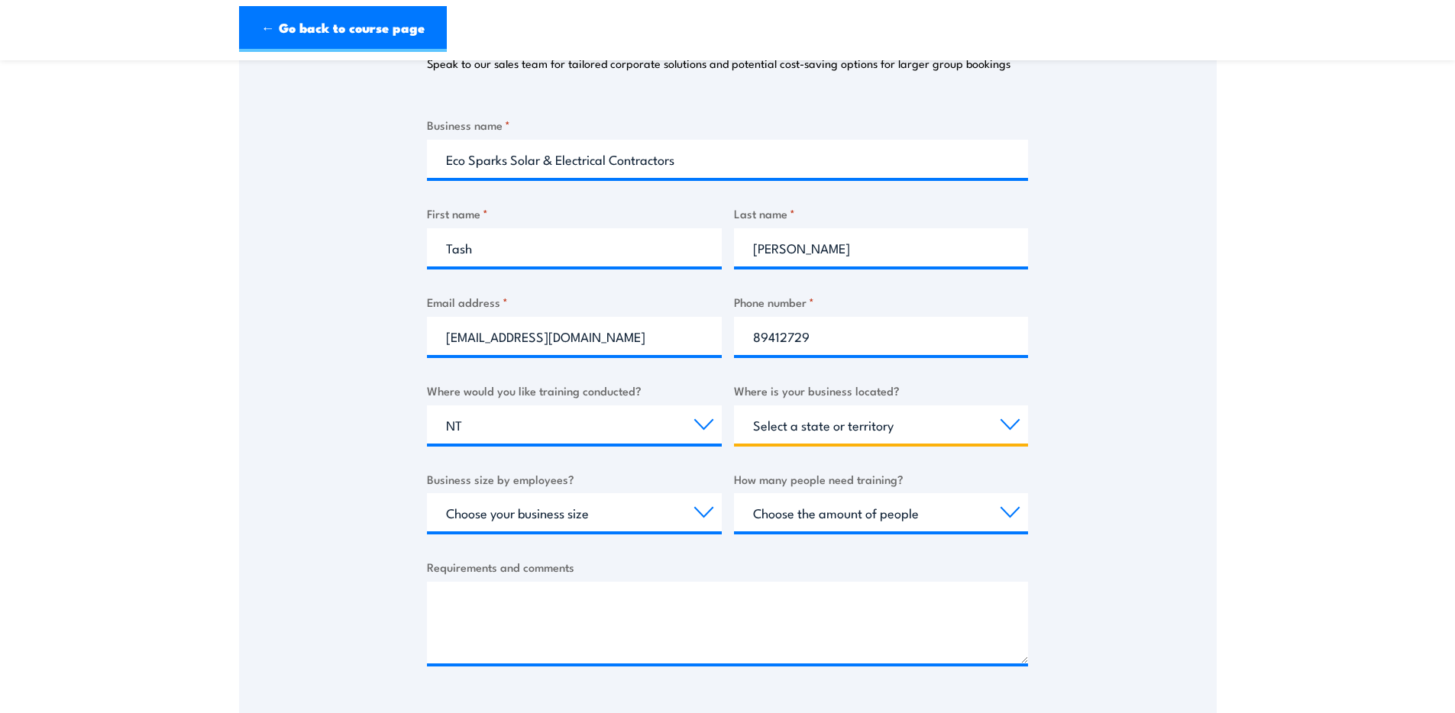
click at [802, 412] on select "Select a state or territory [GEOGRAPHIC_DATA] [GEOGRAPHIC_DATA] [GEOGRAPHIC_DAT…" at bounding box center [881, 424] width 295 height 38
select select "NT"
click at [734, 405] on select "Select a state or territory [GEOGRAPHIC_DATA] [GEOGRAPHIC_DATA] [GEOGRAPHIC_DAT…" at bounding box center [881, 424] width 295 height 38
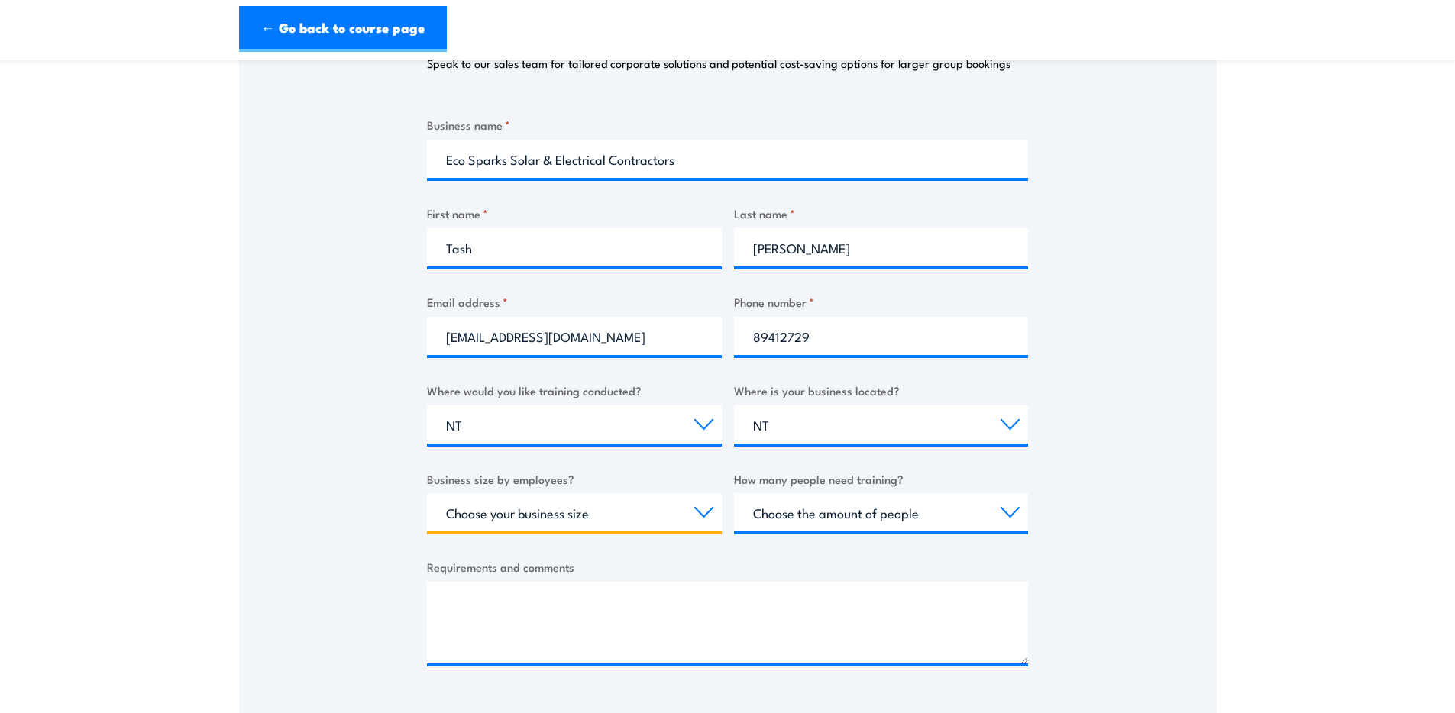
click at [601, 503] on select "Choose your business size 1 to 19 20 to 199 200+" at bounding box center [574, 512] width 295 height 38
select select "1 to 19"
click at [427, 493] on select "Choose your business size 1 to 19 20 to 199 200+" at bounding box center [574, 512] width 295 height 38
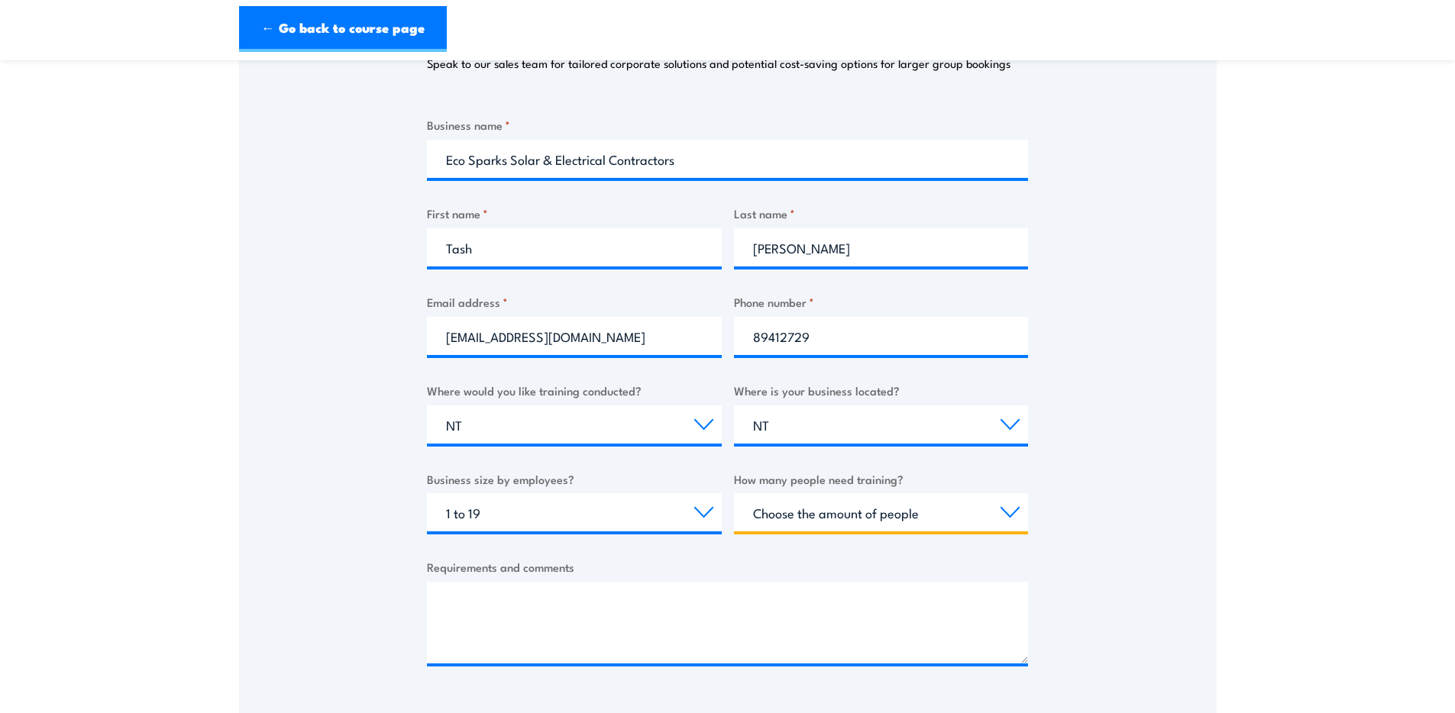
click at [798, 502] on select "Choose the amount of people 1 to 4 5 to 19 20+" at bounding box center [881, 512] width 295 height 38
select select "5 to 19"
click at [734, 493] on select "Choose the amount of people 1 to 4 5 to 19 20+" at bounding box center [881, 512] width 295 height 38
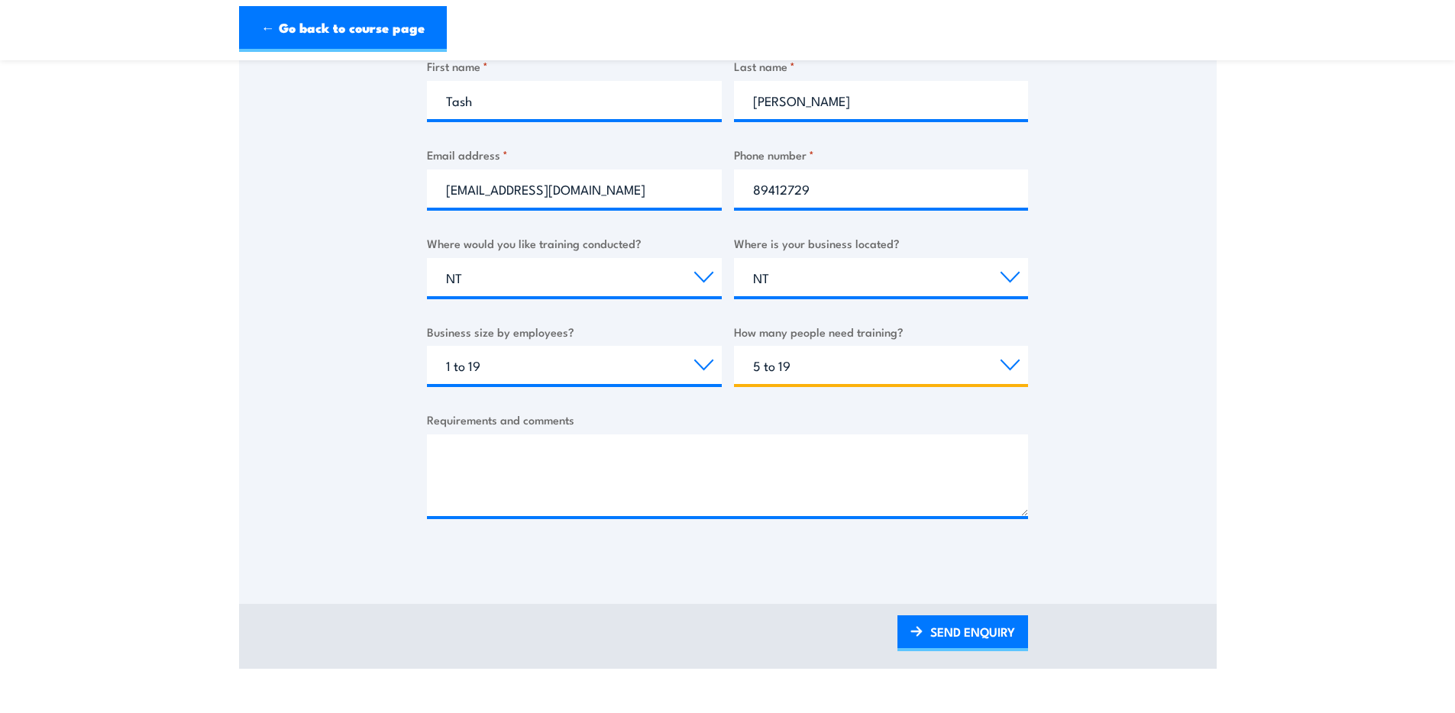
scroll to position [526, 0]
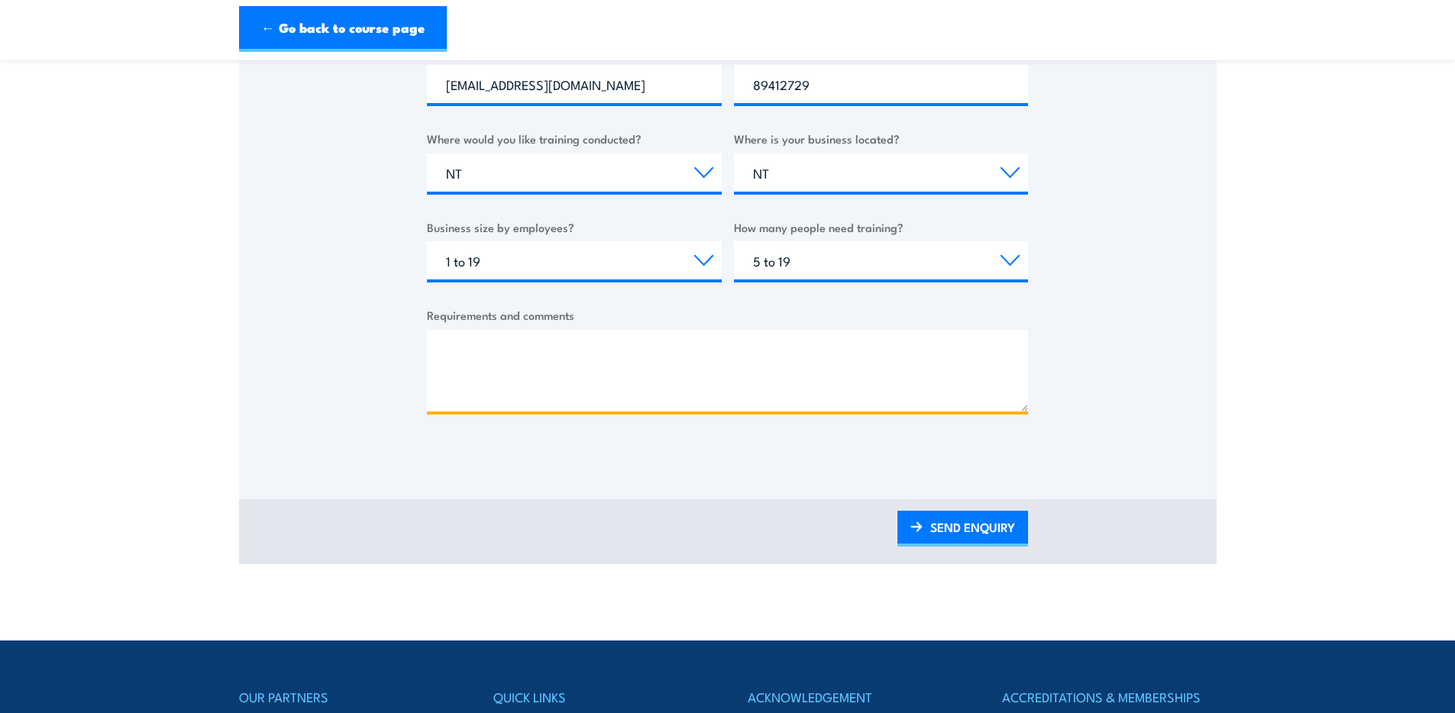
click at [702, 388] on textarea "Requirements and comments" at bounding box center [727, 371] width 601 height 82
type textarea "W"
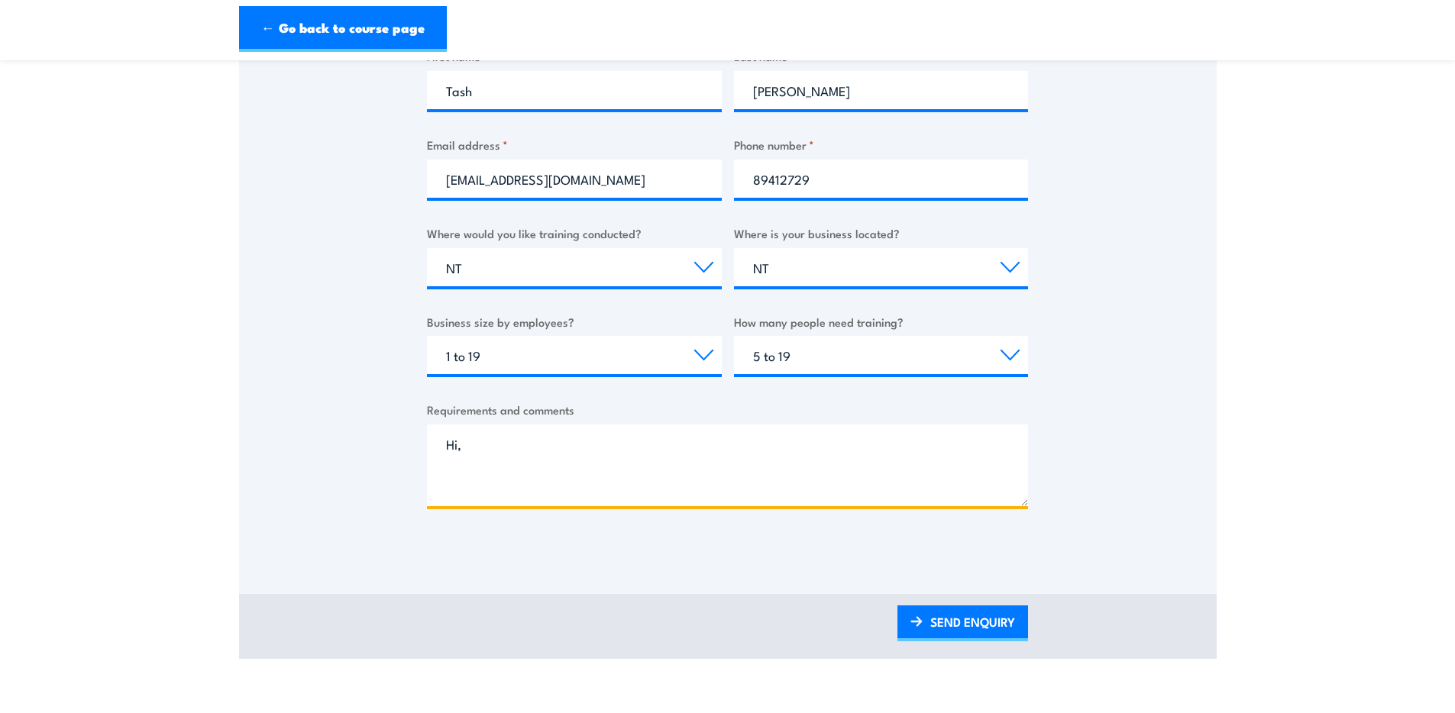
scroll to position [441, 0]
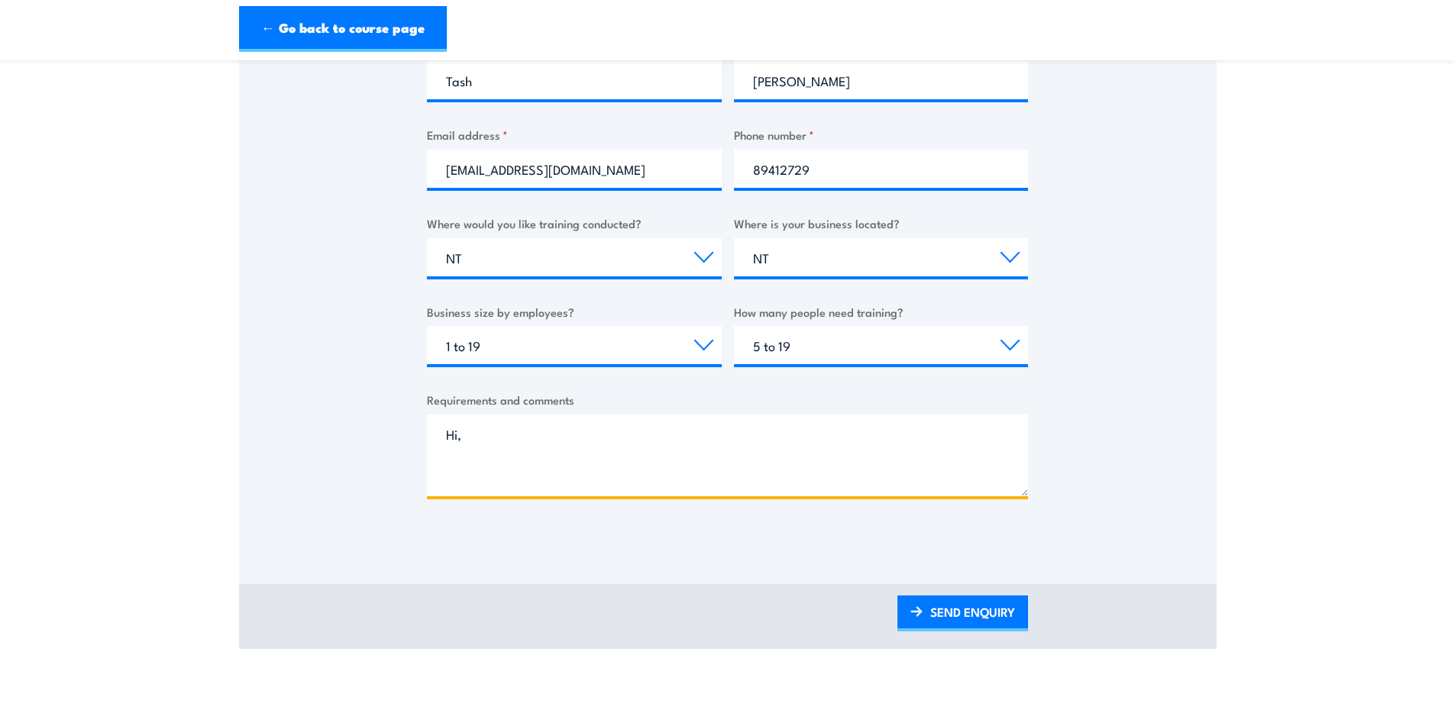
click at [457, 451] on textarea "Hi," at bounding box center [727, 456] width 601 height 82
click at [457, 467] on textarea "Hi," at bounding box center [727, 456] width 601 height 82
click at [837, 466] on textarea "Hi, We need a booking for 11 people to complete this training course. We need t…" at bounding box center [727, 456] width 601 height 82
click at [756, 473] on textarea "Hi, We need a booking for 11 people to complete this training course. We need t…" at bounding box center [727, 456] width 601 height 82
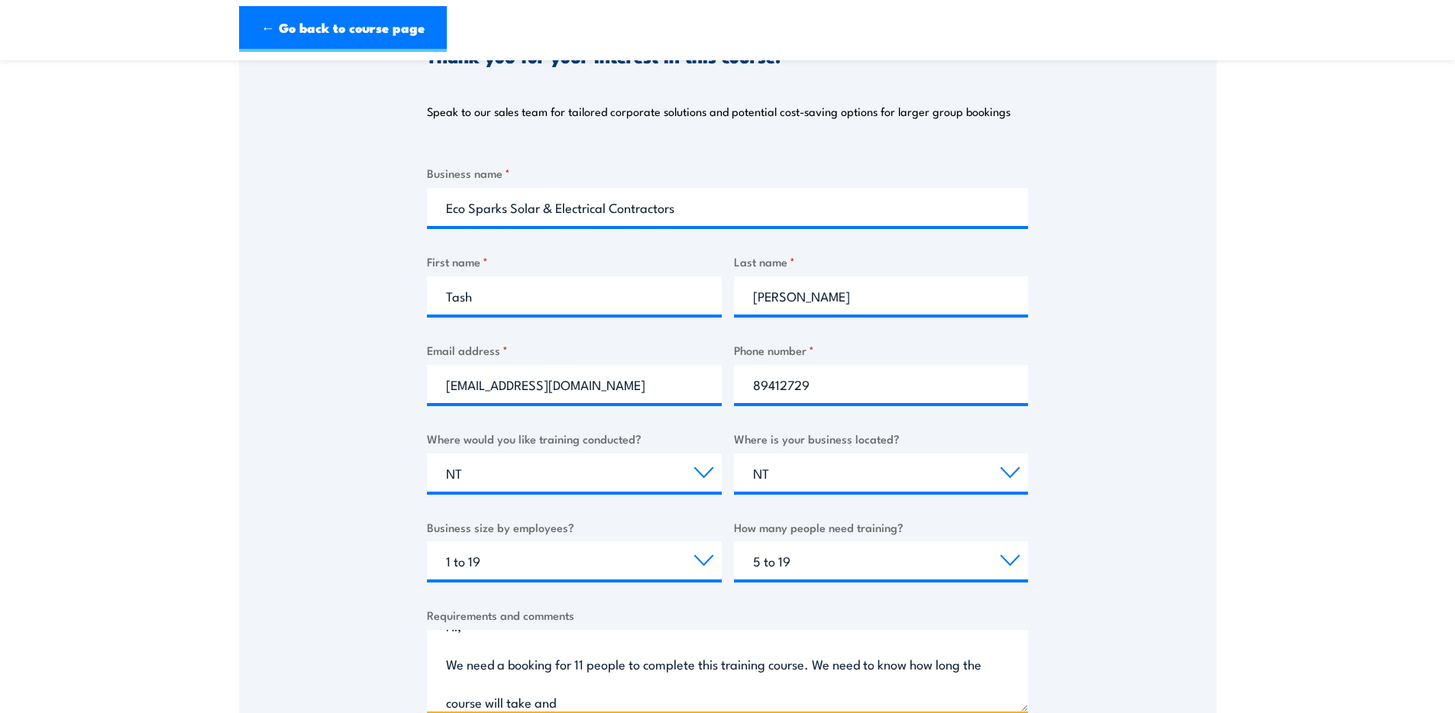
scroll to position [735, 0]
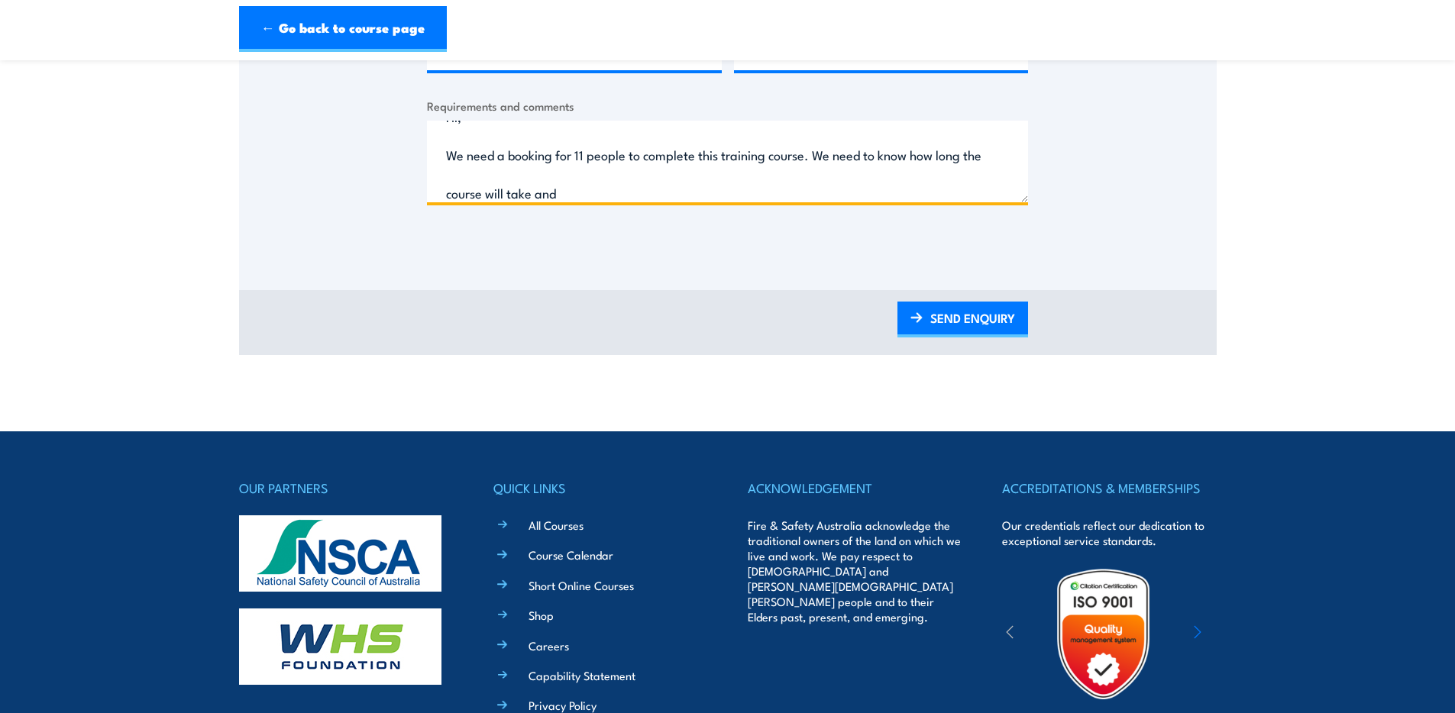
click at [670, 197] on textarea "Hi, We need a booking for 11 people to complete this training course. We need t…" at bounding box center [727, 162] width 601 height 82
click at [651, 194] on textarea "Hi, We need a booking for 11 people to complete this training course. We need t…" at bounding box center [727, 162] width 601 height 82
click at [837, 192] on textarea "Hi, We need a booking for 11 people to complete this training course. We need t…" at bounding box center [727, 162] width 601 height 82
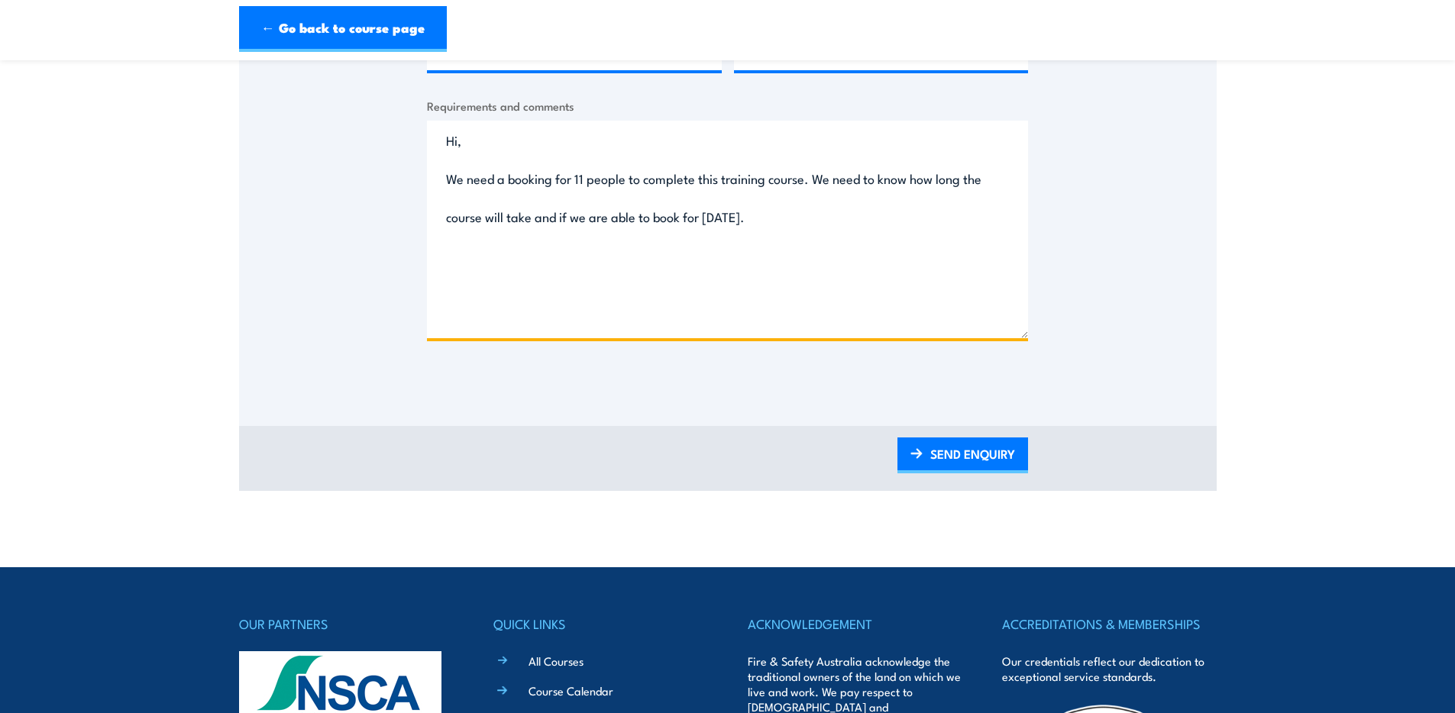
drag, startPoint x: 1022, startPoint y: 199, endPoint x: 1066, endPoint y: 326, distance: 134.0
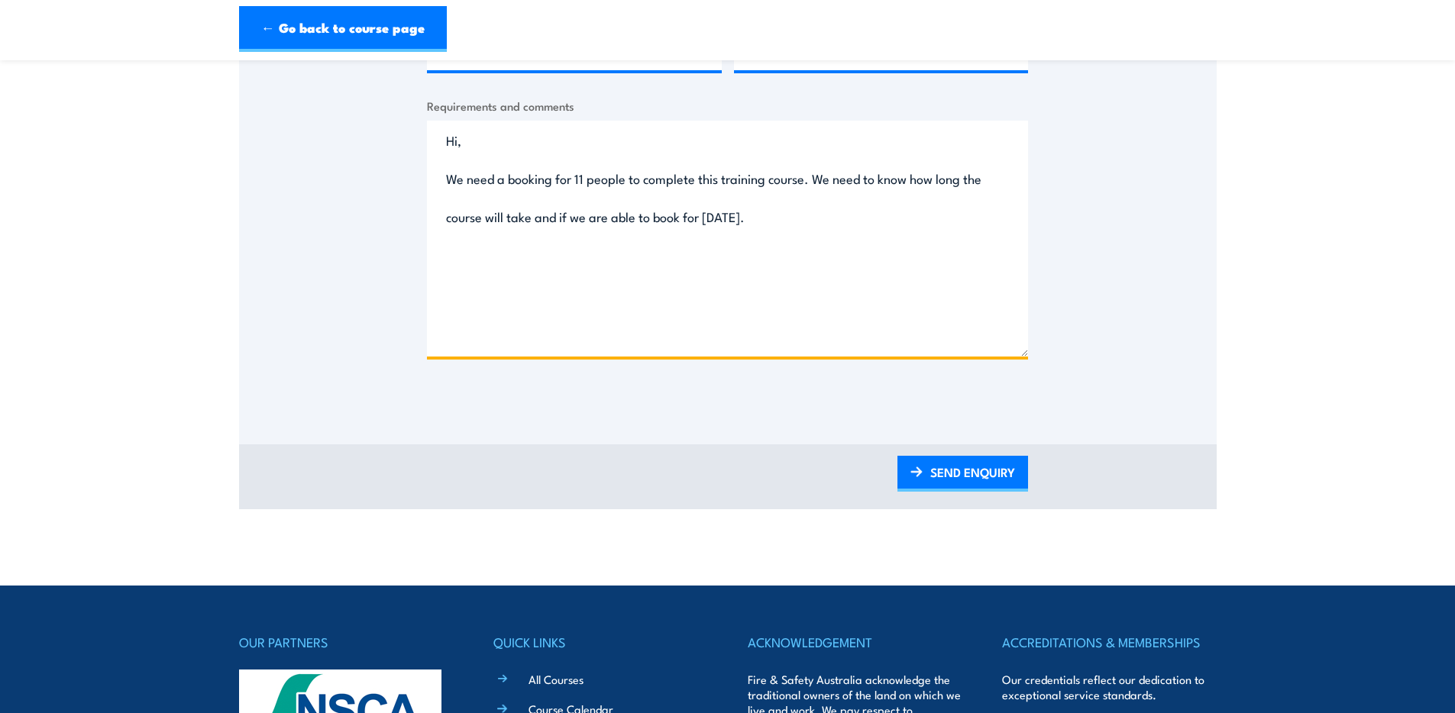
click at [821, 210] on textarea "Hi, We need a booking for 11 people to complete this training course. We need t…" at bounding box center [727, 239] width 601 height 236
click at [588, 255] on textarea "Hi, We need a booking for 11 people to complete this training course. We need t…" at bounding box center [727, 239] width 601 height 236
click at [593, 257] on textarea "Hi, We need a booking for 11 people to complete this training course. We need t…" at bounding box center [727, 239] width 601 height 236
click at [732, 255] on textarea "Hi, We need a booking for 11 people to complete this training course. We need t…" at bounding box center [727, 239] width 601 height 236
click at [486, 255] on textarea "Hi, We need a booking for 11 people to complete this training course. We need t…" at bounding box center [727, 239] width 601 height 236
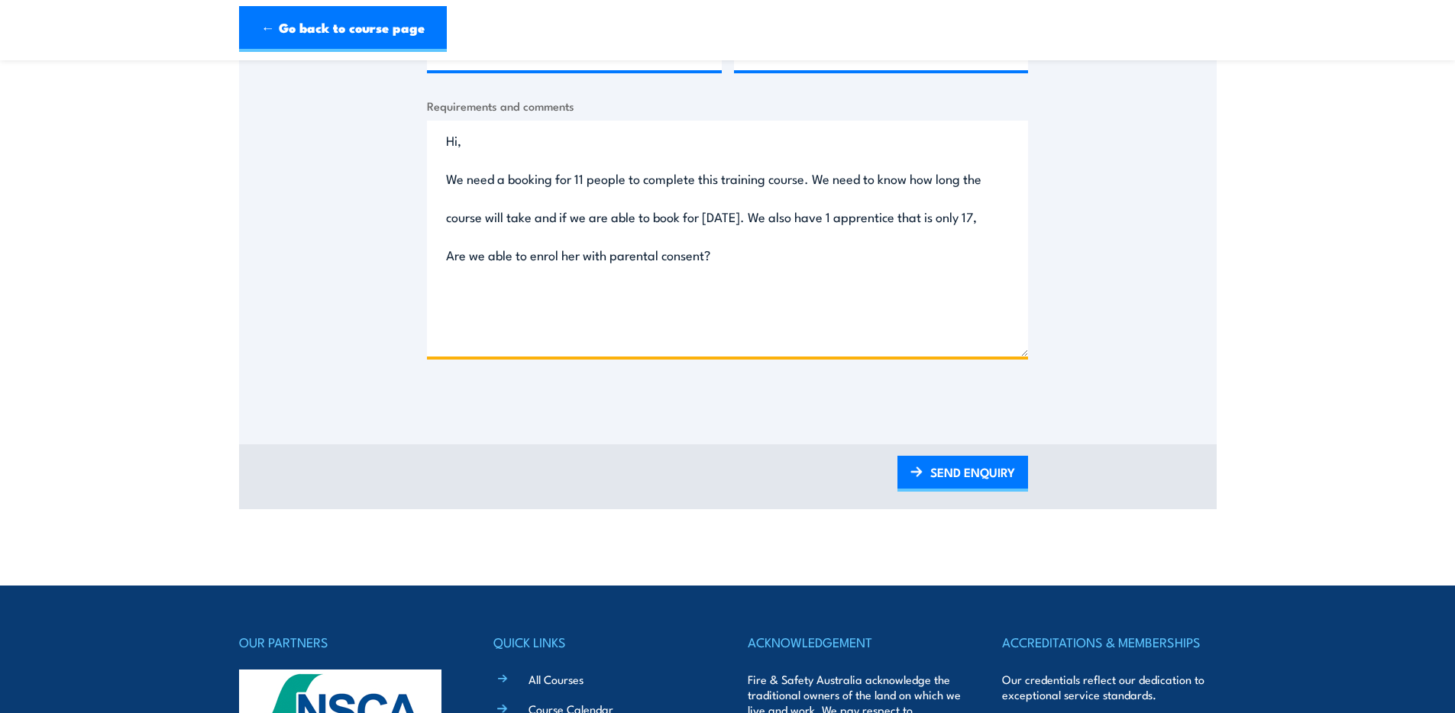
click at [833, 253] on textarea "Hi, We need a booking for 11 people to complete this training course. We need t…" at bounding box center [727, 239] width 601 height 236
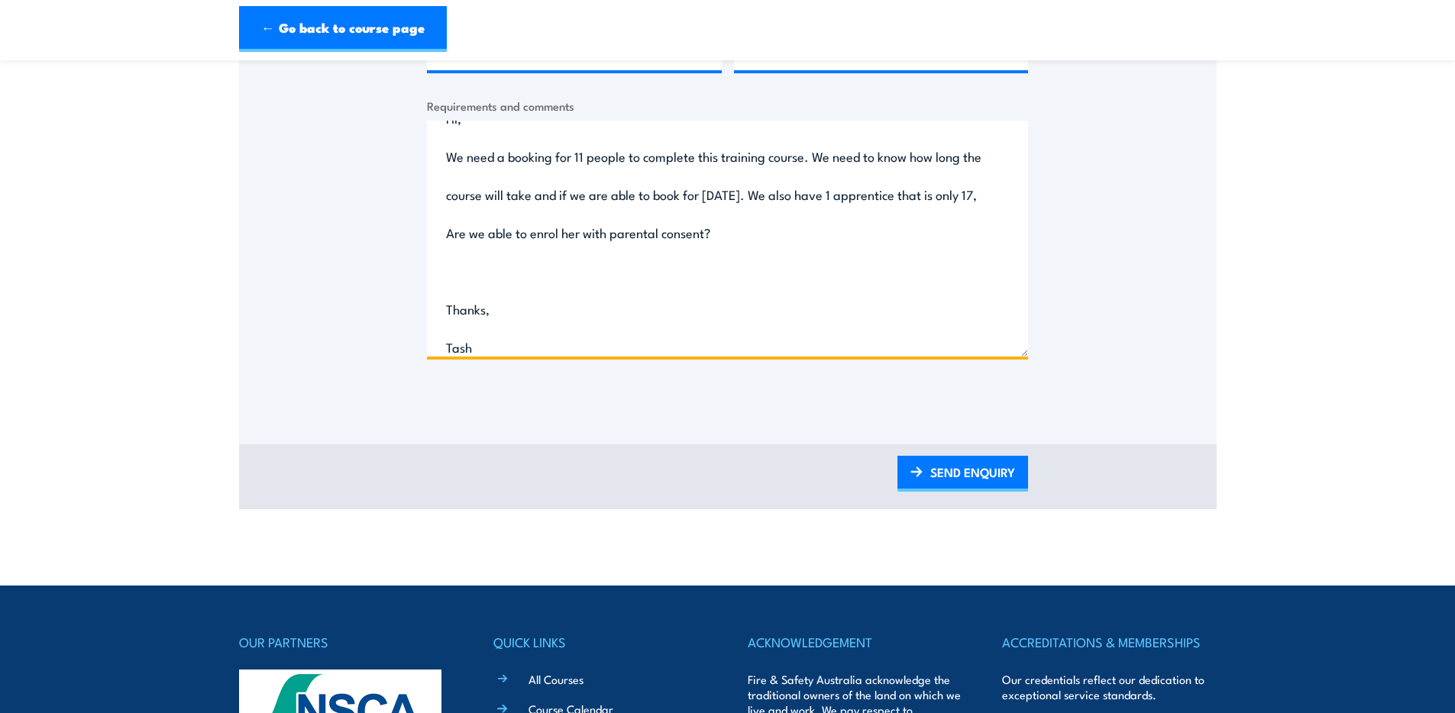
scroll to position [215, 0]
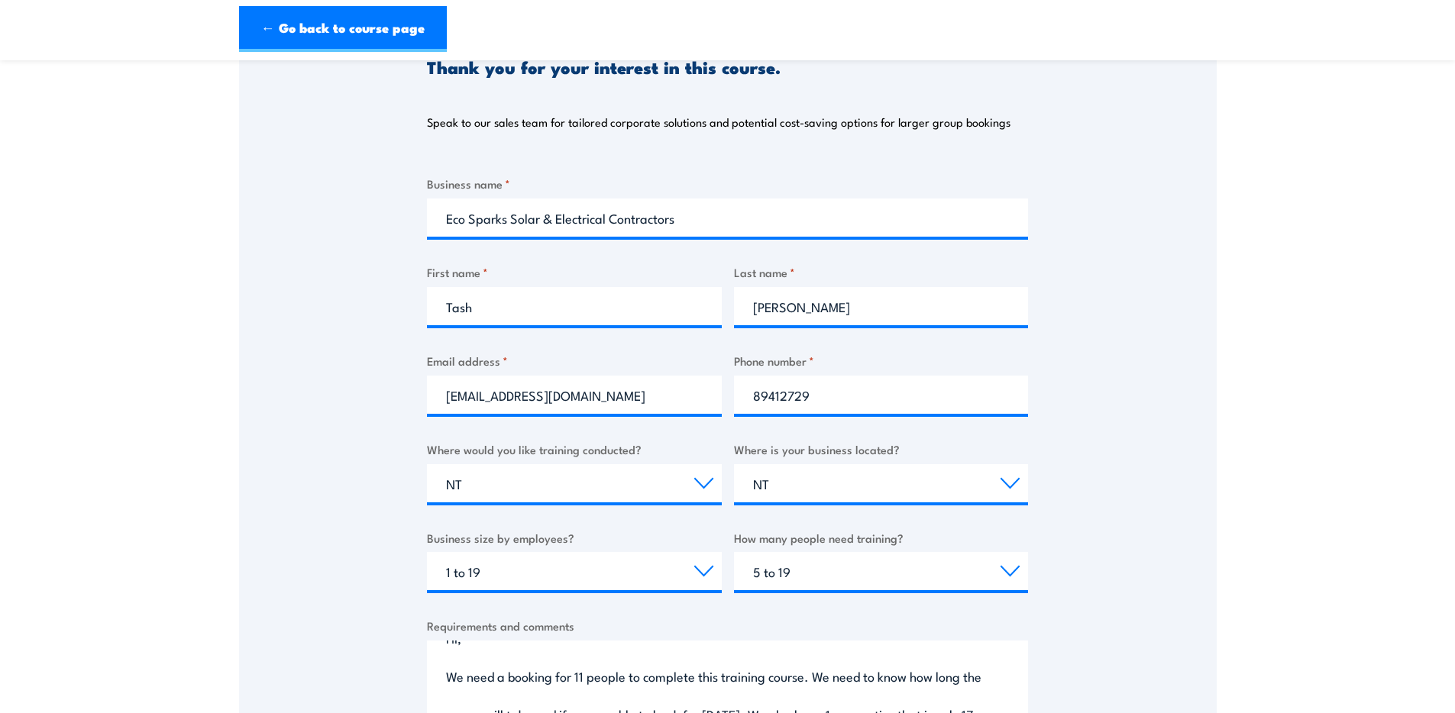
type textarea "Hi, We need a booking for 11 people to complete this training course. We need t…"
click at [1106, 358] on div "Thank you for your interest in this course. Speak to our sales team for tailore…" at bounding box center [727, 463] width 977 height 917
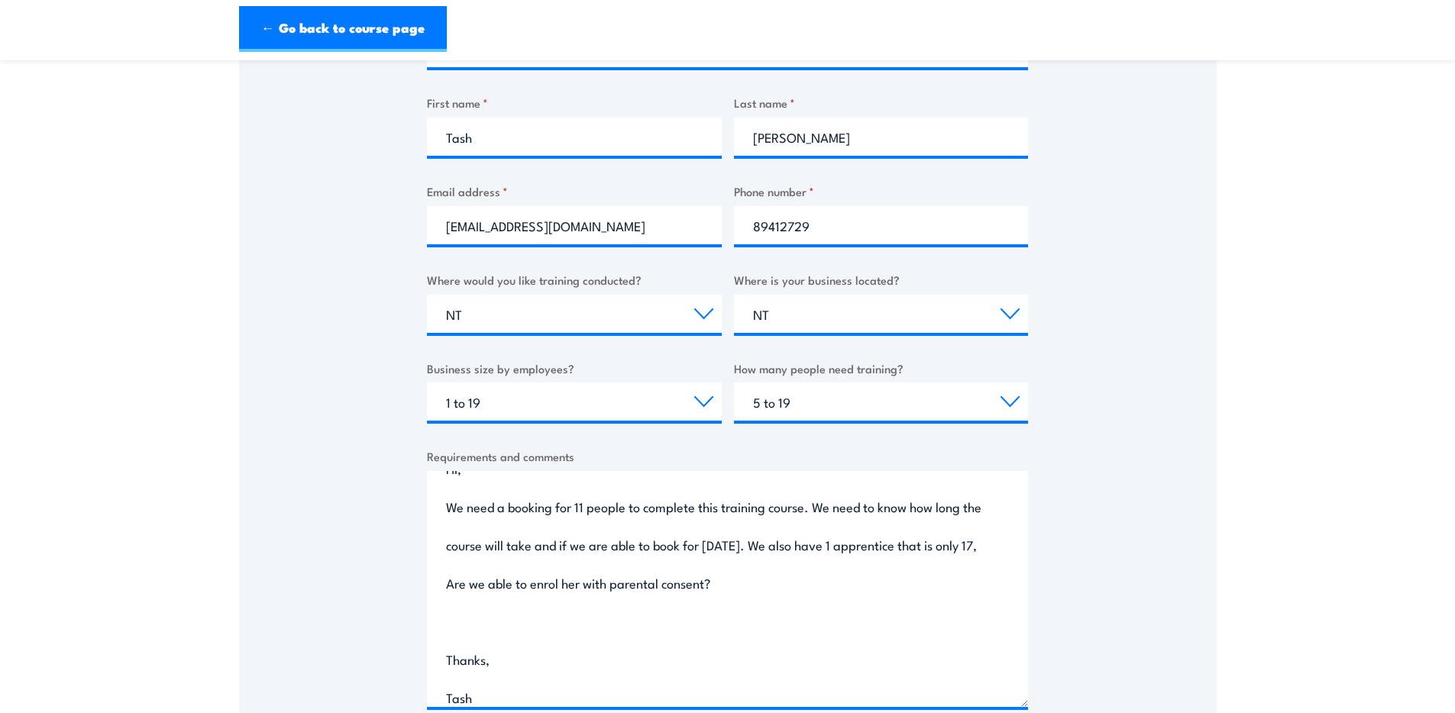
scroll to position [396, 0]
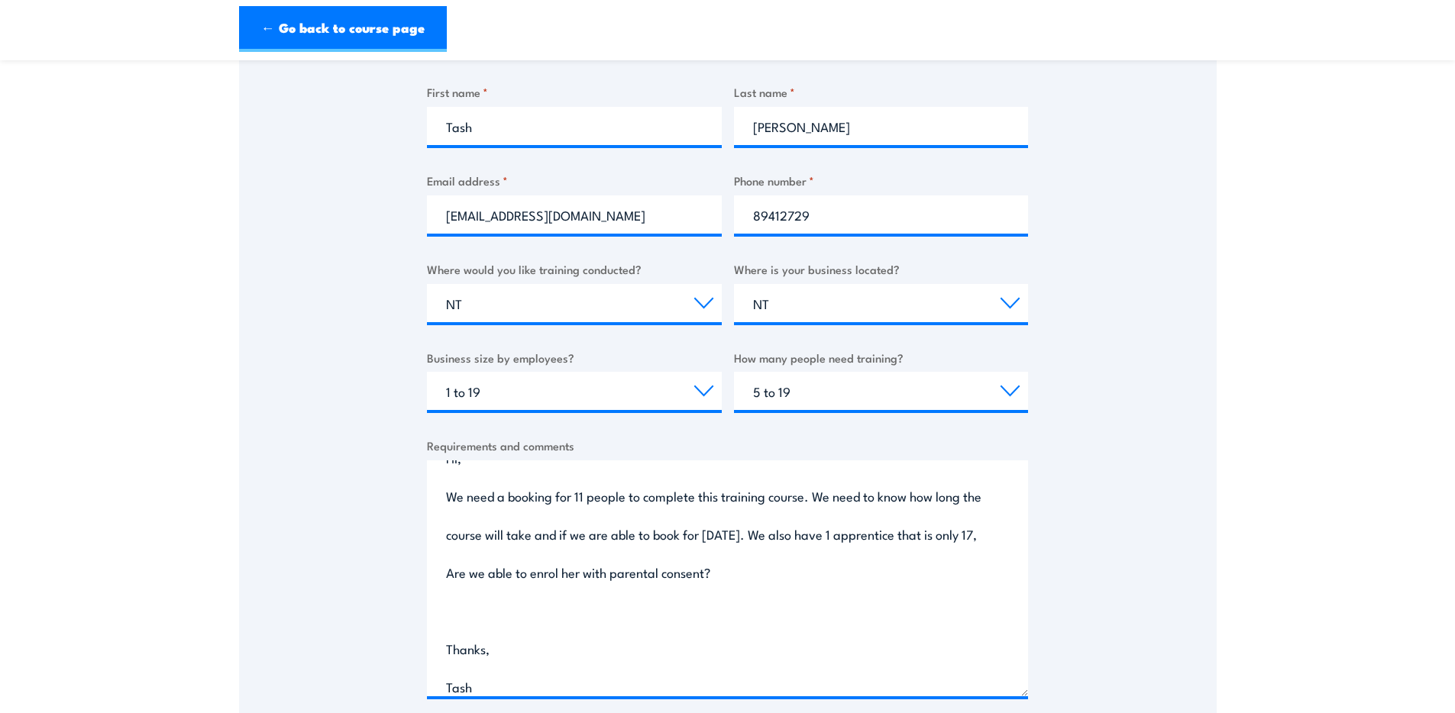
click at [835, 363] on label "How many people need training?" at bounding box center [881, 358] width 295 height 18
click at [835, 372] on select "Choose the amount of people 1 to 4 5 to 19 20+" at bounding box center [881, 391] width 295 height 38
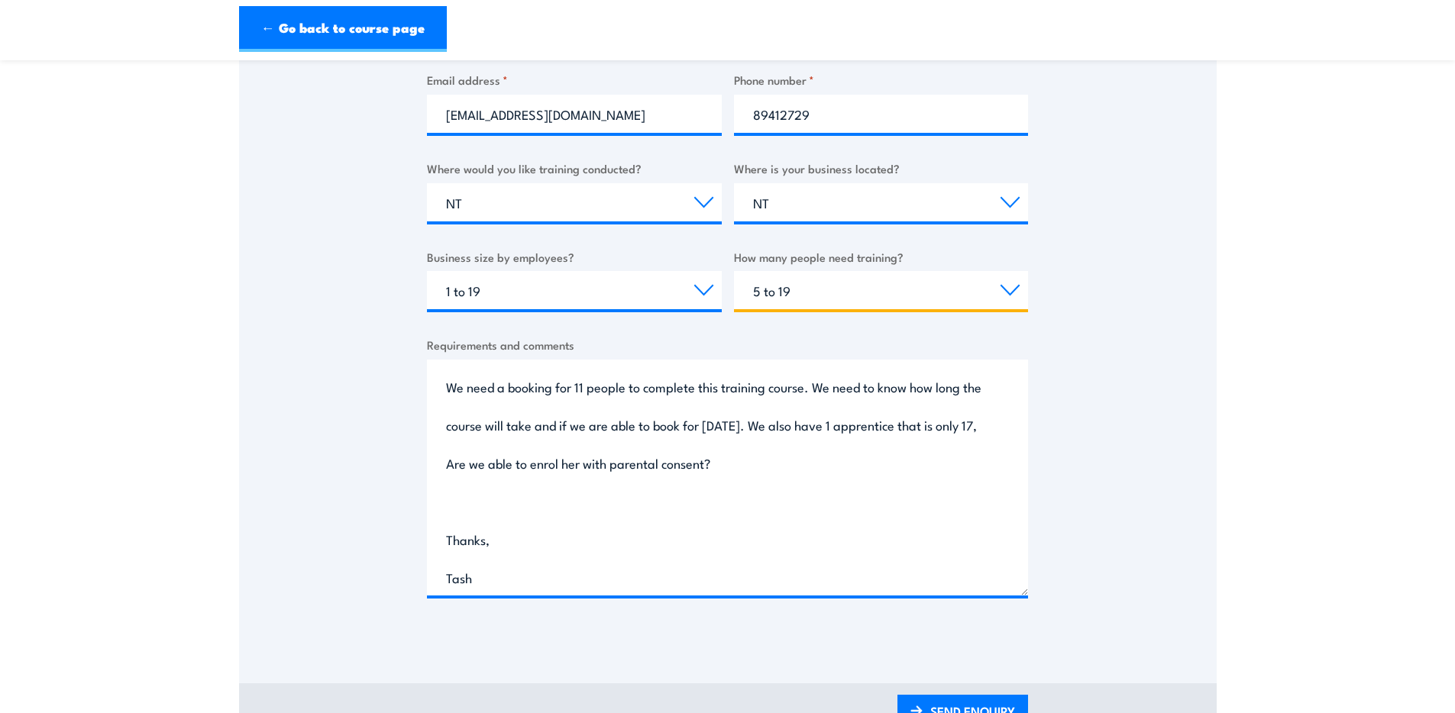
scroll to position [31, 0]
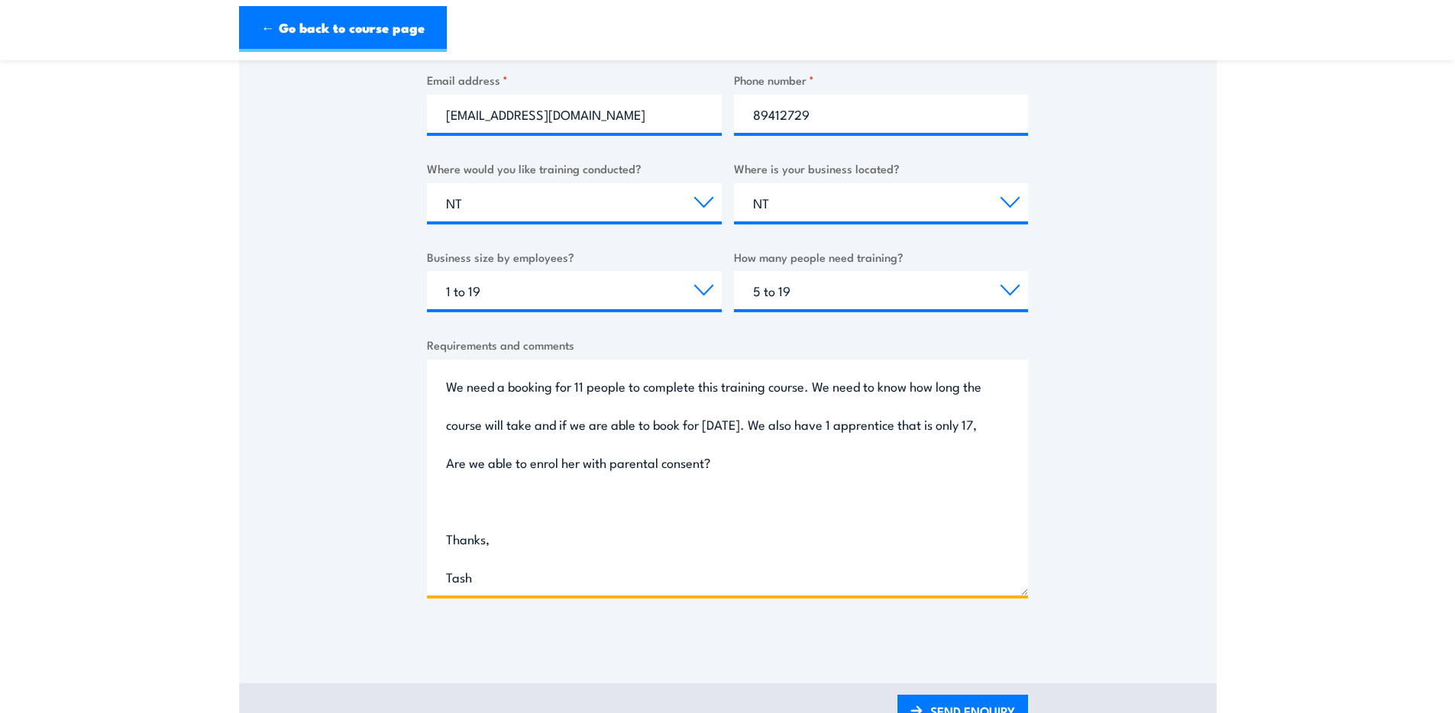
click at [843, 467] on textarea "Hi, We need a booking for 11 people to complete this training course. We need t…" at bounding box center [727, 478] width 601 height 236
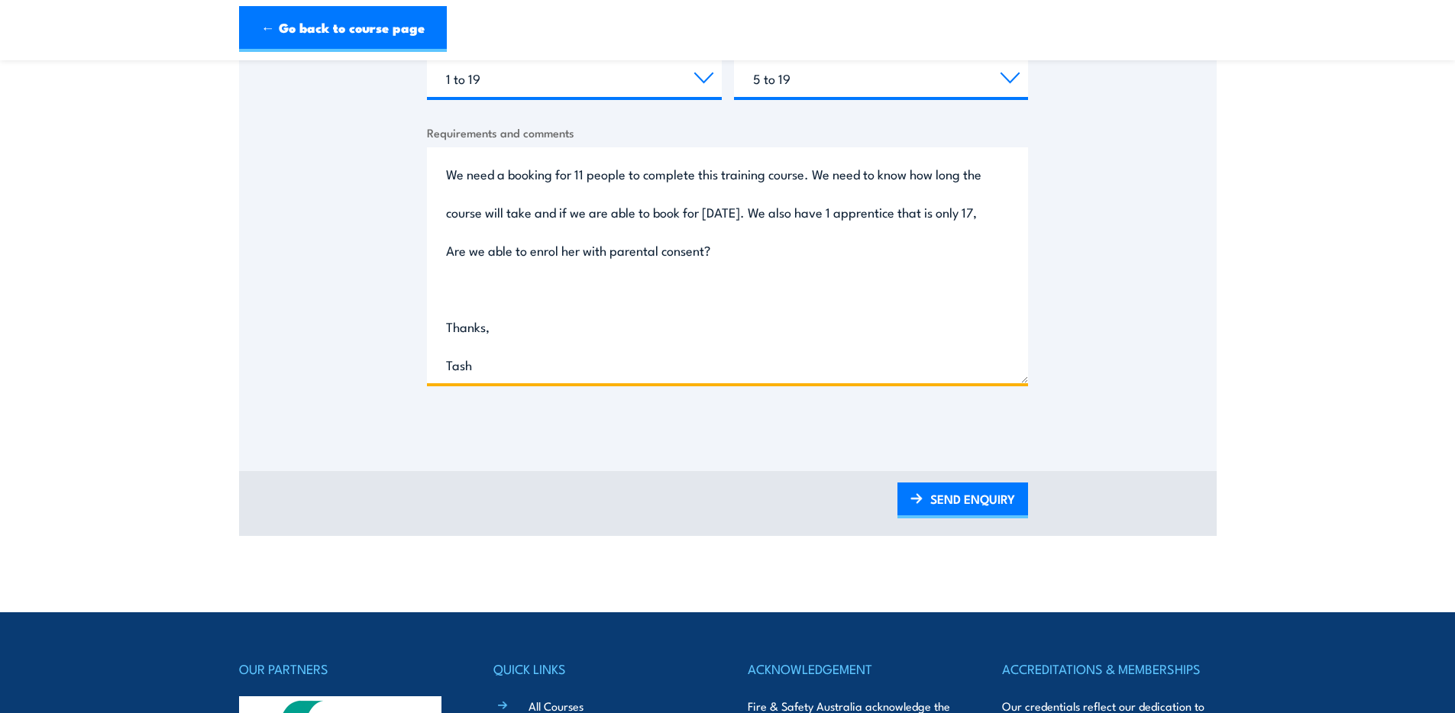
scroll to position [738, 0]
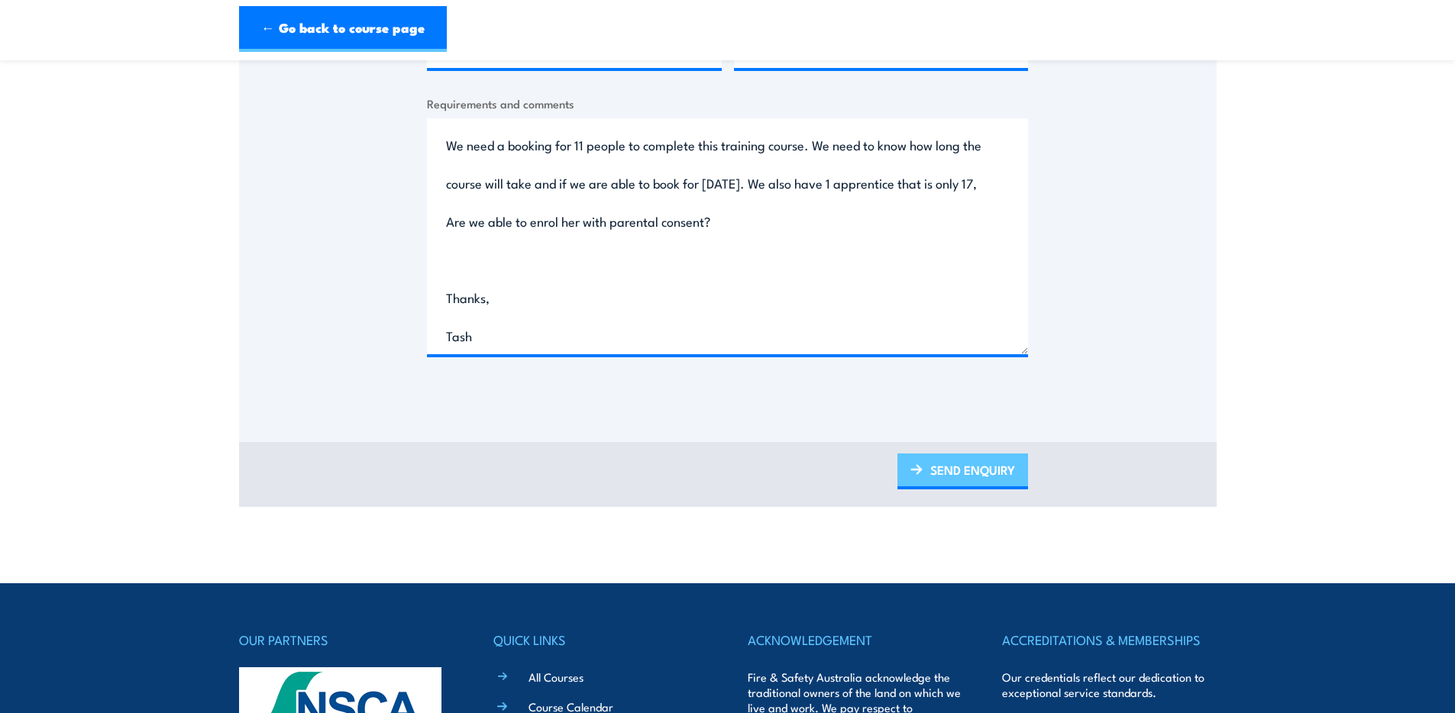
click at [976, 476] on link "SEND ENQUIRY" at bounding box center [962, 472] width 131 height 36
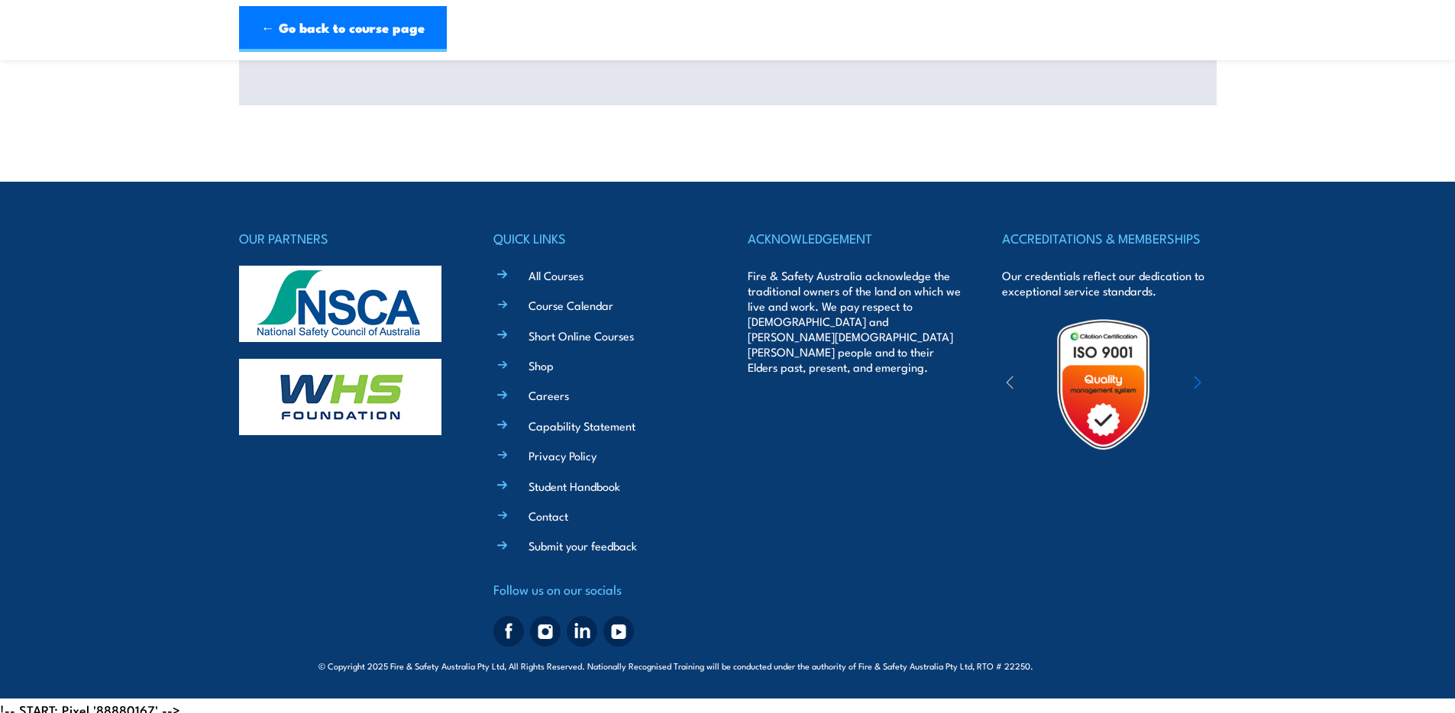
scroll to position [0, 0]
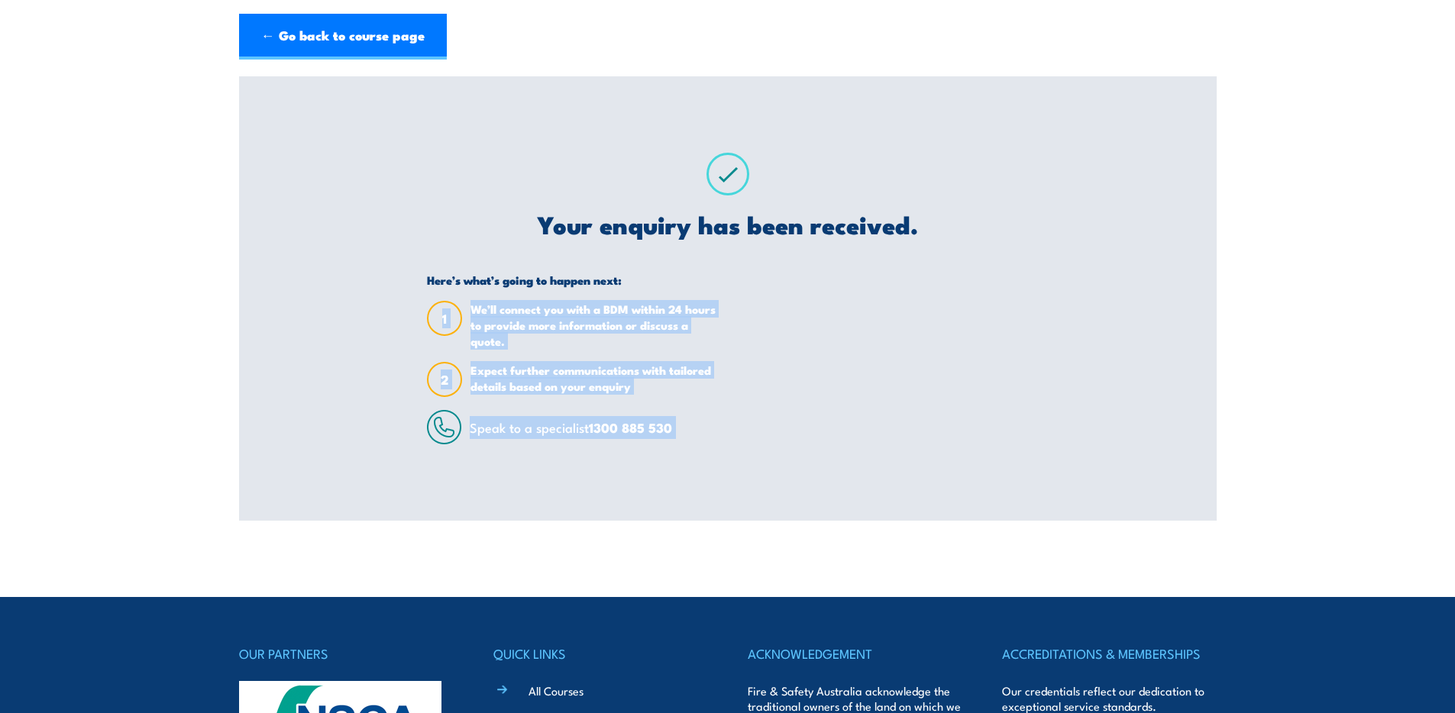
drag, startPoint x: 414, startPoint y: 304, endPoint x: 737, endPoint y: 325, distance: 323.7
click at [737, 325] on div "Your enquiry has been received. Here’s what’s going to happen next: 1 We’ll con…" at bounding box center [727, 298] width 638 height 444
click at [737, 325] on div "Here’s what’s going to happen next: 1 We’ll connect you with a BDM within 24 ho…" at bounding box center [727, 359] width 601 height 172
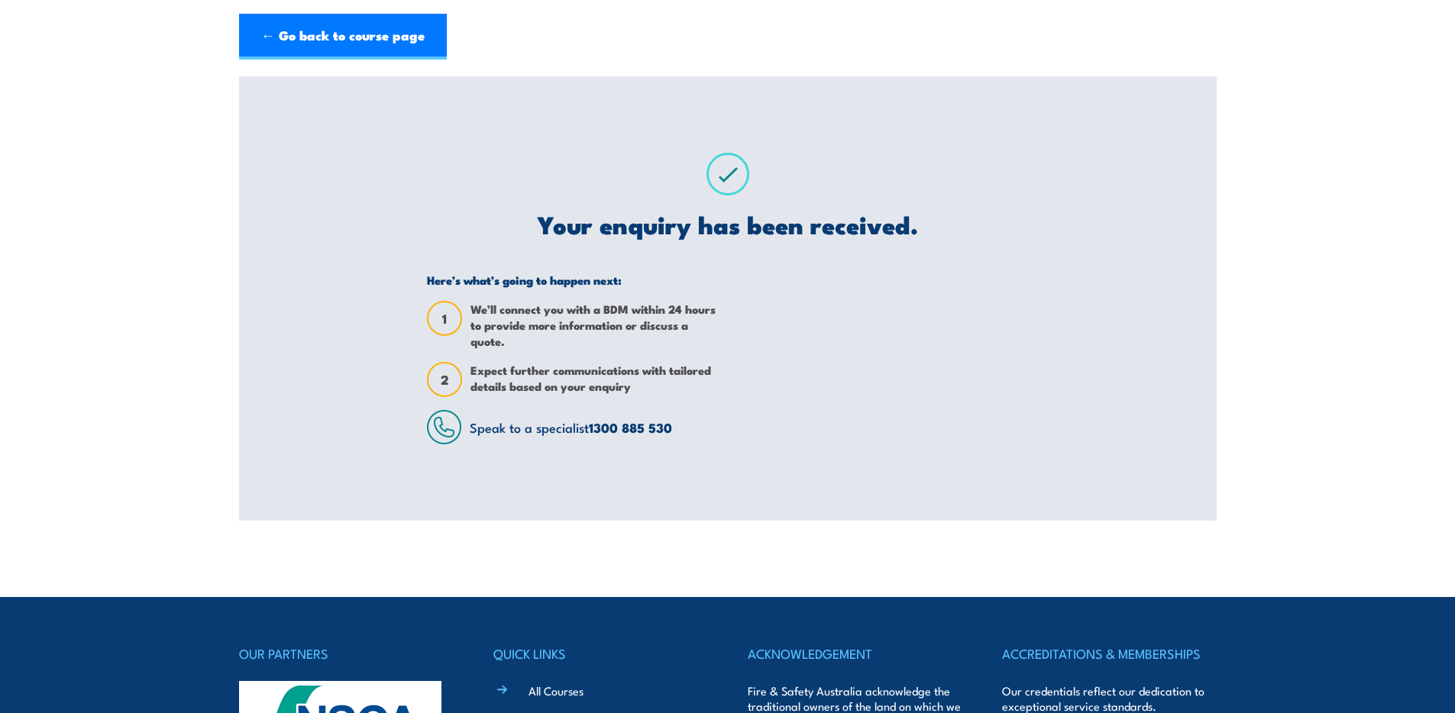
click at [558, 341] on span "We’ll connect you with a BDM within 24 hours to provide more information or dis…" at bounding box center [593, 325] width 246 height 48
drag, startPoint x: 463, startPoint y: 364, endPoint x: 642, endPoint y: 387, distance: 180.1
click at [642, 387] on div "2 Expect further communications with tailored details based on your enquiry" at bounding box center [571, 379] width 289 height 35
click at [642, 387] on span "Expect further communications with tailored details based on your enquiry" at bounding box center [593, 379] width 246 height 35
